Goal: Task Accomplishment & Management: Use online tool/utility

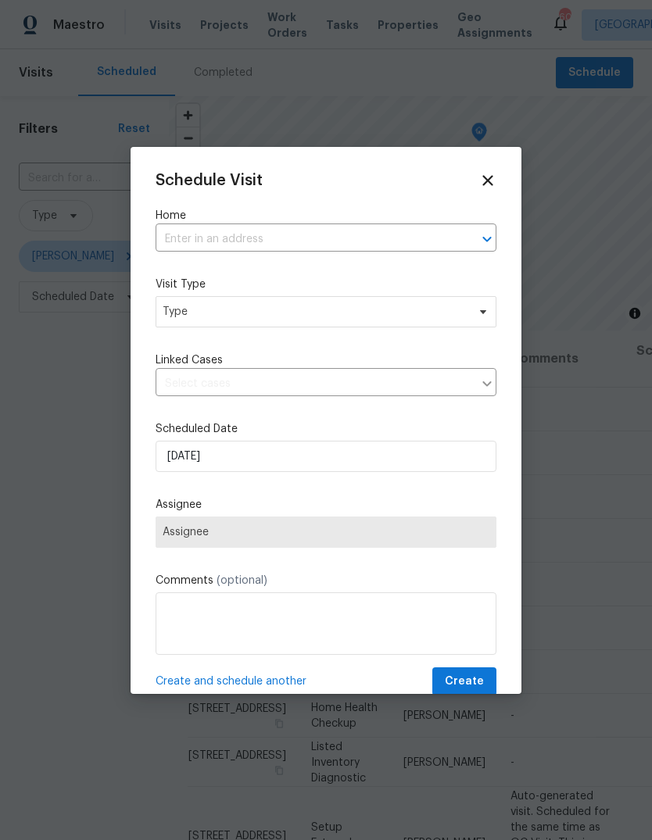
scroll to position [0, 127]
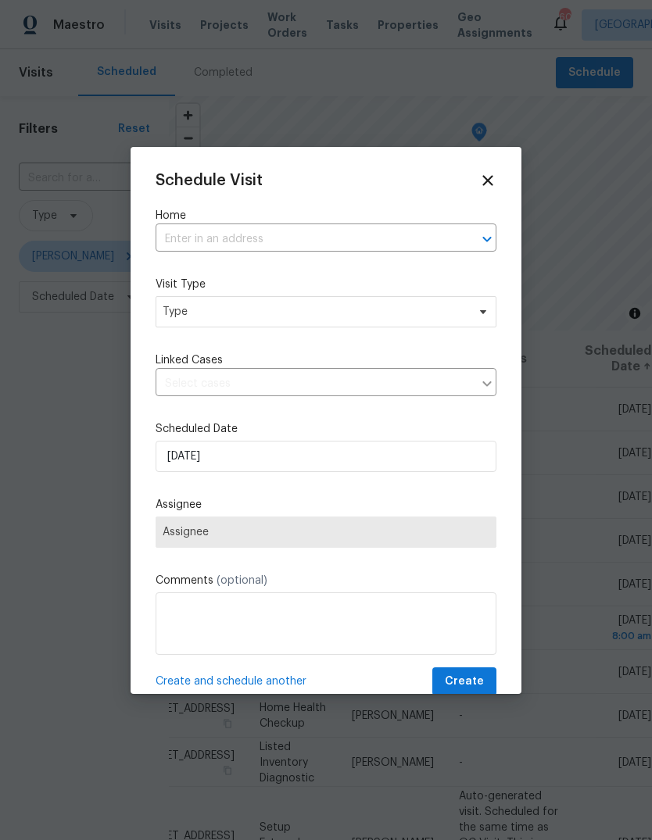
click at [410, 238] on input "text" at bounding box center [304, 239] width 297 height 24
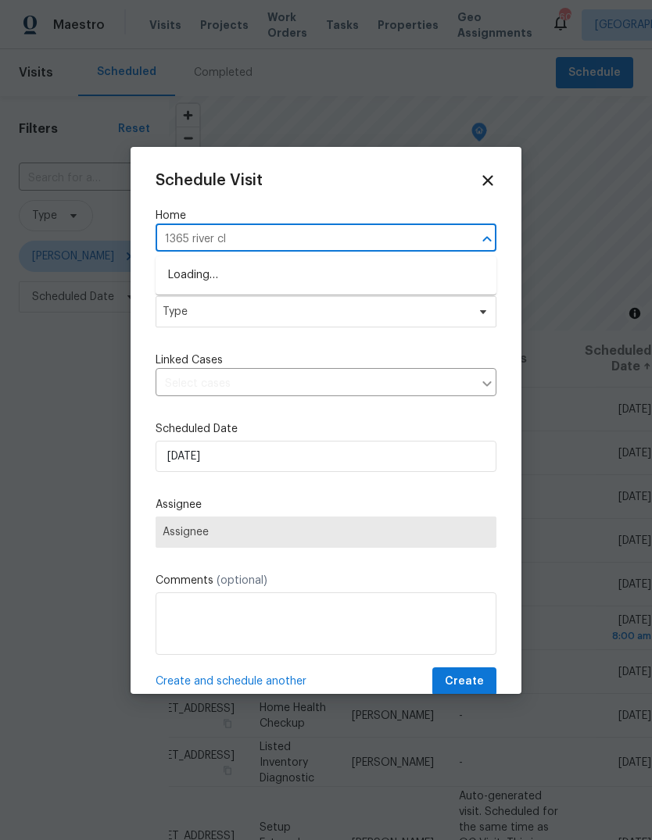
type input "1365 river clu"
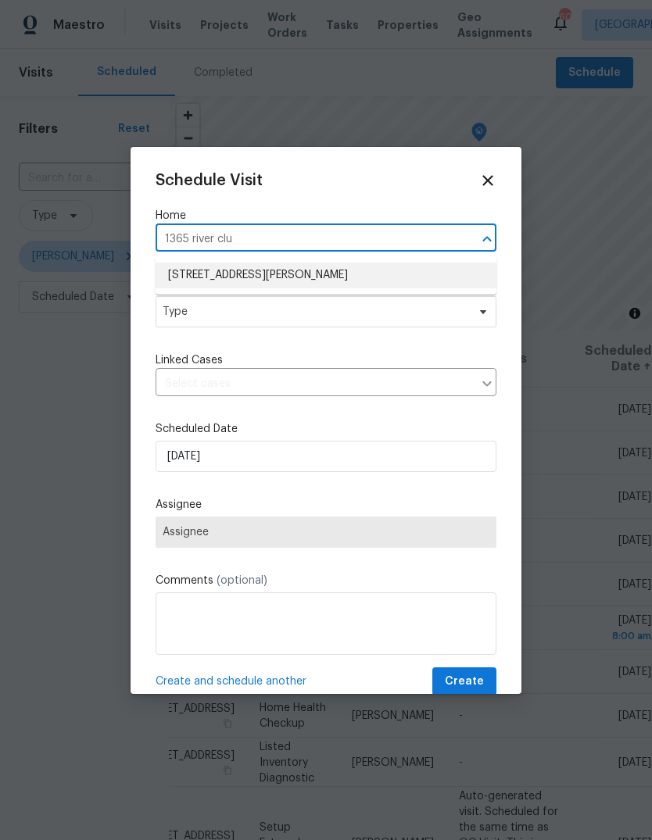
click at [303, 272] on li "1365 River Club Dr NE, Conyers, GA 30012" at bounding box center [326, 276] width 341 height 26
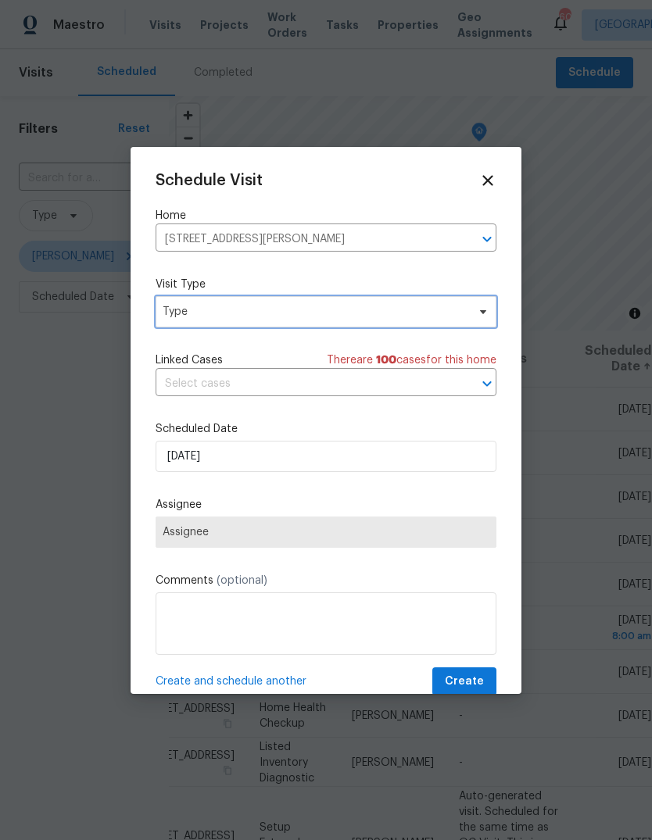
click at [393, 314] on span "Type" at bounding box center [315, 312] width 304 height 16
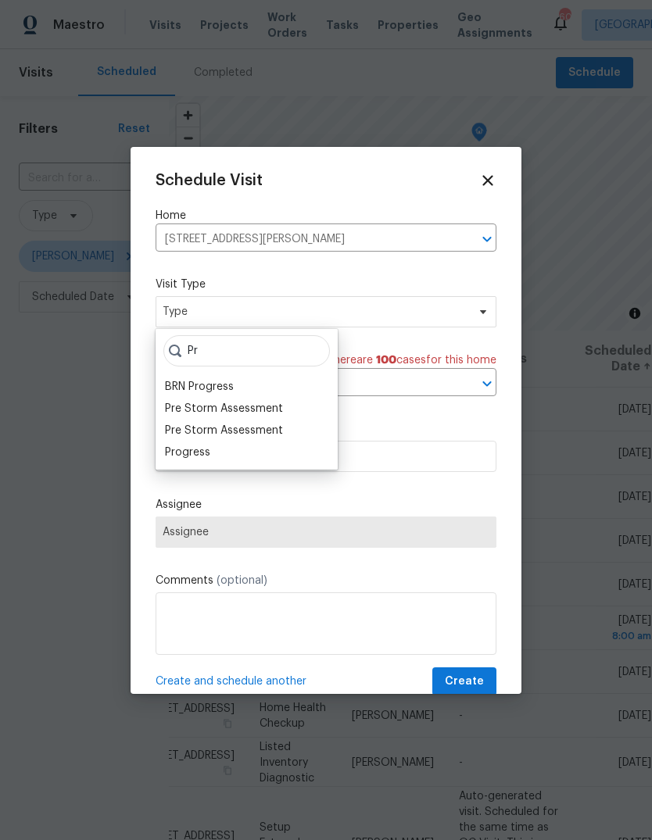
type input "Pr"
click at [173, 457] on div "Progress" at bounding box center [187, 453] width 45 height 16
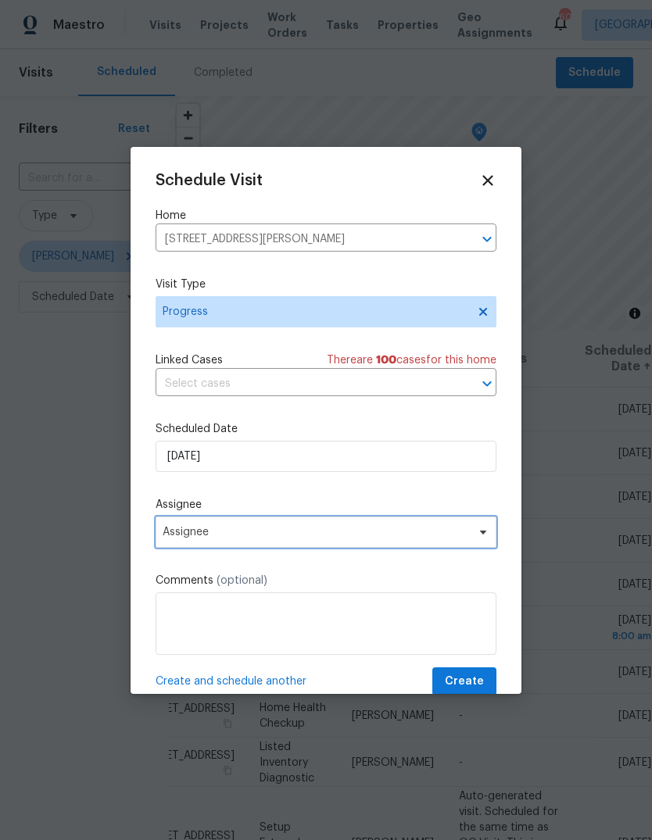
click at [195, 530] on span "Assignee" at bounding box center [316, 532] width 306 height 13
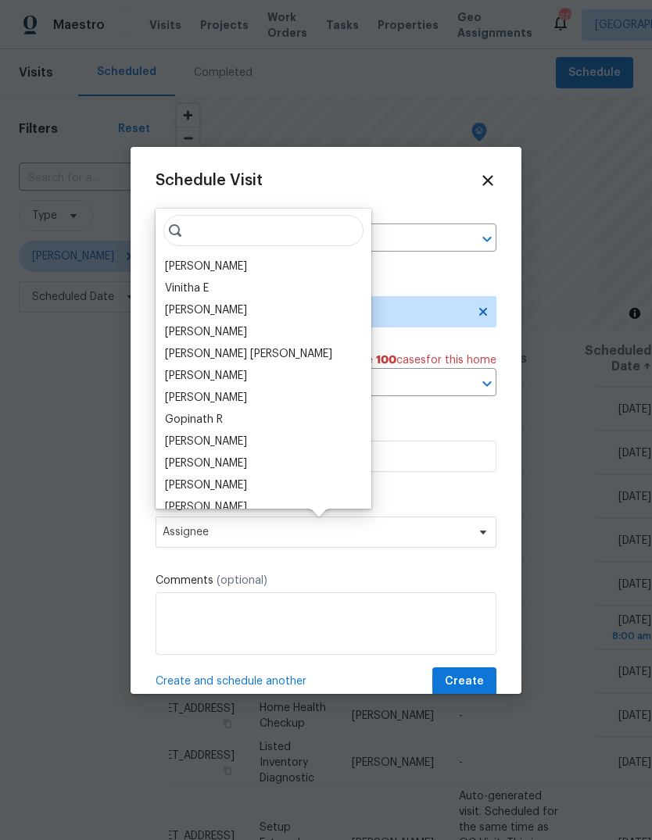
click at [189, 266] on div "[PERSON_NAME]" at bounding box center [206, 267] width 82 height 16
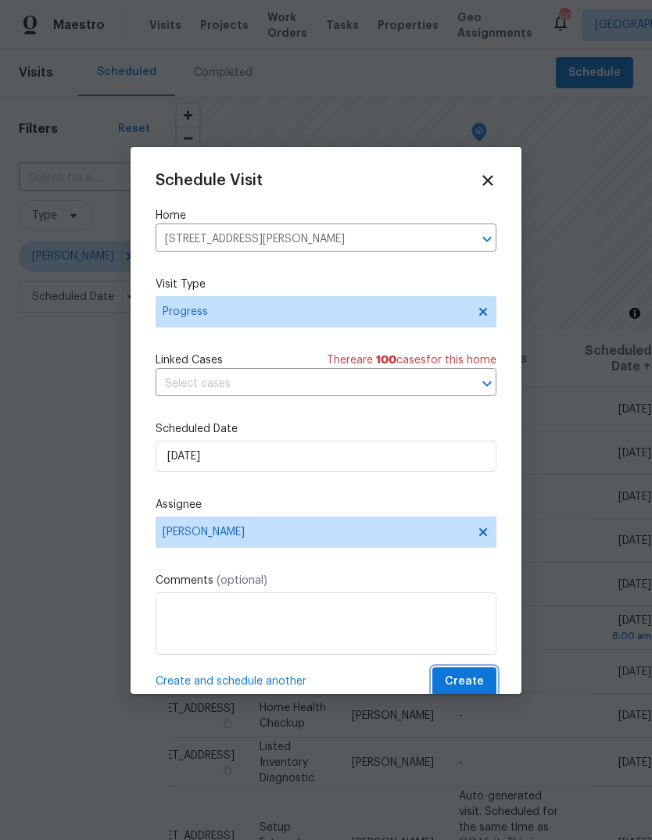
click at [486, 678] on button "Create" at bounding box center [464, 681] width 64 height 29
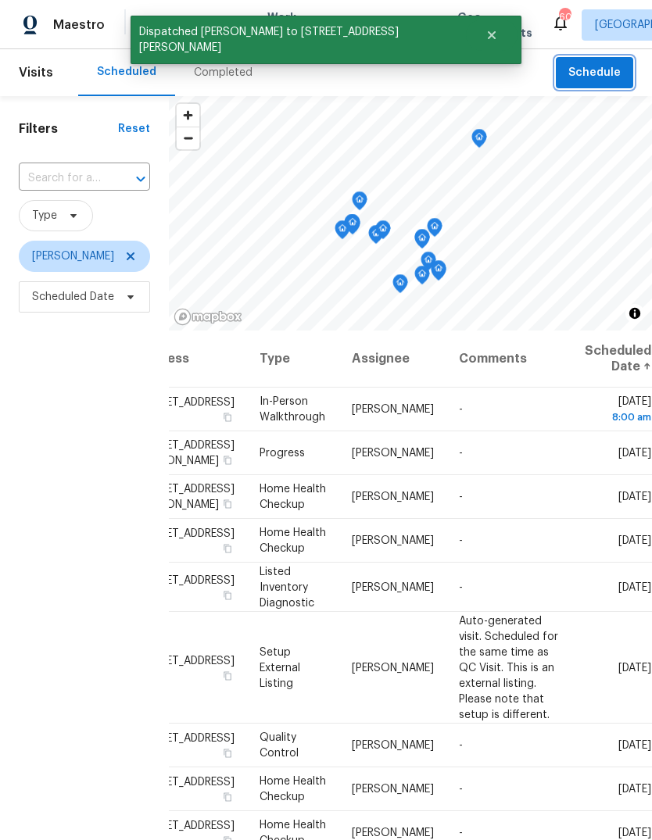
click at [605, 73] on span "Schedule" at bounding box center [594, 73] width 52 height 20
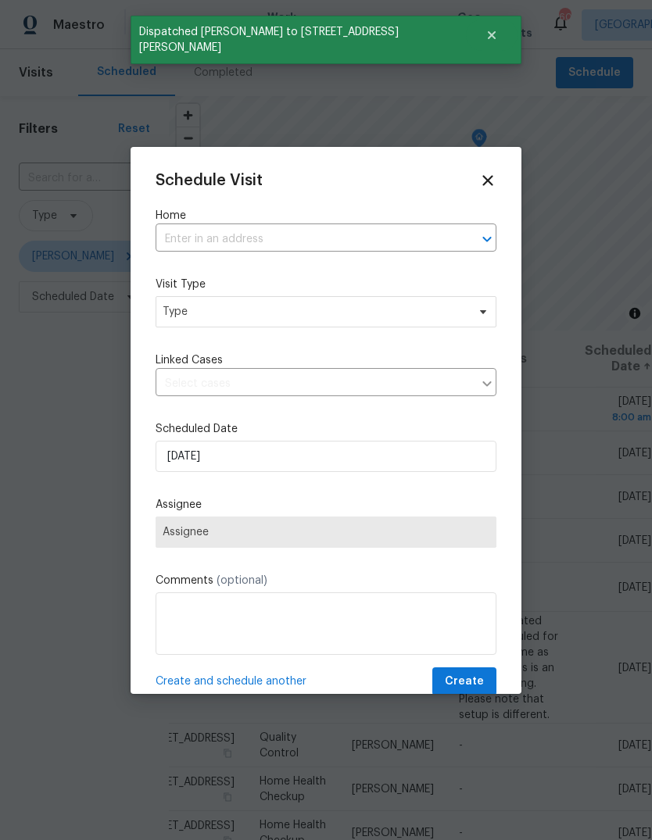
click at [409, 237] on input "text" at bounding box center [304, 239] width 297 height 24
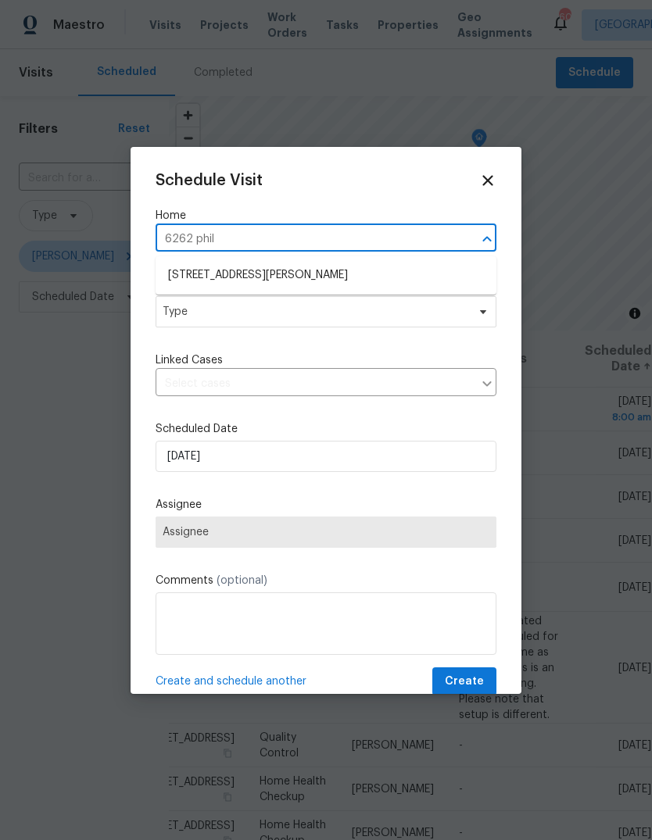
type input "6262 phill"
click at [331, 273] on li "6262 Phillips Lake Ct, Lithonia, GA 30058" at bounding box center [326, 276] width 341 height 26
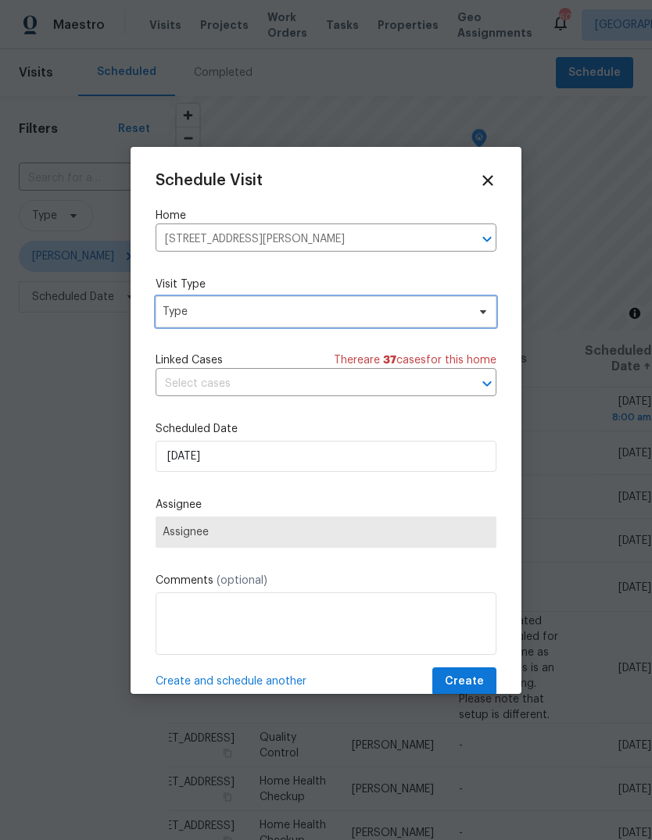
click at [422, 314] on span "Type" at bounding box center [315, 312] width 304 height 16
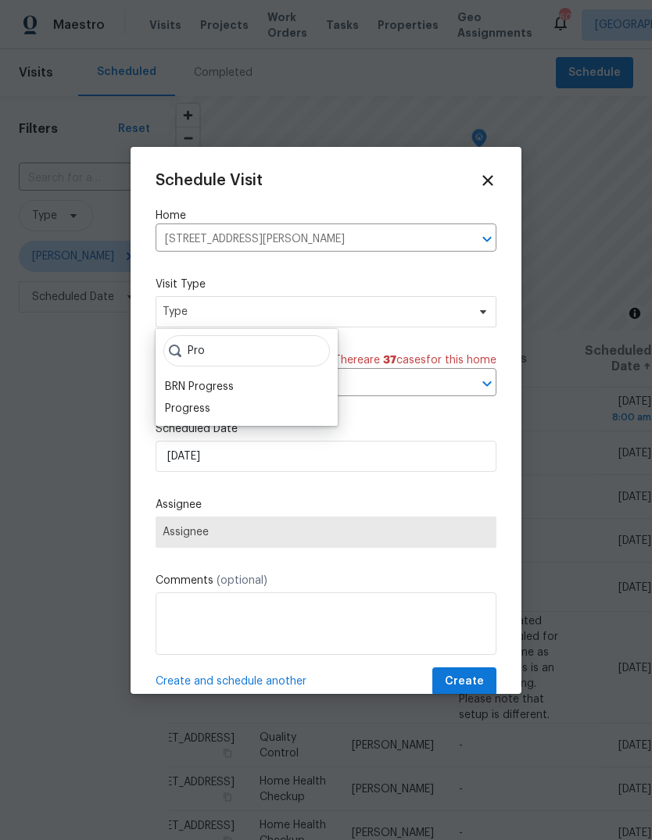
type input "Pro"
click at [181, 407] on div "Progress" at bounding box center [187, 409] width 45 height 16
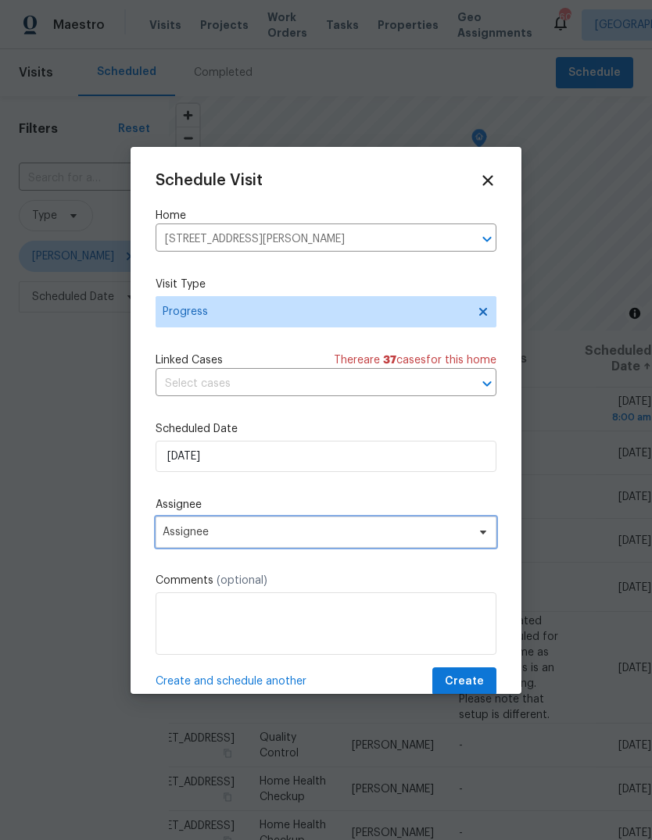
click at [196, 536] on span "Assignee" at bounding box center [316, 532] width 306 height 13
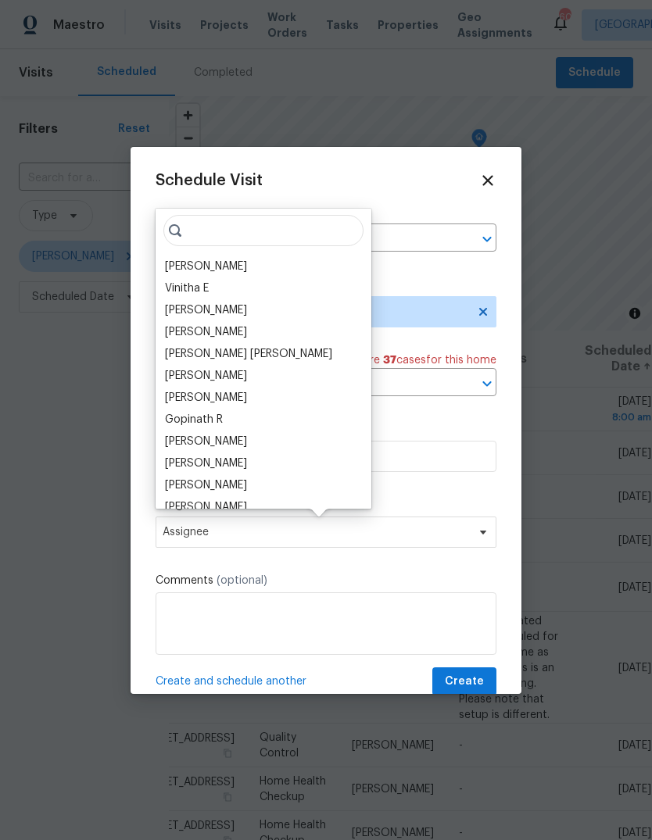
click at [183, 268] on div "[PERSON_NAME]" at bounding box center [206, 267] width 82 height 16
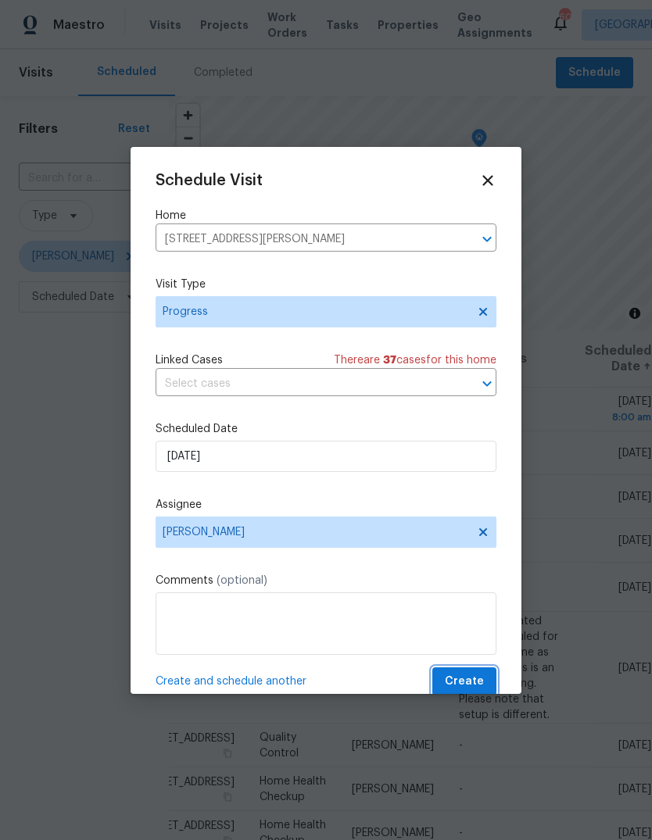
click at [495, 678] on button "Create" at bounding box center [464, 681] width 64 height 29
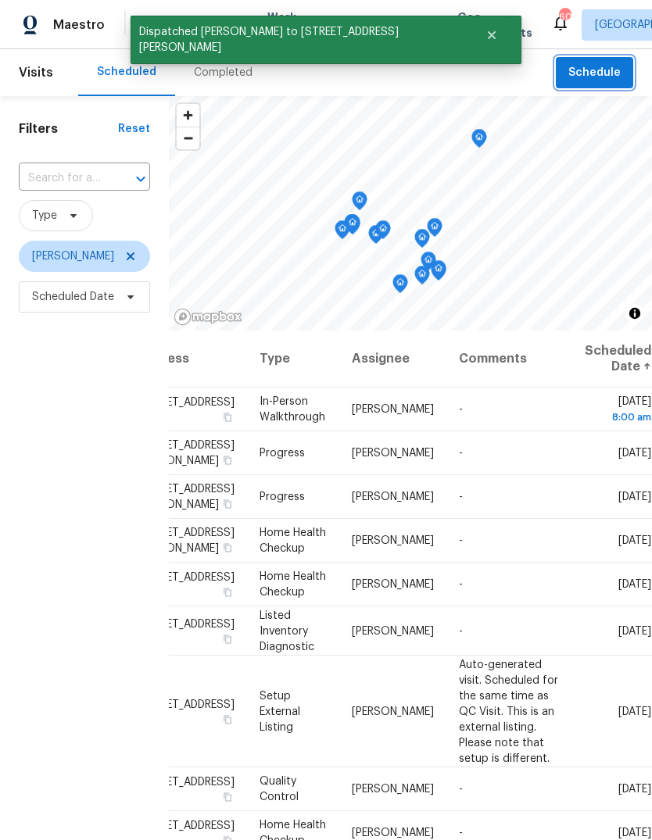
click at [601, 76] on span "Schedule" at bounding box center [594, 73] width 52 height 20
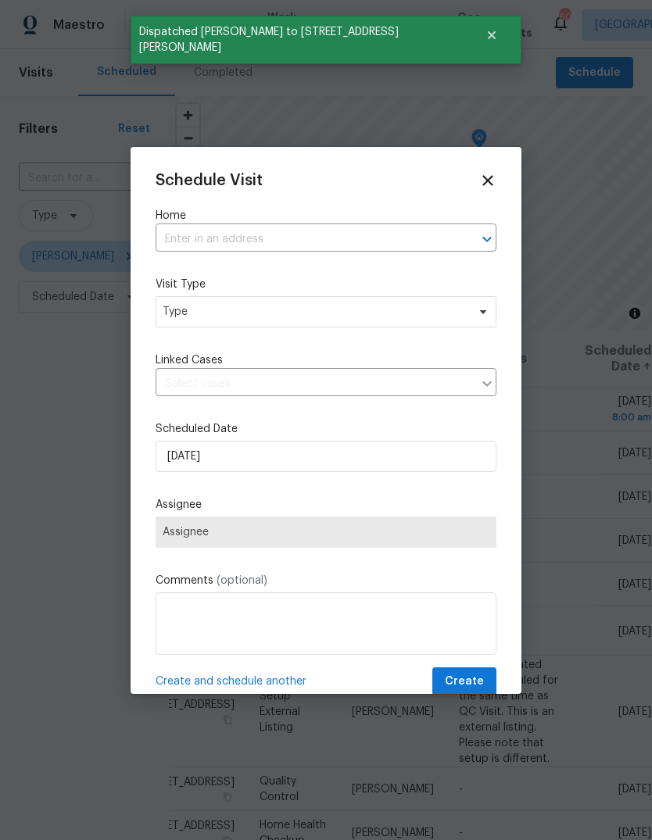
click at [402, 240] on input "text" at bounding box center [304, 239] width 297 height 24
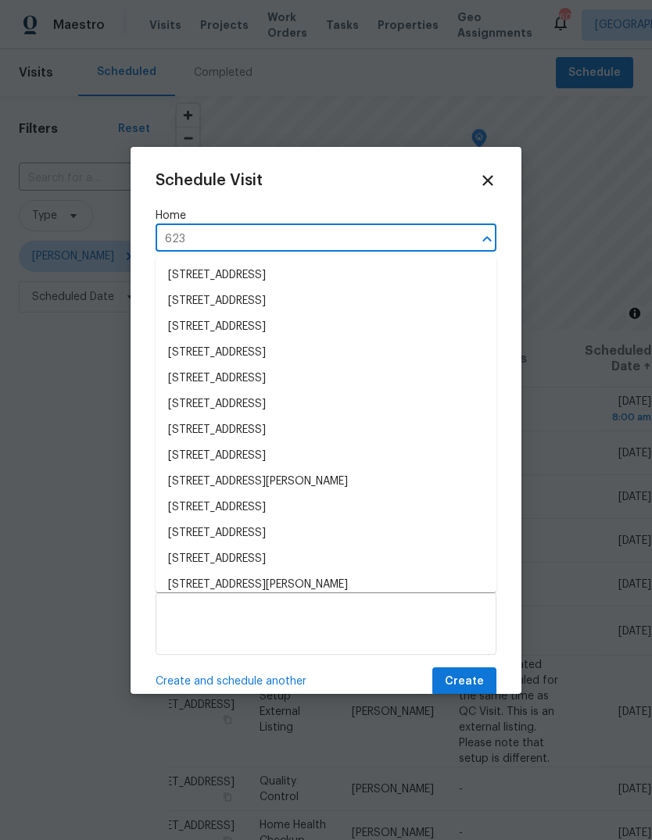
type input "6235"
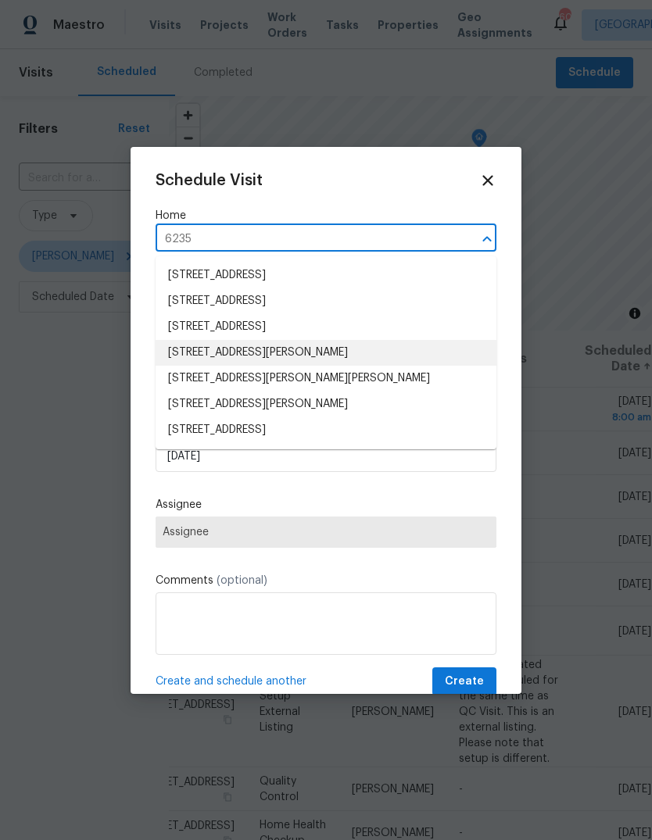
click at [321, 352] on li "6235 Marbut Farms Trl, Lithonia, GA 30058" at bounding box center [326, 353] width 341 height 26
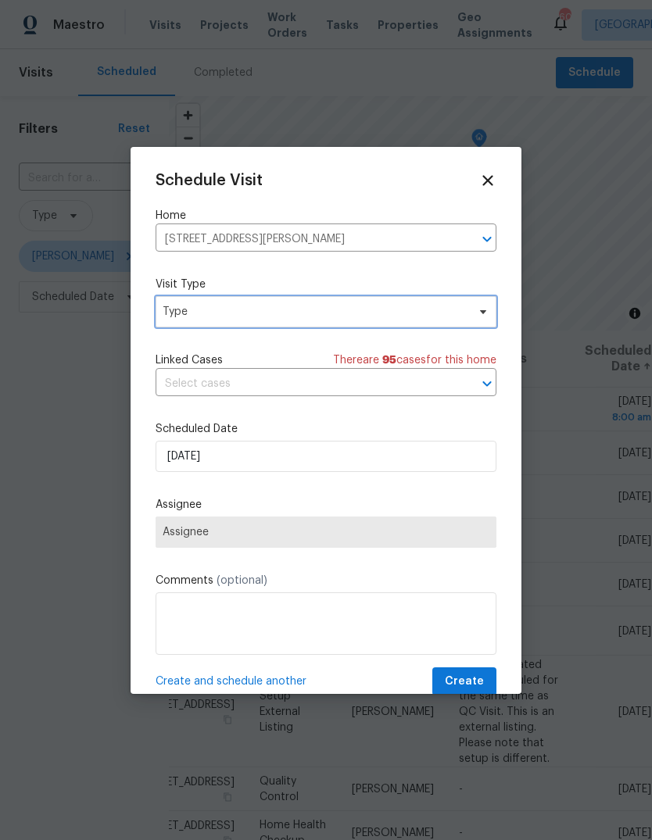
click at [409, 317] on span "Type" at bounding box center [315, 312] width 304 height 16
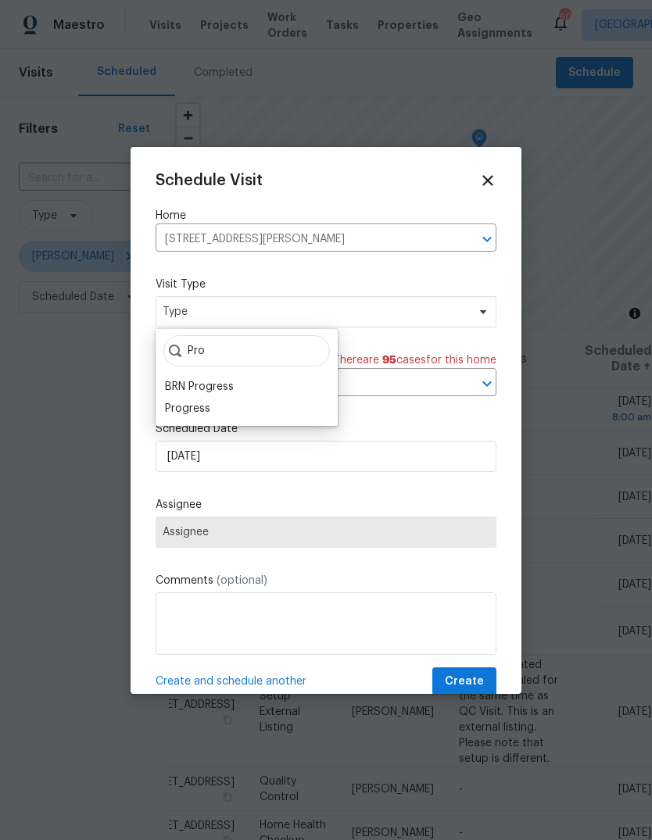
type input "Pro"
click at [180, 414] on div "Progress" at bounding box center [187, 409] width 45 height 16
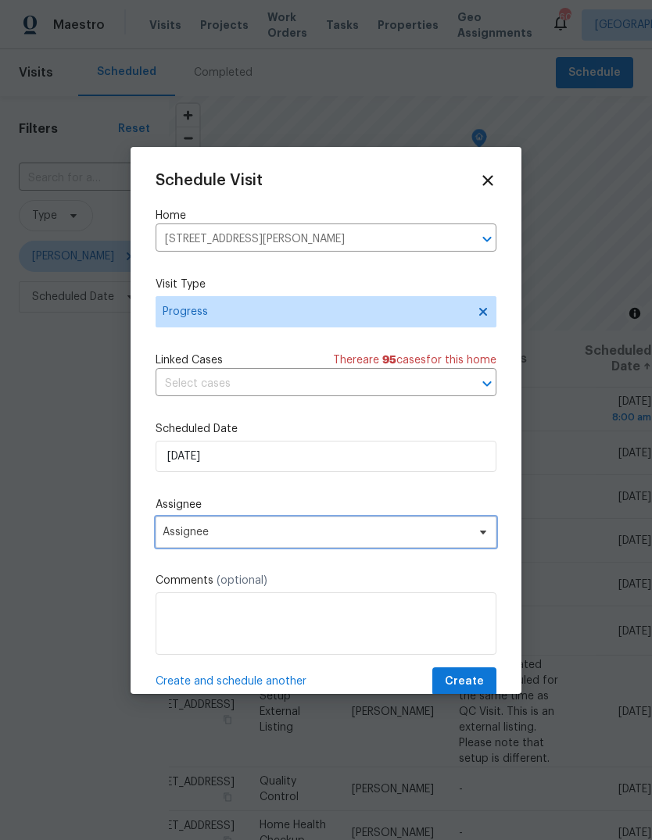
click at [192, 538] on span "Assignee" at bounding box center [316, 532] width 306 height 13
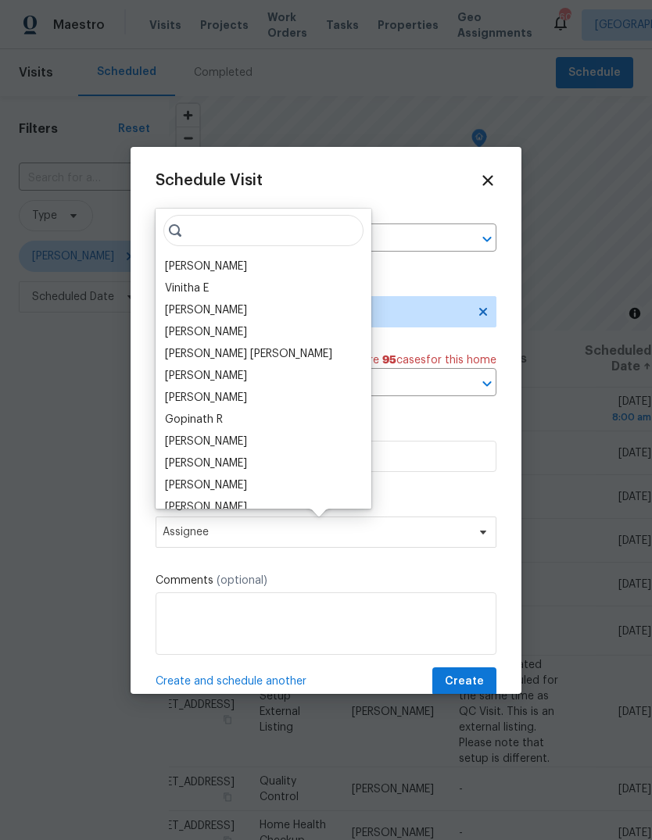
click at [191, 269] on div "[PERSON_NAME]" at bounding box center [206, 267] width 82 height 16
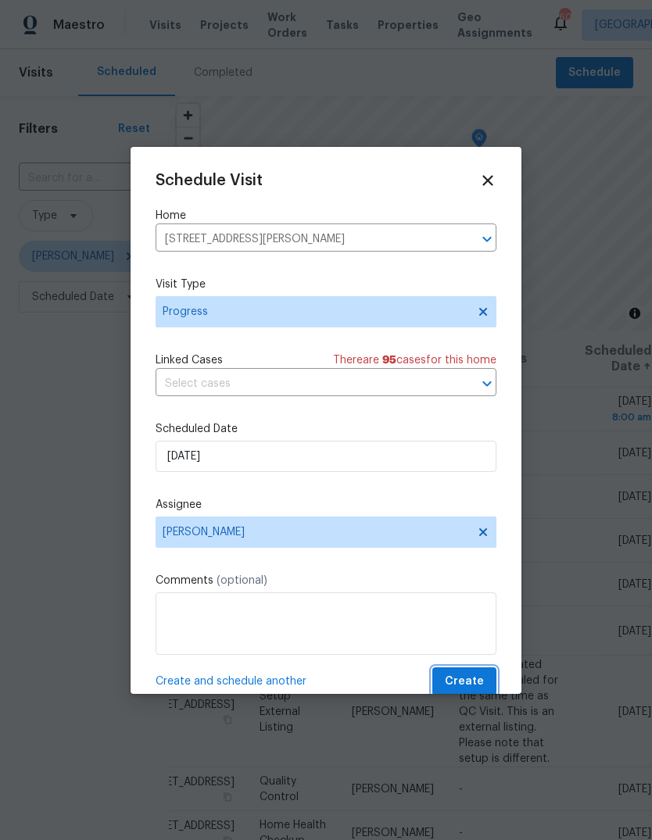
click at [488, 677] on button "Create" at bounding box center [464, 681] width 64 height 29
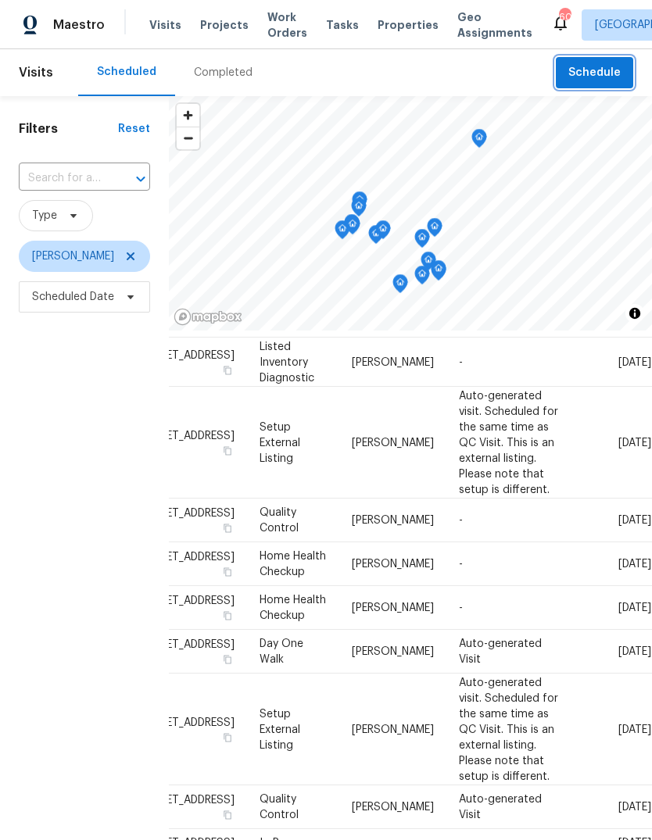
scroll to position [313, 127]
click at [0, 0] on icon at bounding box center [0, 0] width 0 height 0
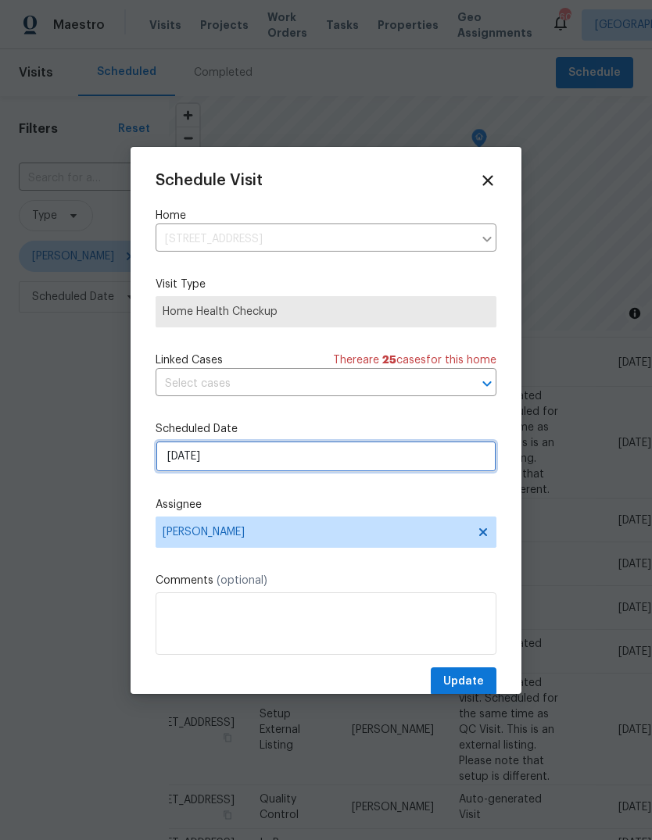
click at [457, 468] on input "8/28/2025" at bounding box center [326, 456] width 341 height 31
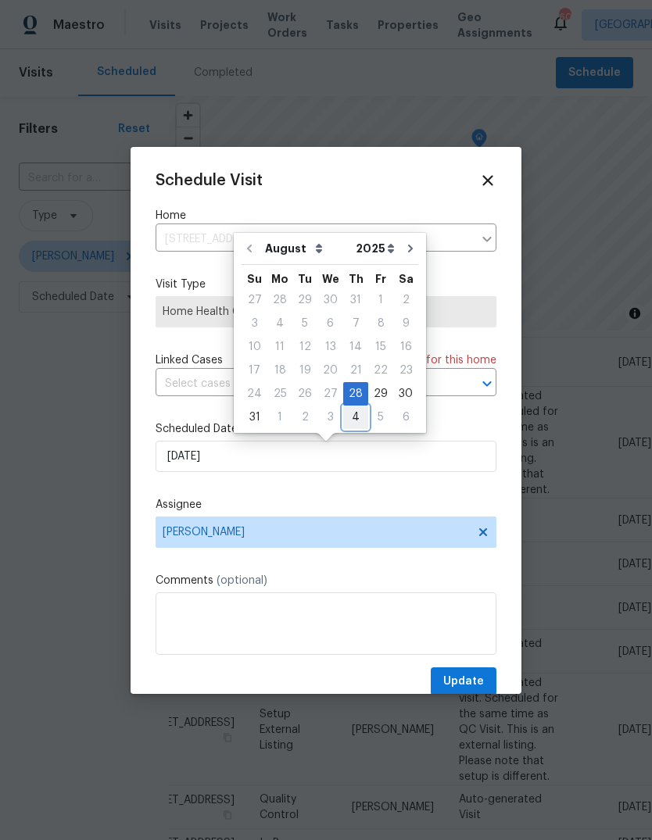
click at [349, 416] on div "4" at bounding box center [355, 417] width 25 height 22
type input "9/4/2025"
select select "8"
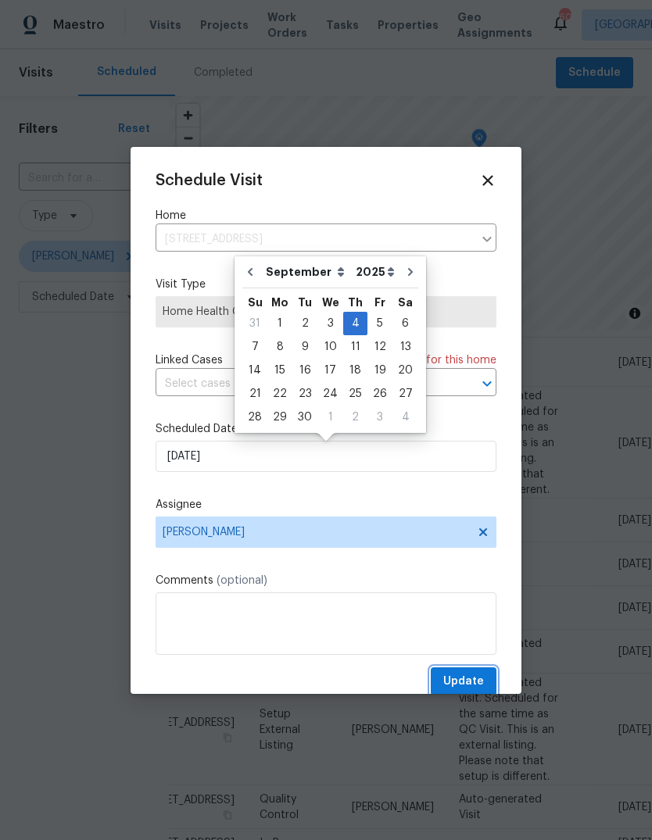
click at [488, 677] on button "Update" at bounding box center [464, 681] width 66 height 29
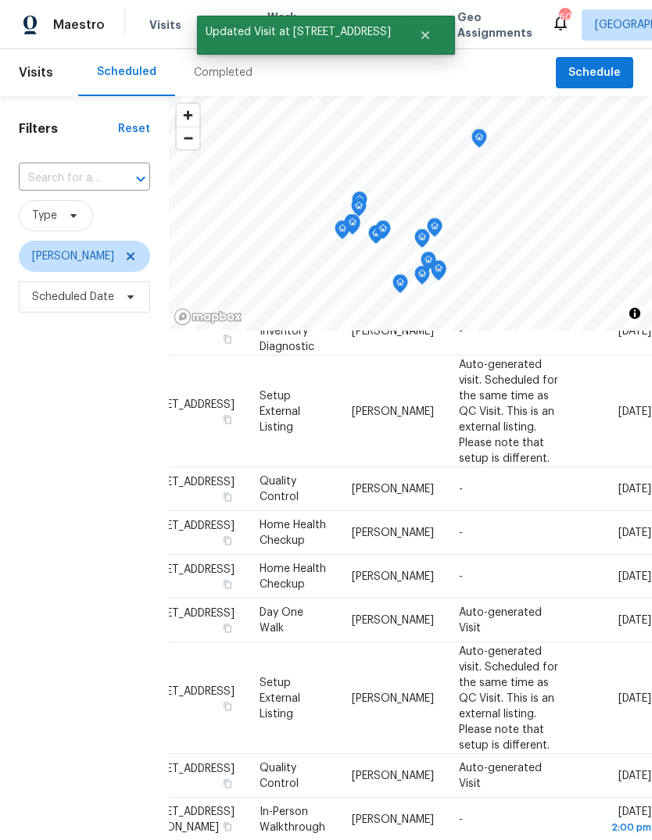
scroll to position [300, 127]
click at [0, 0] on icon at bounding box center [0, 0] width 0 height 0
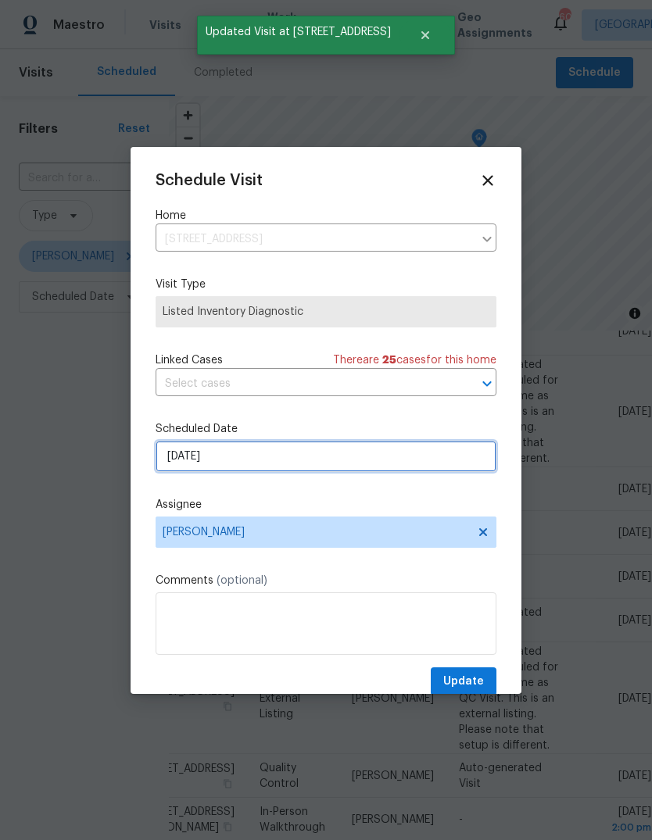
click at [436, 468] on input "8/28/2025" at bounding box center [326, 456] width 341 height 31
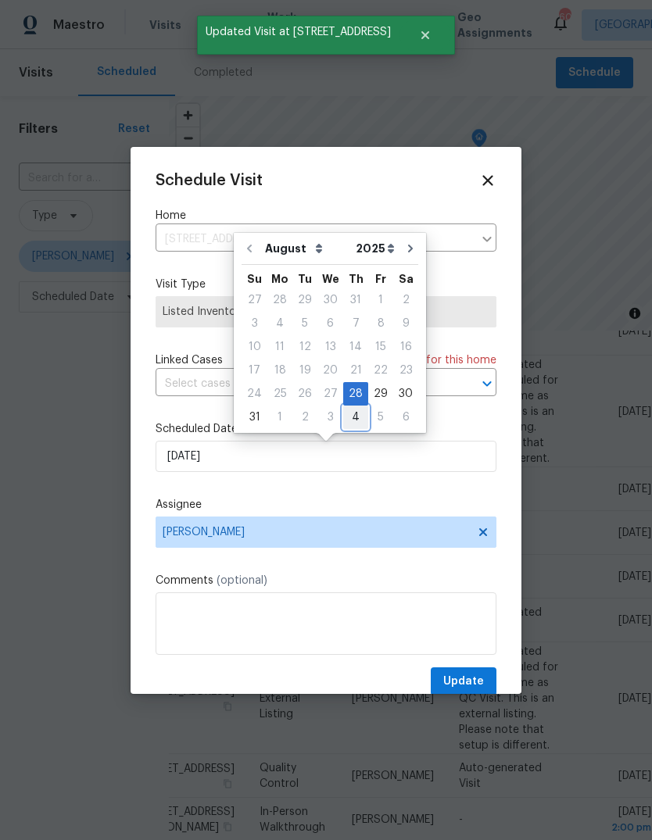
click at [352, 417] on div "4" at bounding box center [355, 417] width 25 height 22
type input "9/4/2025"
select select "8"
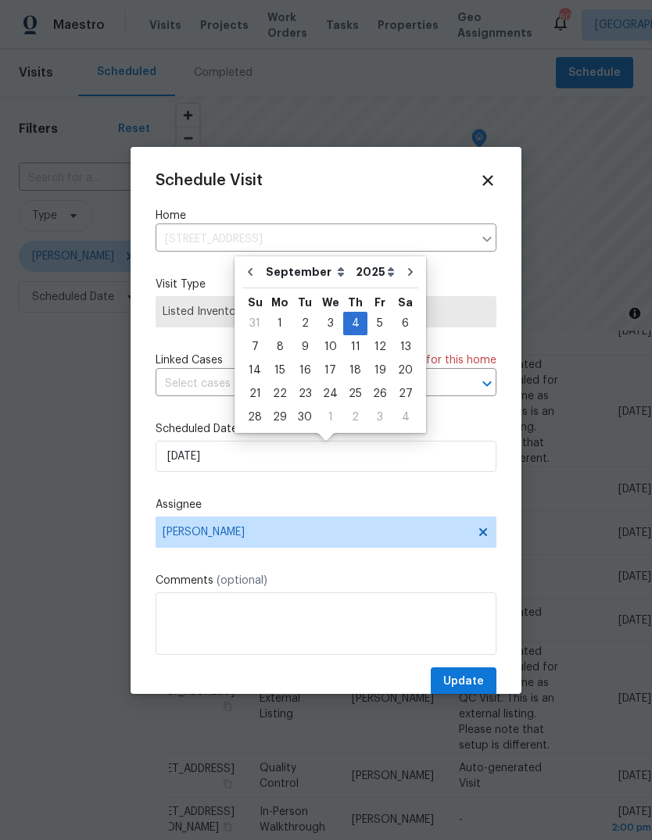
click at [483, 681] on span "Update" at bounding box center [463, 682] width 41 height 20
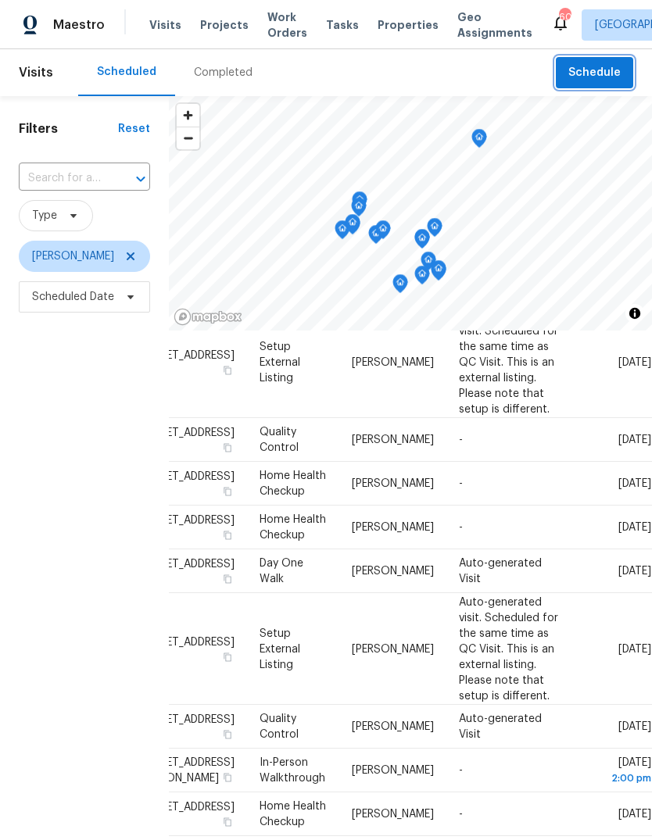
click at [601, 71] on span "Schedule" at bounding box center [594, 73] width 52 height 20
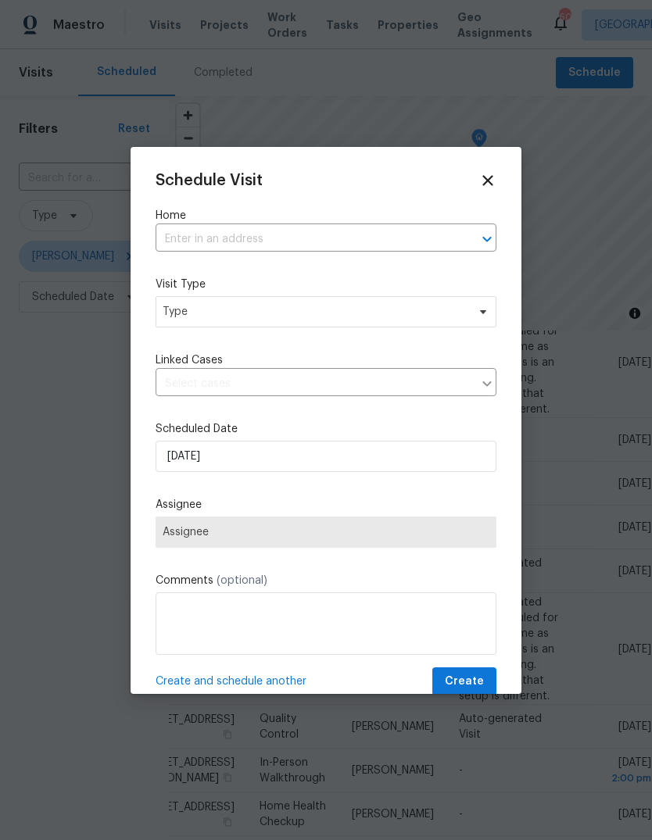
click at [399, 245] on input "text" at bounding box center [304, 239] width 297 height 24
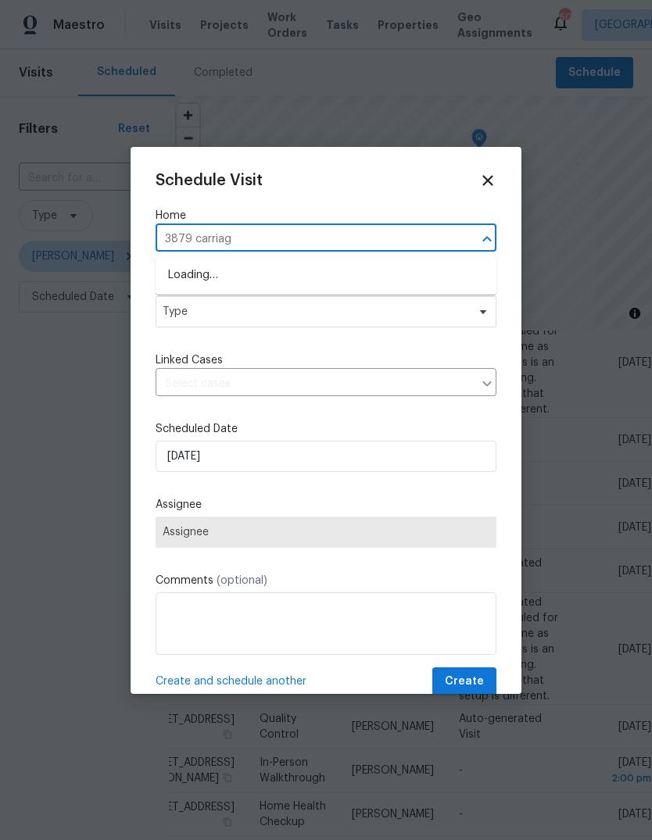
type input "3879 carriage"
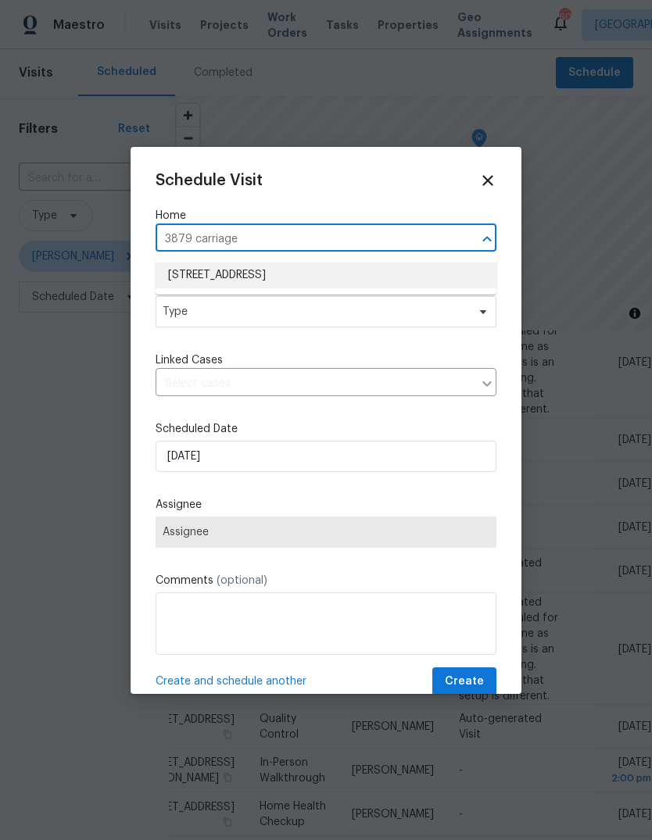
click at [327, 273] on li "3879 Carriage Ln SW, Conyers, GA 30094" at bounding box center [326, 276] width 341 height 26
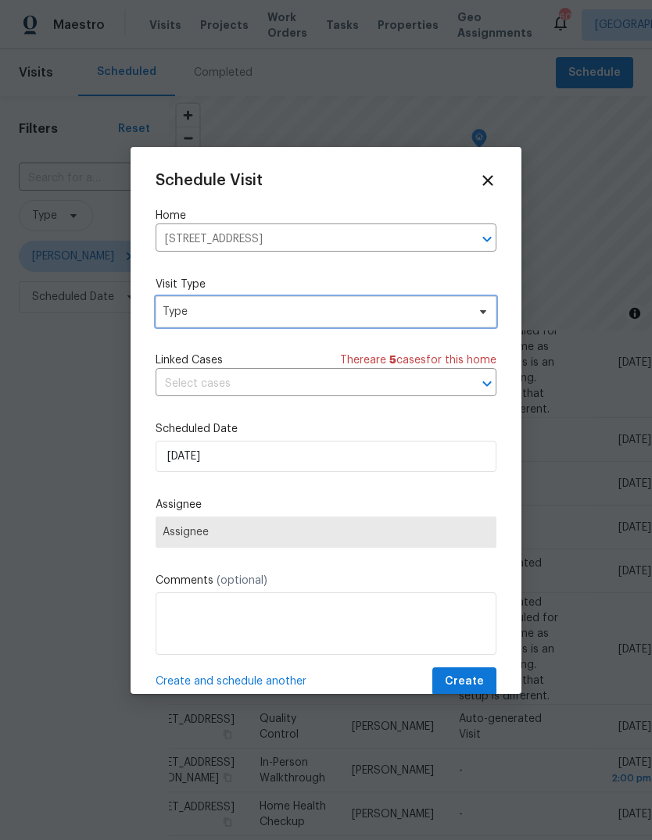
click at [393, 321] on span "Type" at bounding box center [326, 311] width 341 height 31
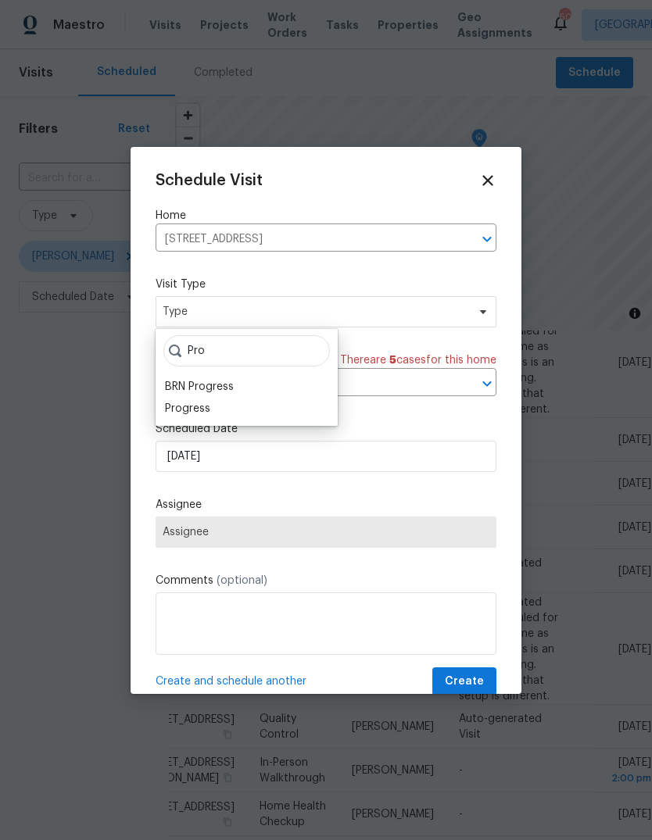
type input "Pro"
click at [177, 415] on div "Progress" at bounding box center [187, 409] width 45 height 16
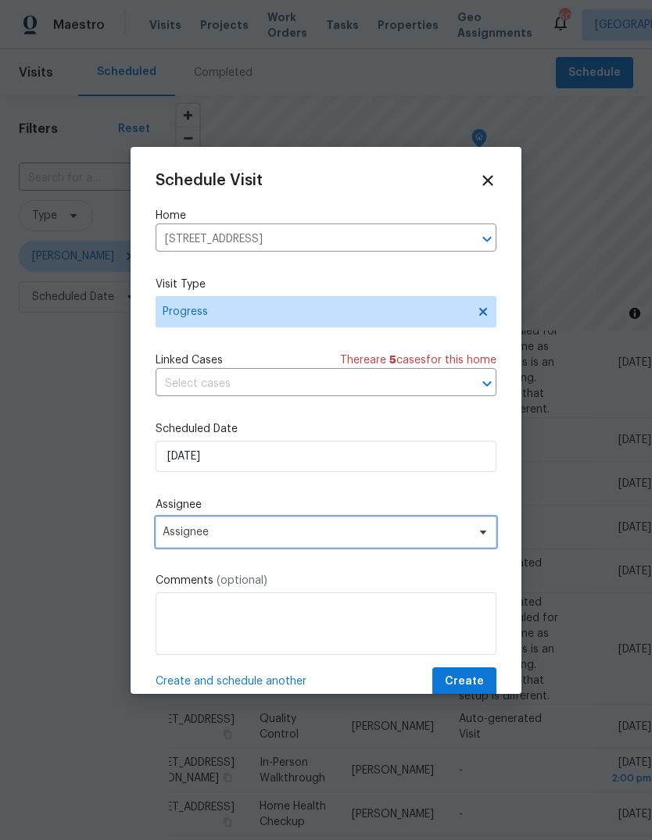
click at [203, 536] on span "Assignee" at bounding box center [316, 532] width 306 height 13
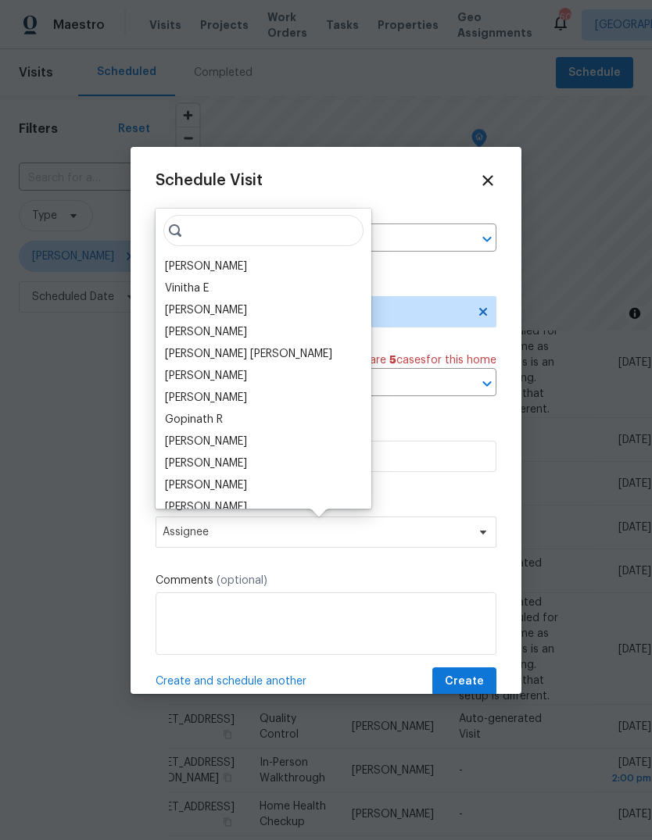
click at [216, 270] on div "[PERSON_NAME]" at bounding box center [206, 267] width 82 height 16
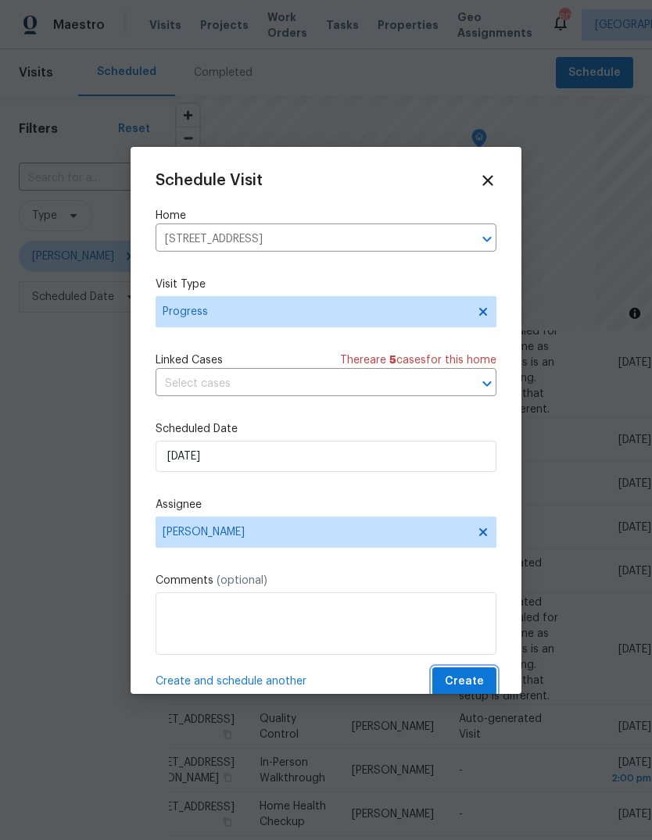
click at [485, 676] on button "Create" at bounding box center [464, 681] width 64 height 29
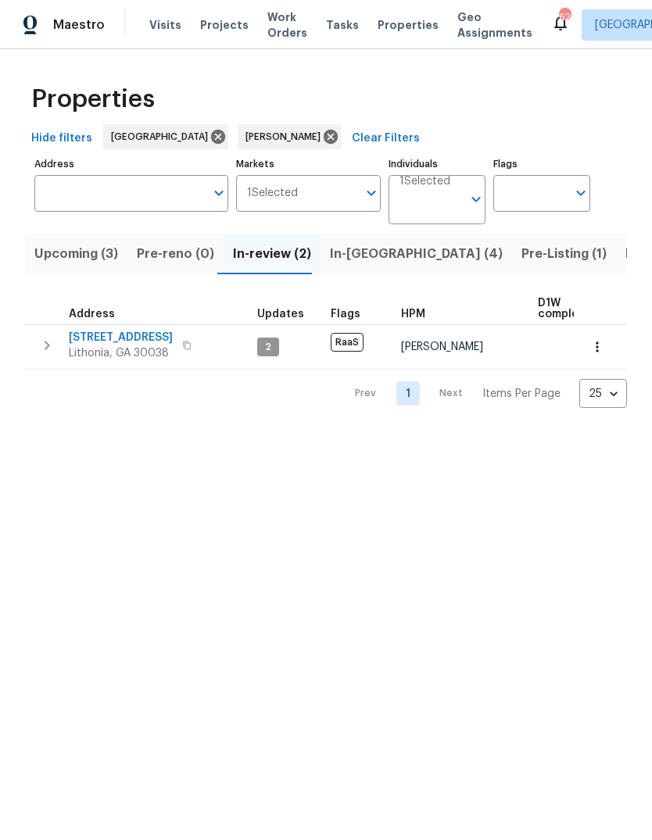
click at [369, 258] on span "In-[GEOGRAPHIC_DATA] (4)" at bounding box center [416, 254] width 173 height 22
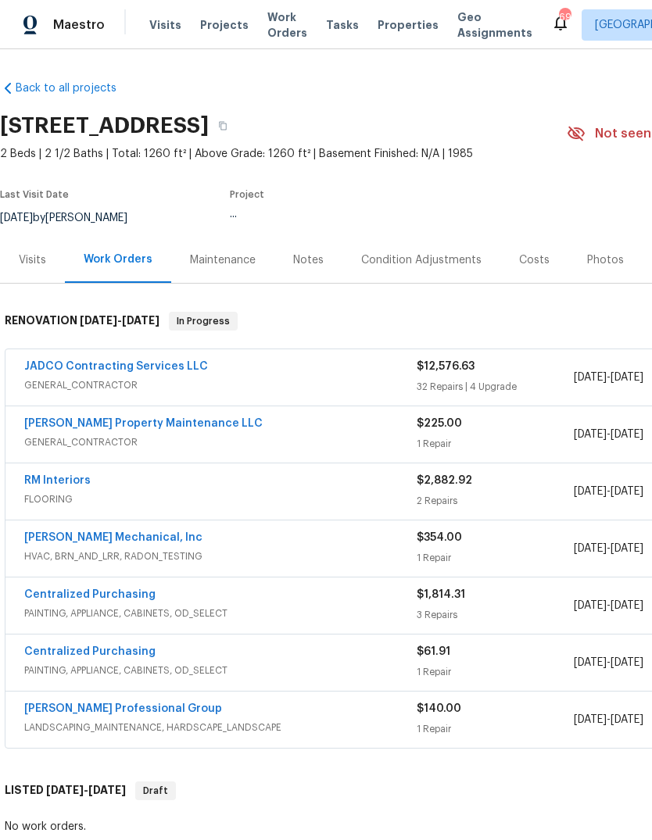
click at [59, 363] on link "JADCO Contracting Services LLC" at bounding box center [116, 366] width 184 height 11
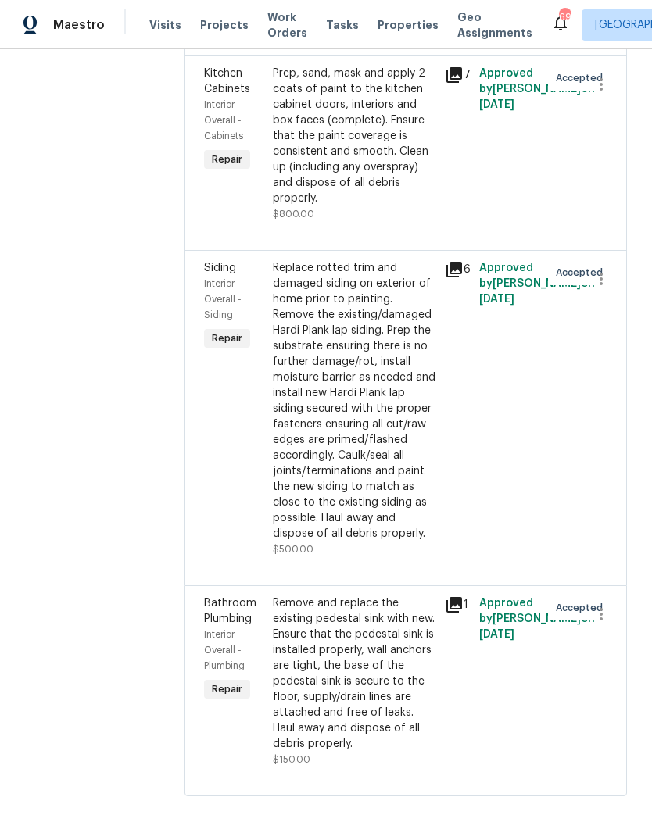
scroll to position [8485, 0]
click at [378, 686] on div "Remove and replace the existing pedestal sink with new. Ensure that the pedesta…" at bounding box center [354, 673] width 163 height 156
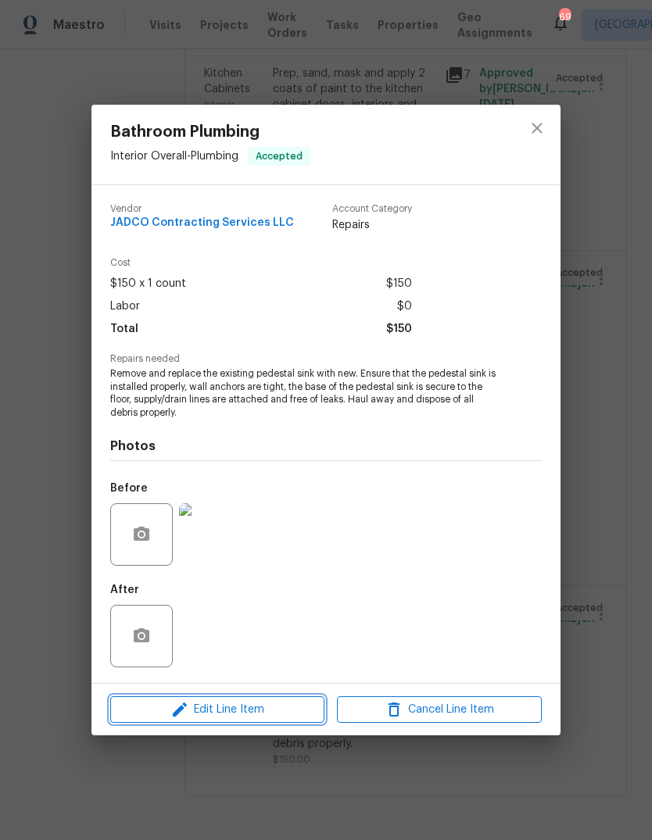
click at [156, 720] on span "Edit Line Item" at bounding box center [217, 710] width 205 height 20
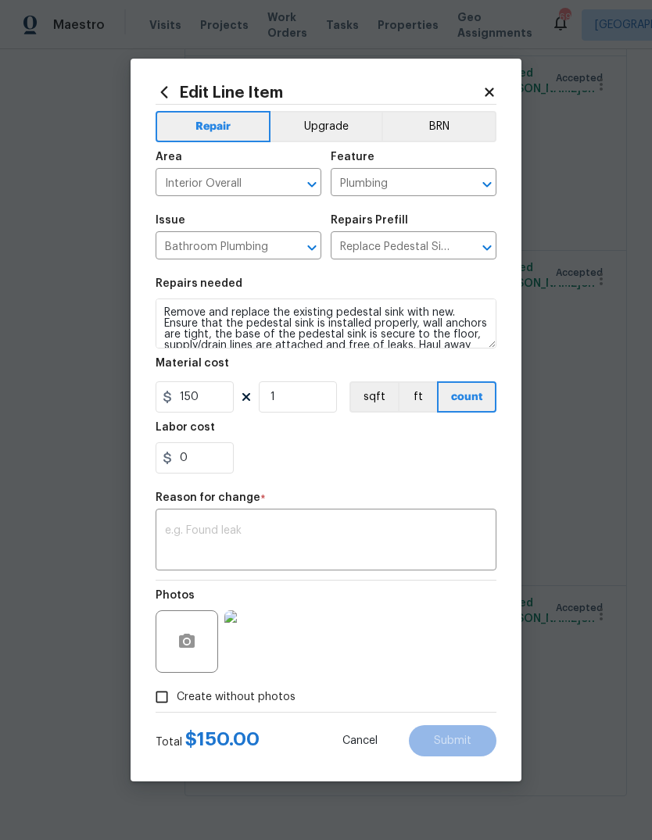
click at [432, 549] on textarea at bounding box center [326, 541] width 322 height 33
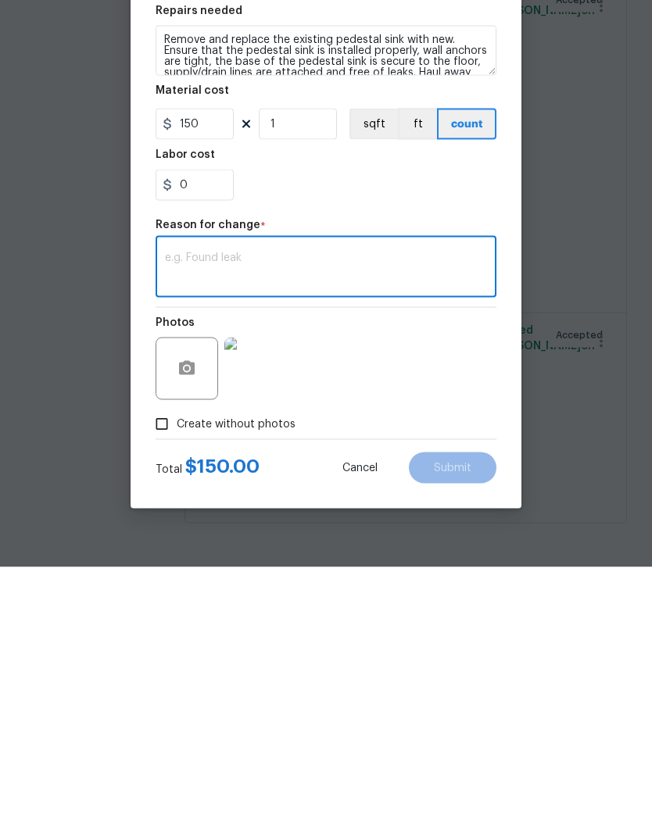
click at [374, 525] on textarea at bounding box center [326, 541] width 322 height 33
paste textarea "Remove Sheetrock, replace water lines and shut offs, repair Sheetrock install n…"
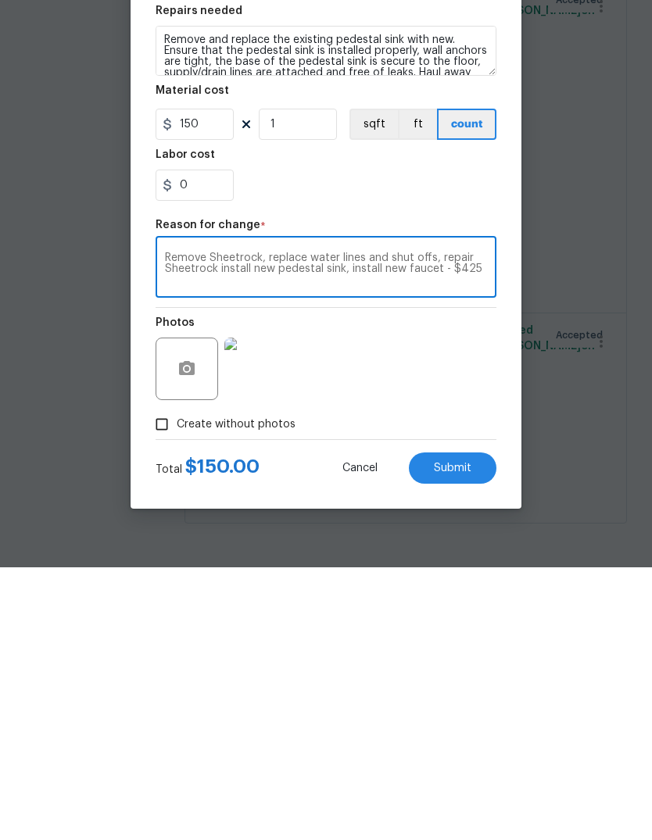
type textarea "Remove Sheetrock, replace water lines and shut offs, repair Sheetrock install n…"
click at [213, 381] on input "150" at bounding box center [195, 396] width 78 height 31
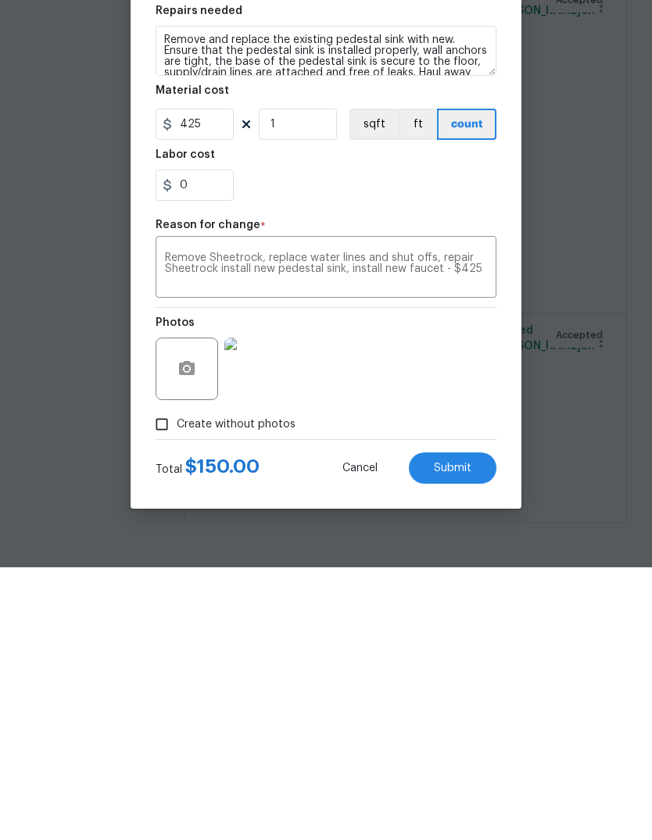
click at [481, 525] on textarea "Remove Sheetrock, replace water lines and shut offs, repair Sheetrock install n…" at bounding box center [326, 541] width 322 height 33
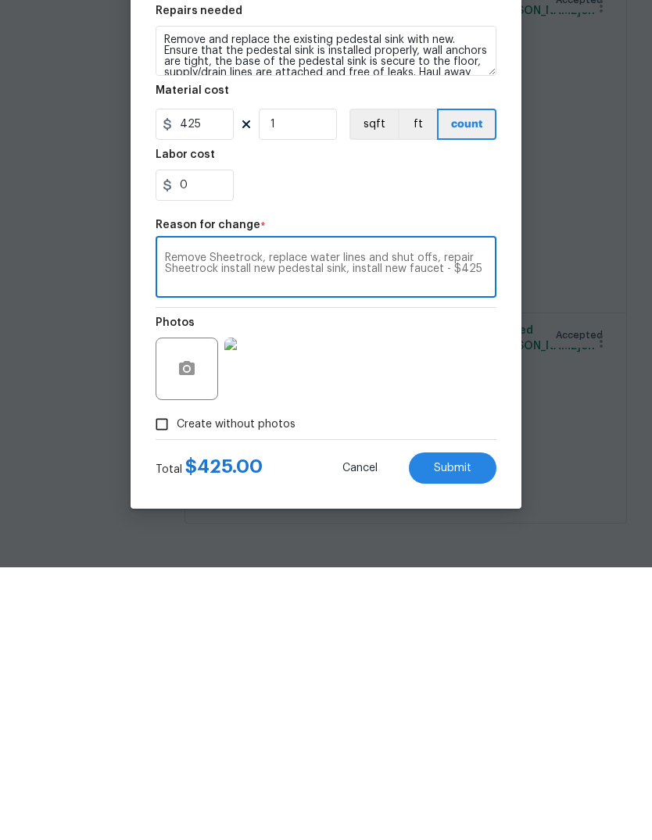
click at [478, 725] on button "Submit" at bounding box center [453, 740] width 88 height 31
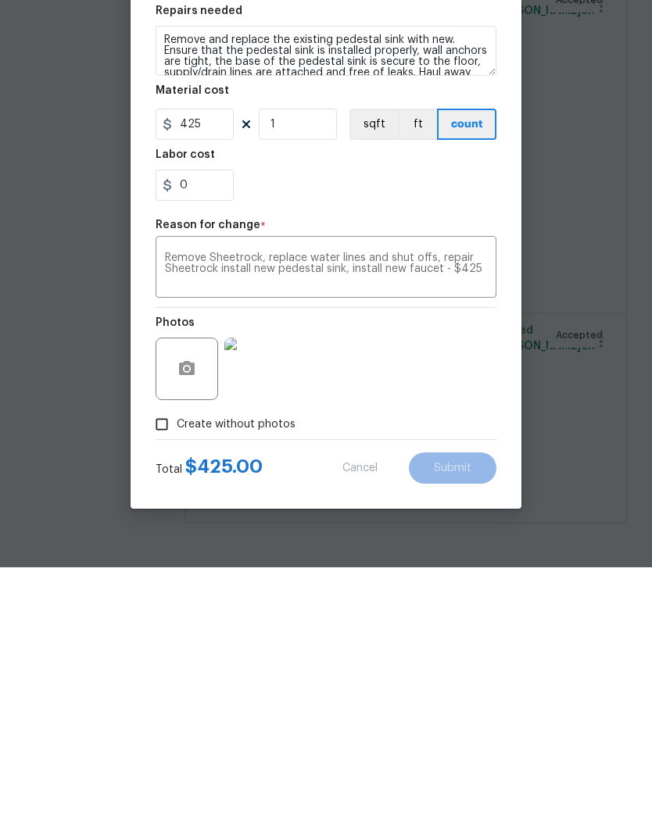
scroll to position [59, 0]
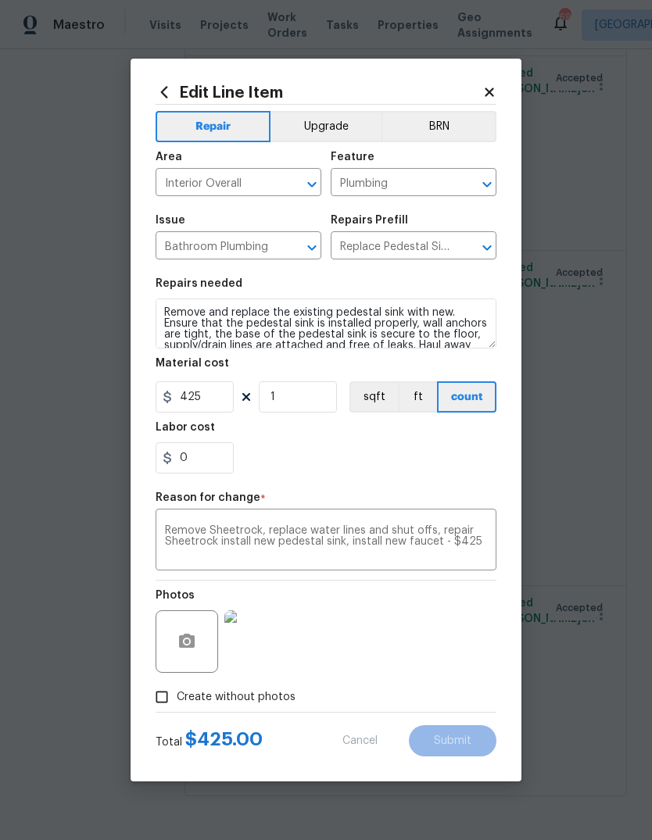
type input "150"
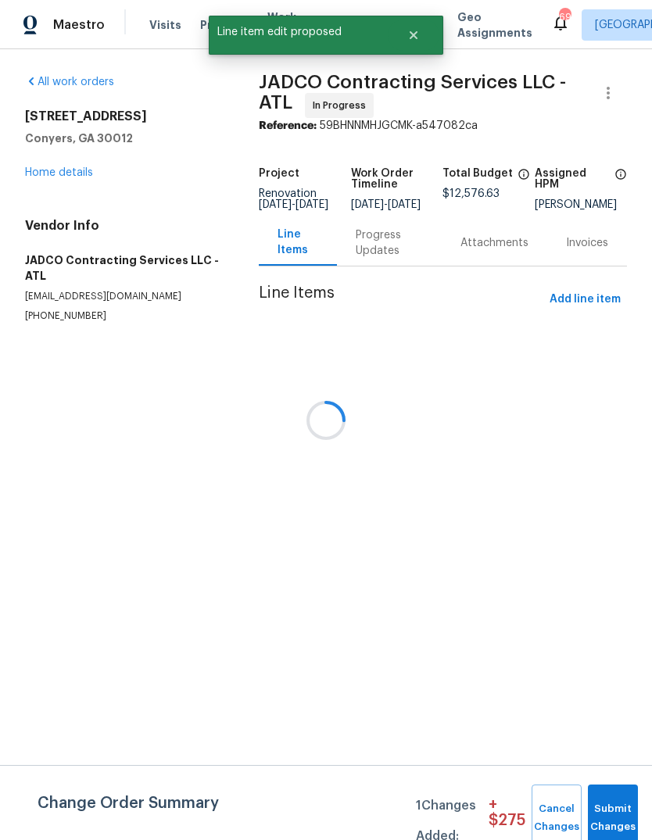
scroll to position [0, 0]
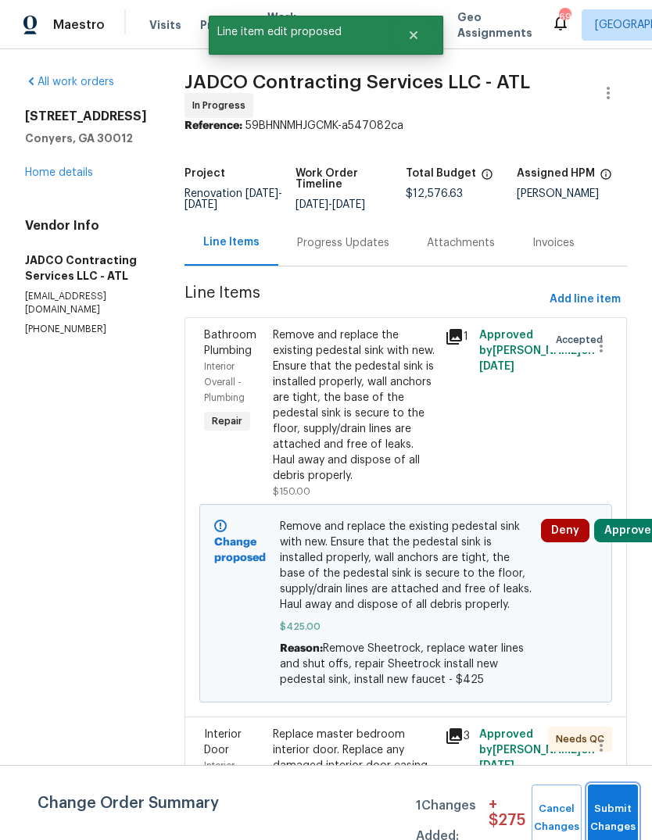
click at [618, 803] on button "Submit Changes" at bounding box center [613, 818] width 50 height 67
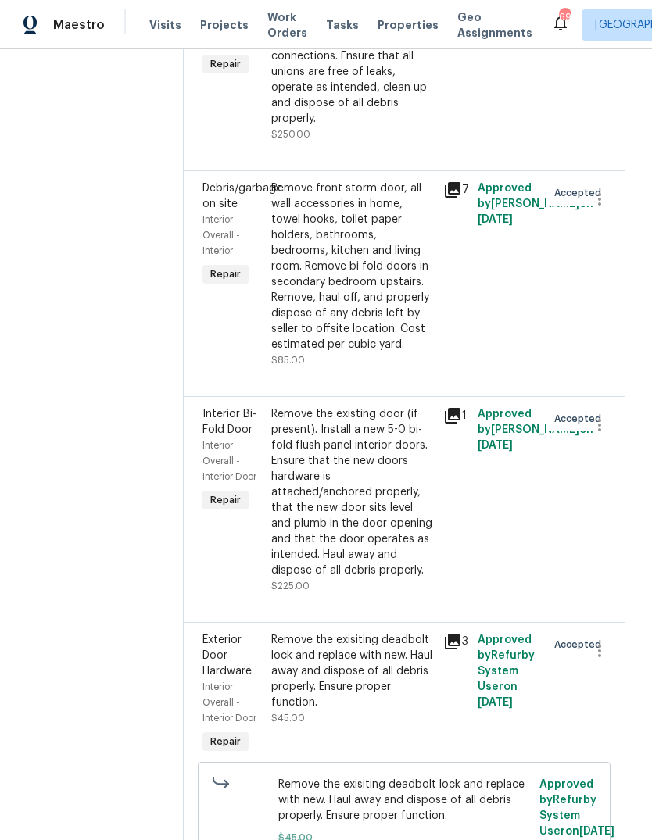
scroll to position [1613, 2]
click at [405, 127] on div "Remove the existing laundry supply box (if present) and install a new box. This…" at bounding box center [351, 48] width 163 height 156
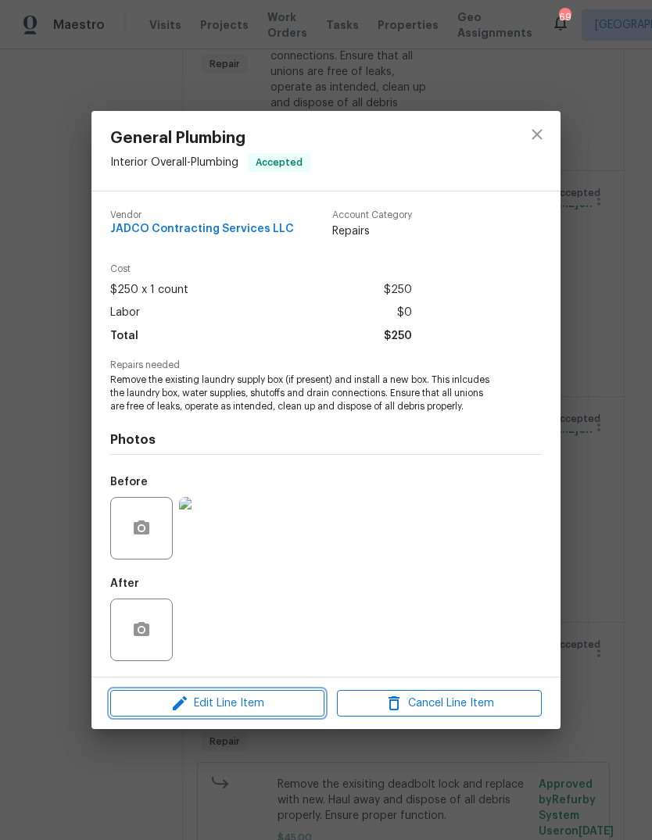
click at [181, 707] on icon "button" at bounding box center [179, 703] width 19 height 19
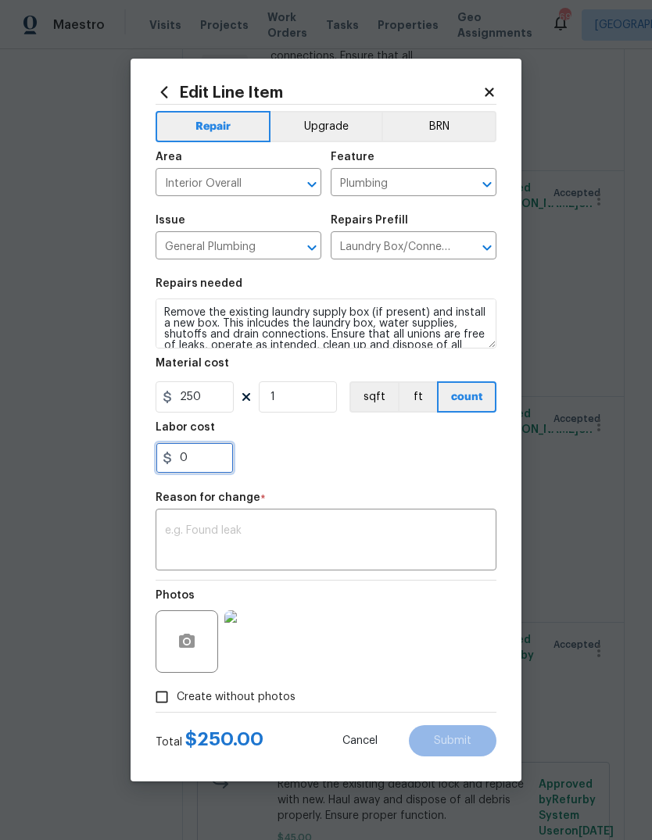
click at [196, 474] on input "0" at bounding box center [195, 457] width 78 height 31
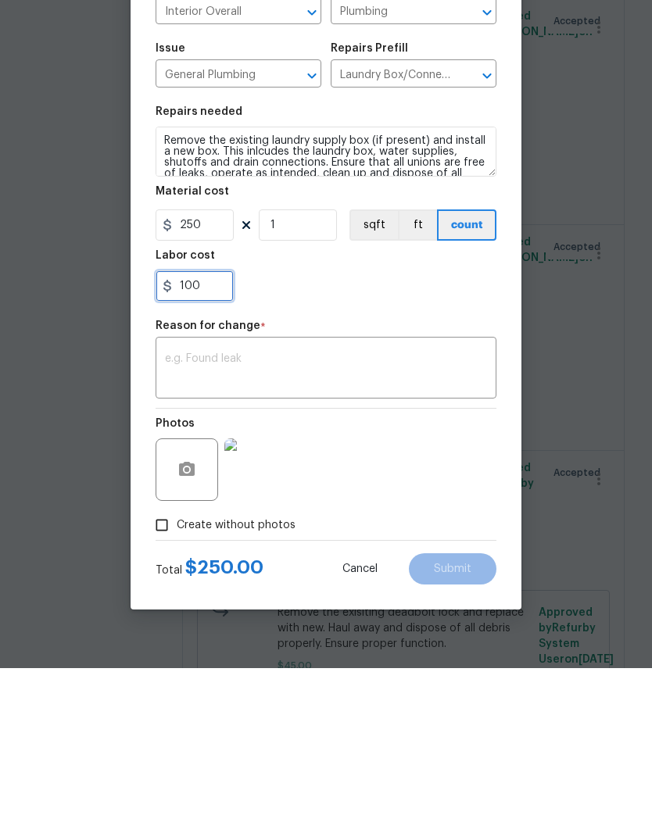
type input "100"
click at [448, 525] on textarea at bounding box center [326, 541] width 322 height 33
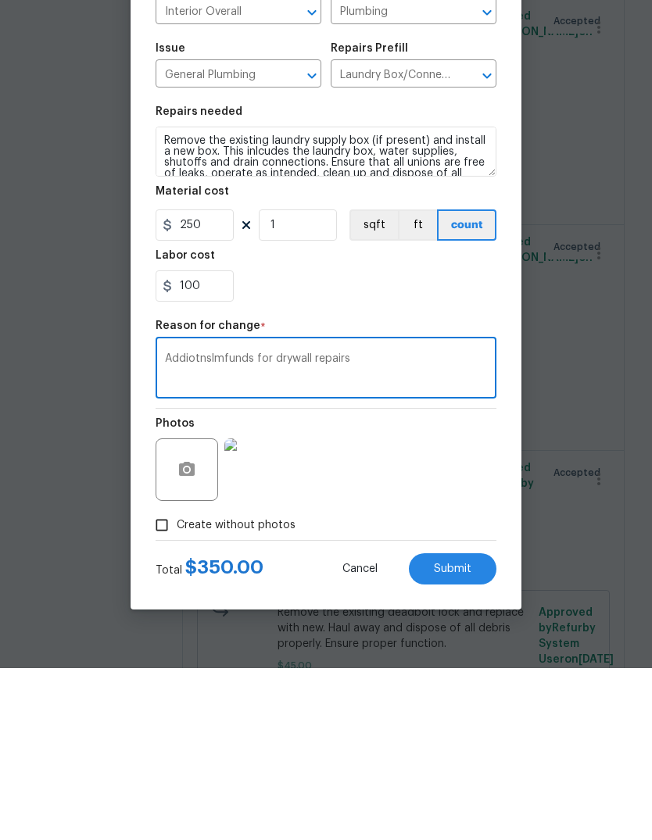
click at [188, 525] on textarea "Addiotnslmfunds for drywall repairs" at bounding box center [326, 541] width 322 height 33
click at [198, 525] on textarea "Addiotnslmfunds for drywall repairs" at bounding box center [326, 541] width 322 height 33
click at [202, 525] on textarea "Addiotnslmfunds for drywall repairs" at bounding box center [326, 541] width 322 height 33
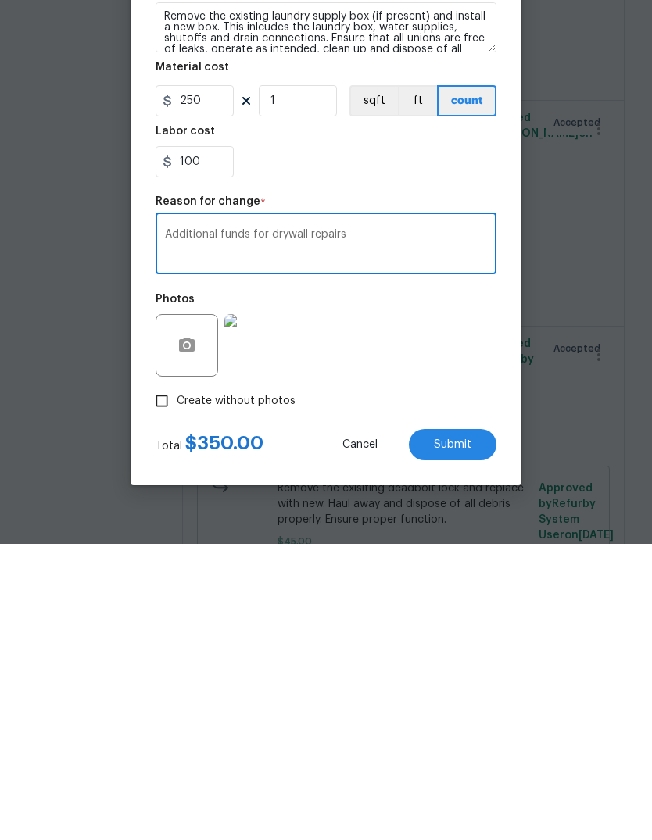
type textarea "Additional funds for drywall repairs"
click at [481, 725] on button "Submit" at bounding box center [453, 740] width 88 height 31
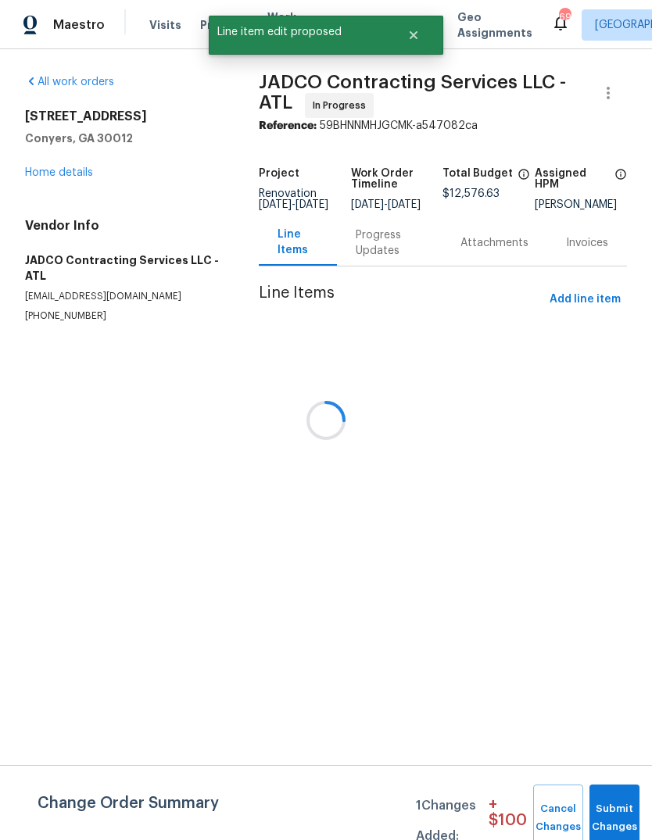
scroll to position [0, 0]
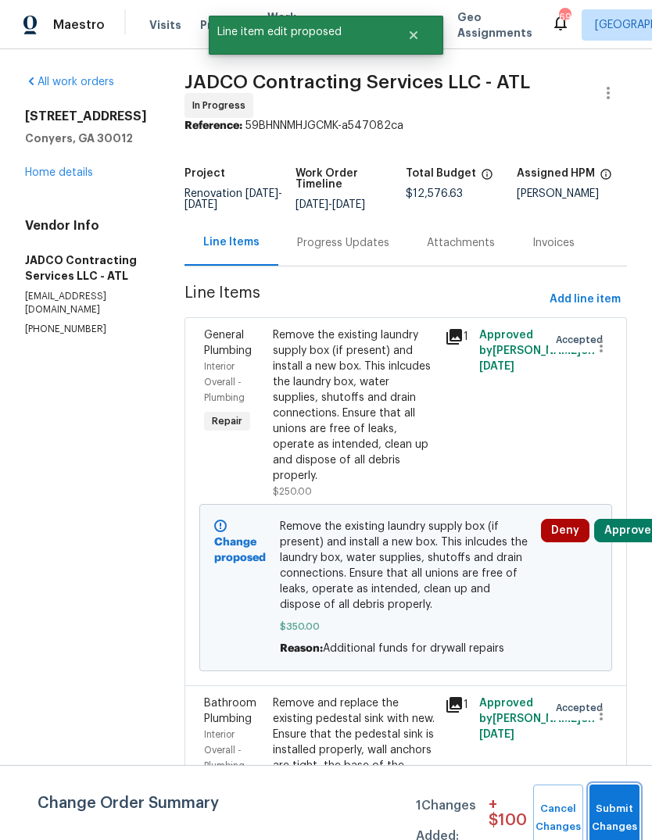
click at [617, 807] on button "Submit Changes" at bounding box center [614, 818] width 50 height 67
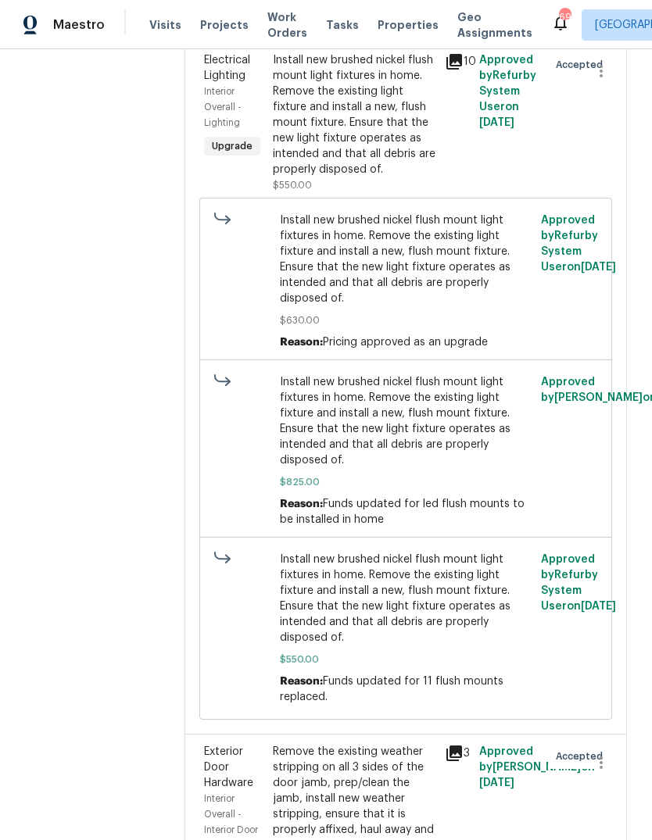
scroll to position [3273, 3]
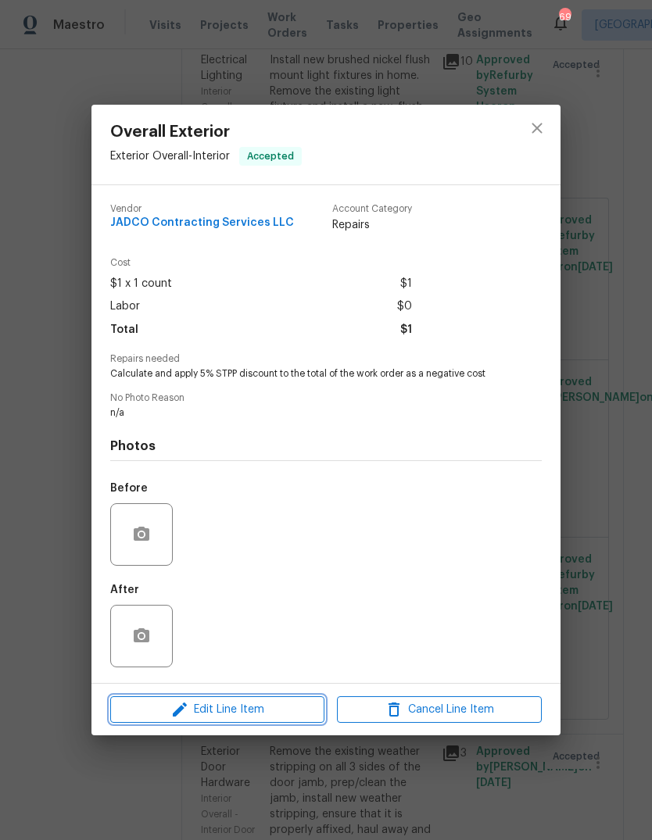
click at [195, 710] on span "Edit Line Item" at bounding box center [217, 710] width 205 height 20
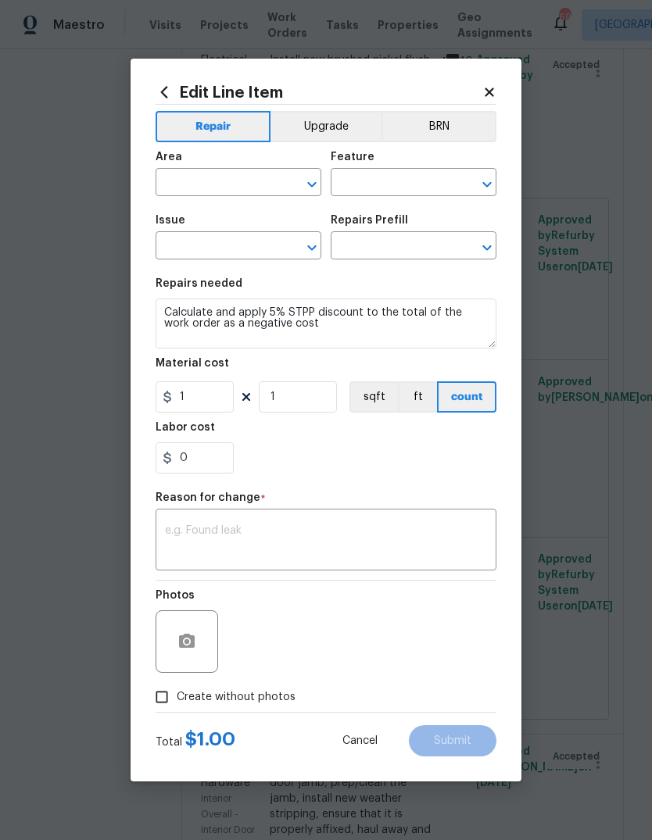
type input "Exterior Overall"
type input "Interior"
type input "Overall Exterior"
type input "Strategic Trade Partner Discount $1.00"
click at [183, 401] on input "1" at bounding box center [195, 396] width 78 height 31
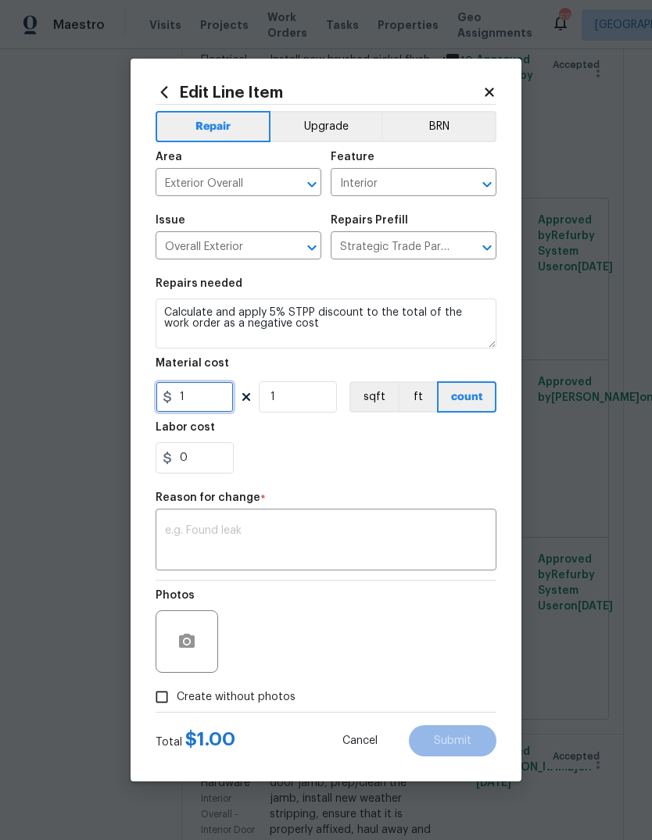
click at [190, 407] on input "1" at bounding box center [195, 396] width 78 height 31
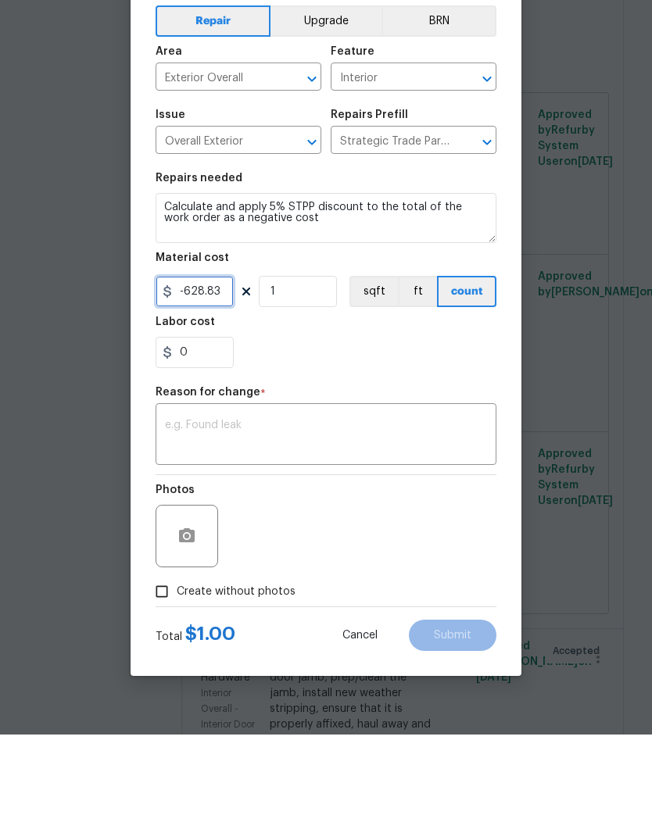
type input "-628.83"
click at [445, 525] on textarea at bounding box center [326, 541] width 322 height 33
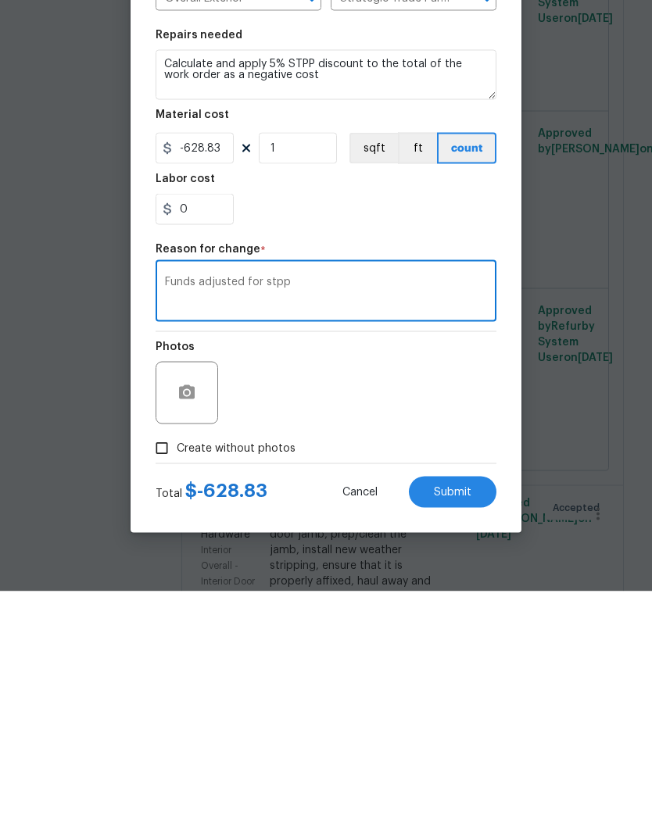
type textarea "Funds adjusted for stpp"
click at [476, 725] on button "Submit" at bounding box center [453, 740] width 88 height 31
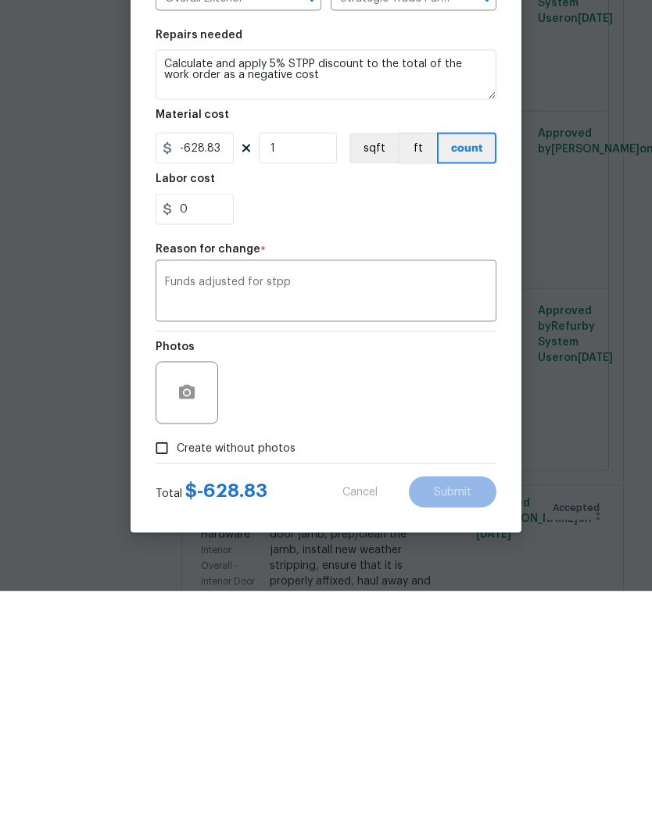
scroll to position [59, 0]
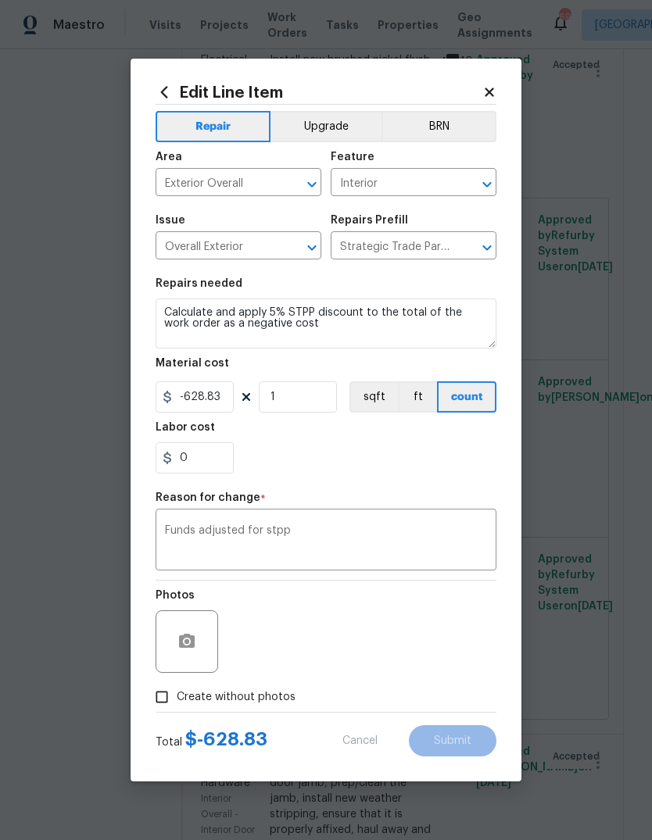
type input "1"
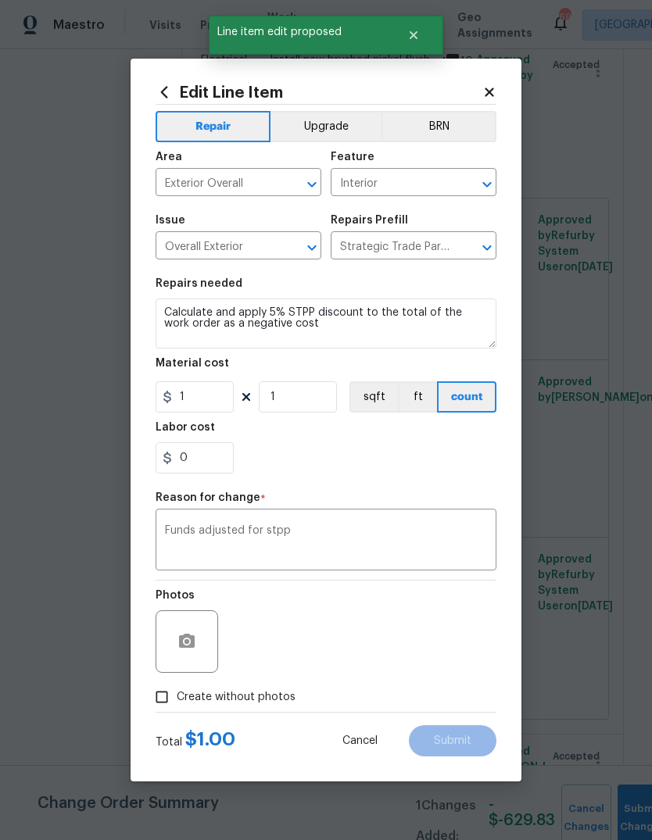
scroll to position [0, 0]
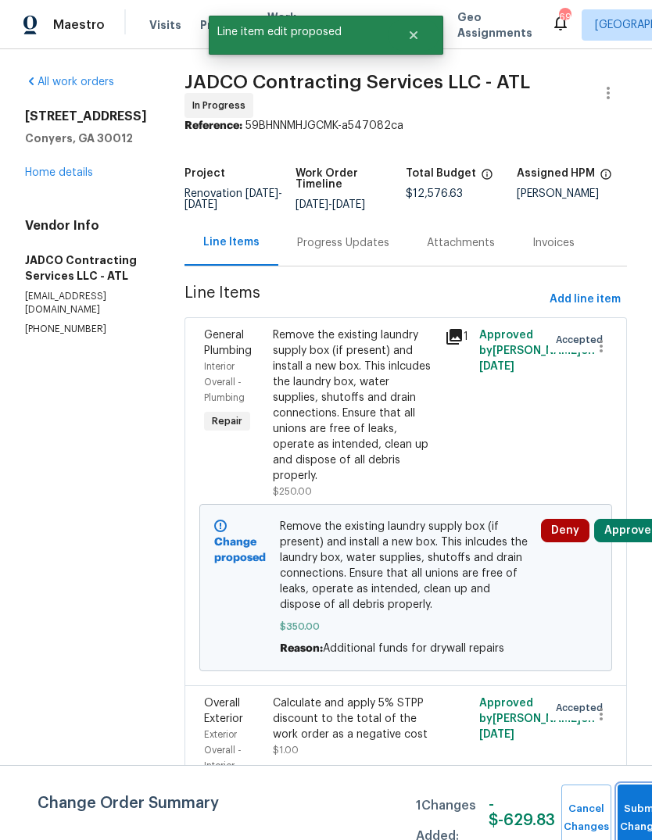
click at [635, 801] on button "Submit Changes" at bounding box center [642, 818] width 50 height 67
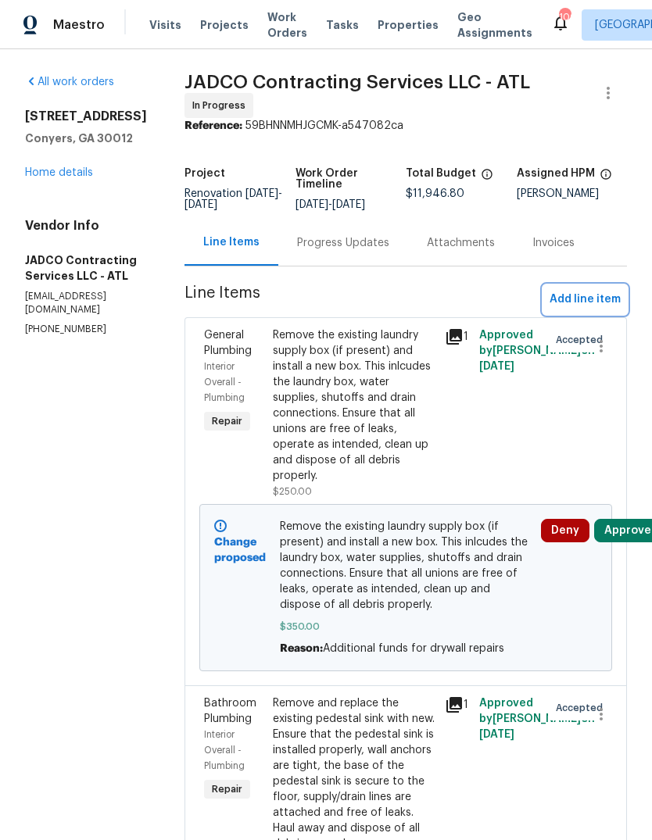
click at [589, 309] on span "Add line item" at bounding box center [584, 300] width 71 height 20
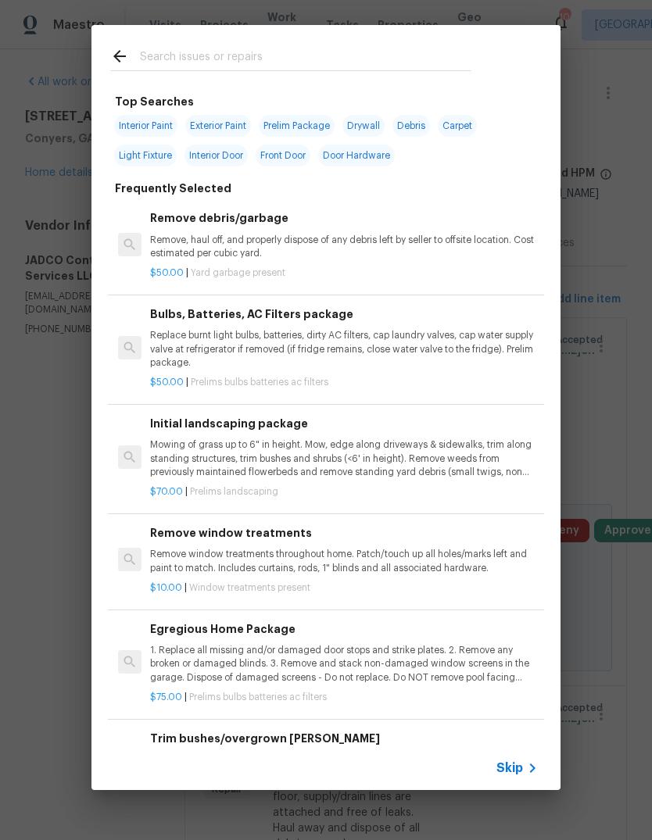
click at [414, 58] on input "text" at bounding box center [305, 58] width 331 height 23
type input "Resurf"
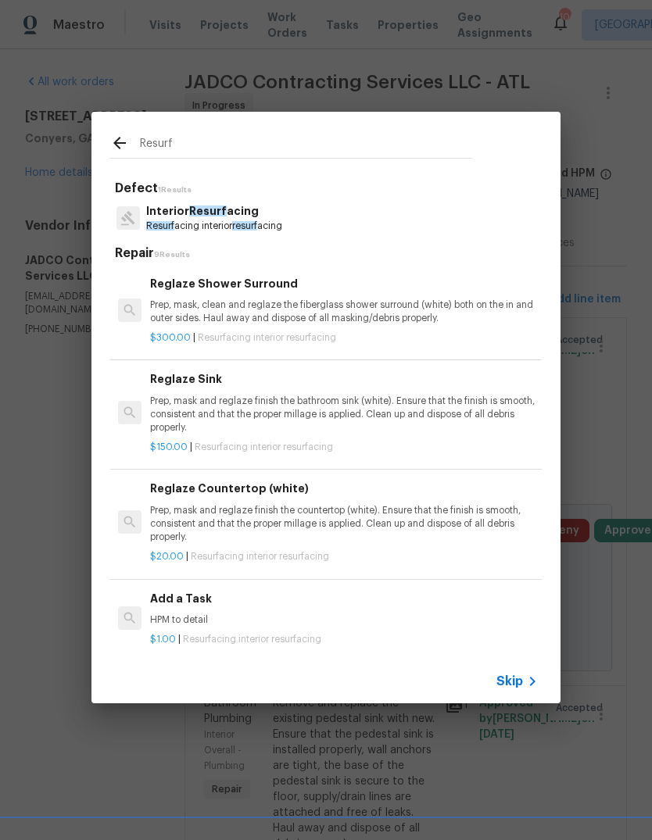
click at [267, 311] on p "Prep, mask, clean and reglaze the fiberglass shower surround (white) both on th…" at bounding box center [344, 312] width 388 height 27
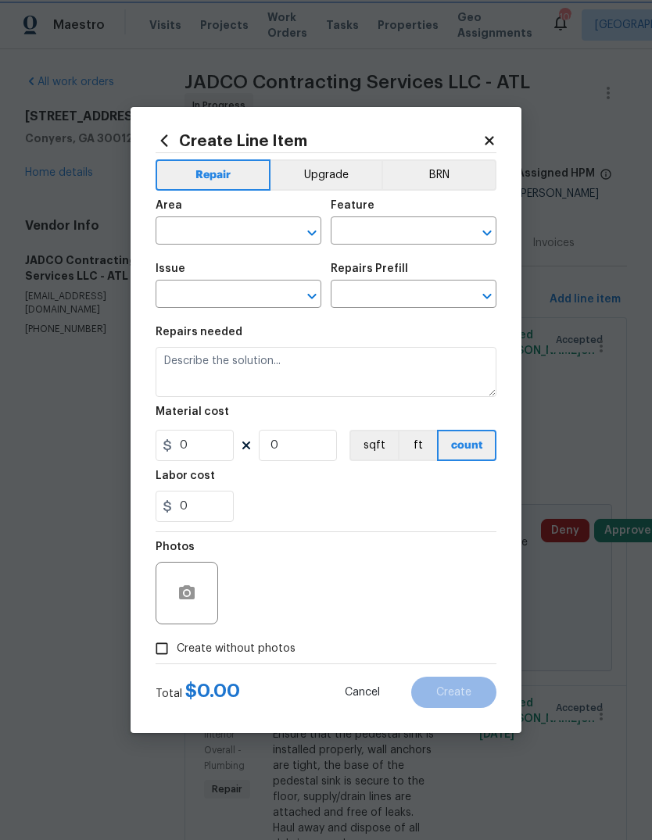
type input "Interior Resurfacing"
type input "Reglaze Shower Surround $300.00"
type textarea "Prep, mask, clean and reglaze the fiberglass shower surround (white) both on th…"
type input "300"
type input "1"
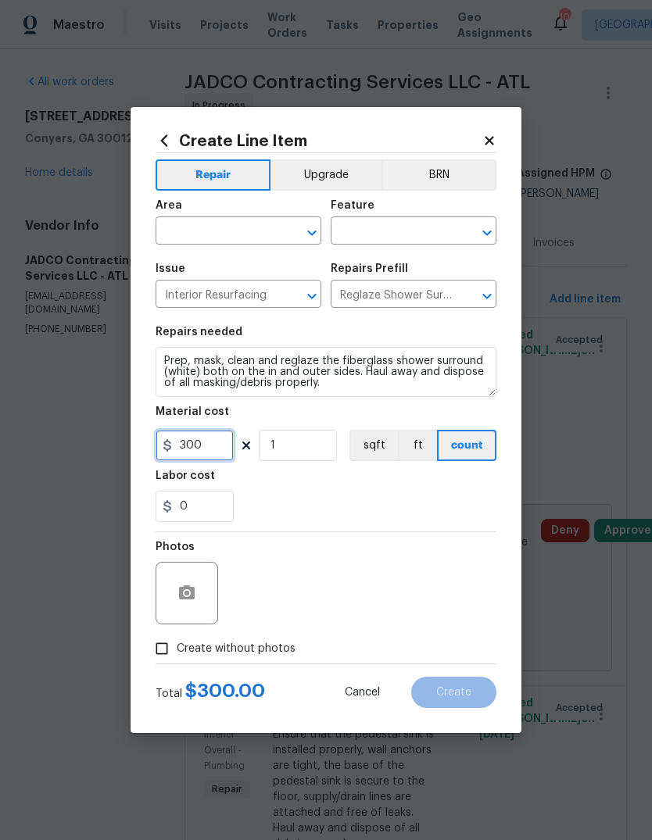
click at [208, 439] on input "300" at bounding box center [195, 445] width 78 height 31
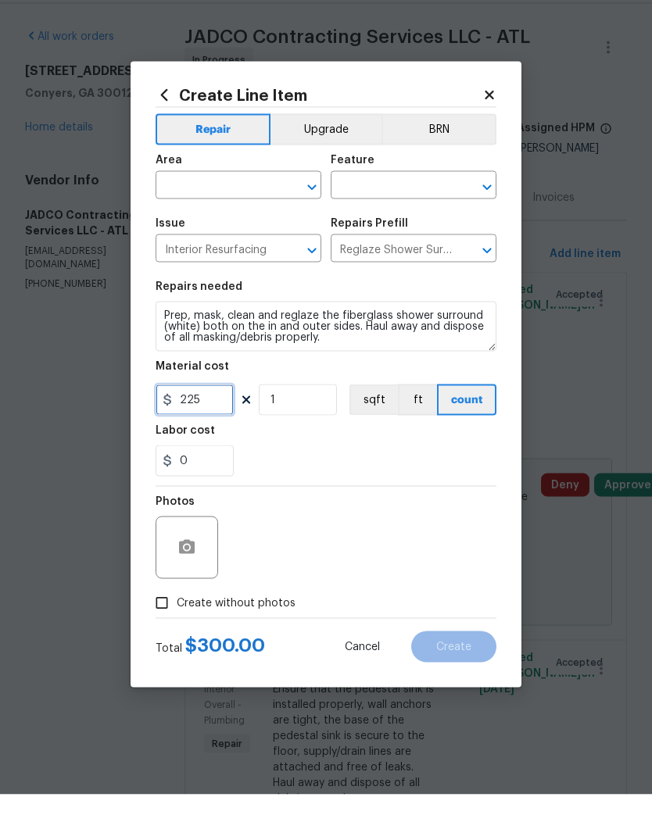
type input "225"
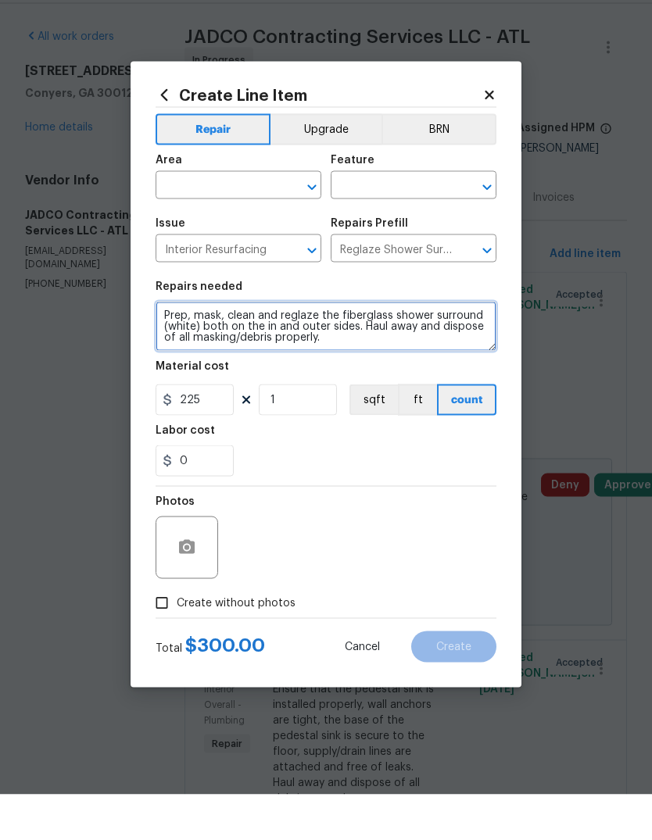
click at [160, 347] on textarea "Prep, mask, clean and reglaze the fiberglass shower surround (white) both on th…" at bounding box center [326, 372] width 341 height 50
click at [180, 347] on textarea "Prep, mask, clean and reglaze the fiberglass shower surround (white) both on th…" at bounding box center [326, 372] width 341 height 50
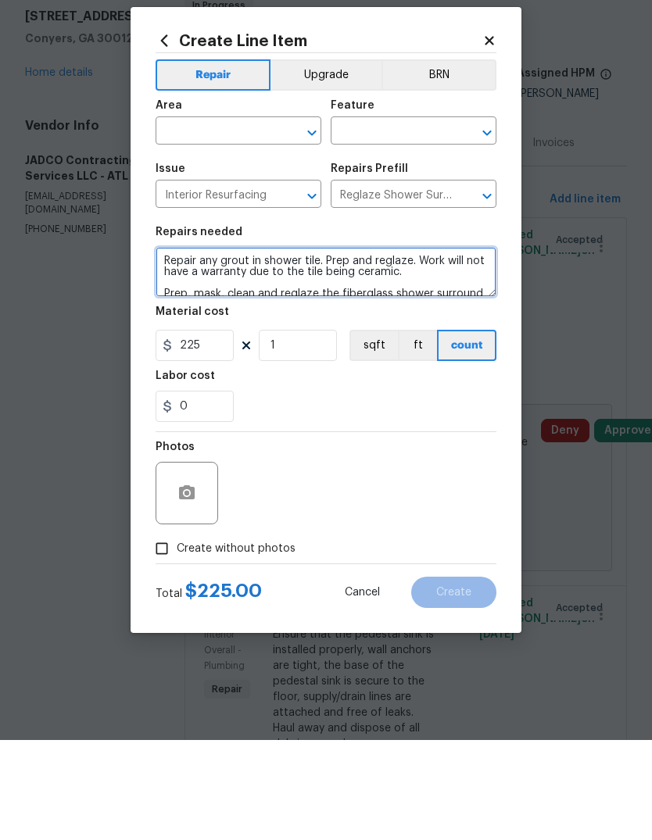
type textarea "Repair any grout in shower tile. Prep and reglaze. Work will not have a warrant…"
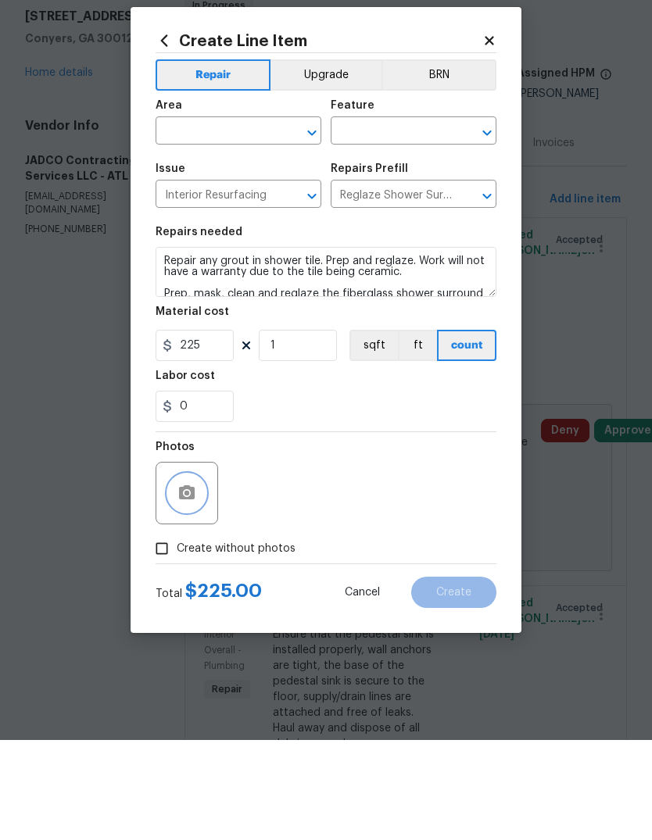
click at [181, 585] on icon "button" at bounding box center [187, 592] width 16 height 14
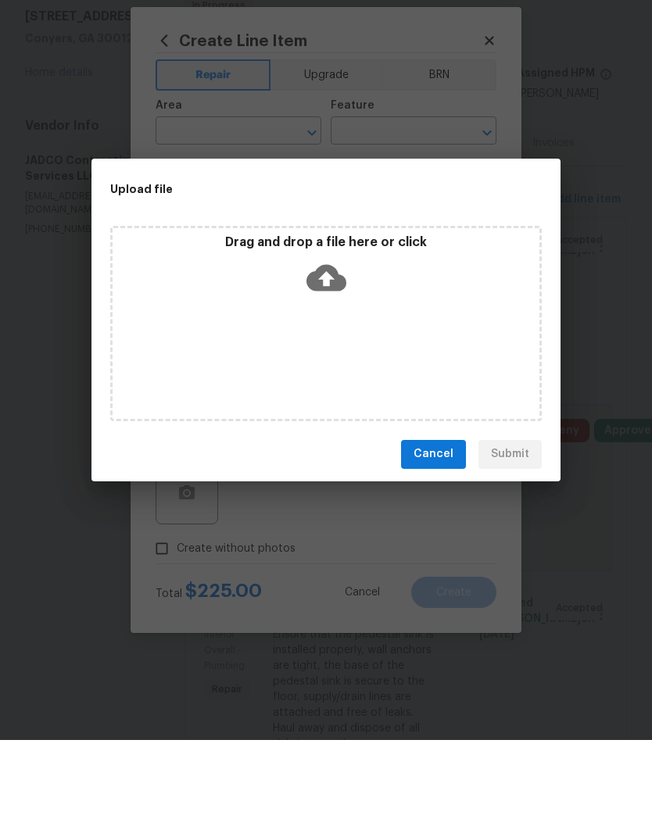
scroll to position [59, 0]
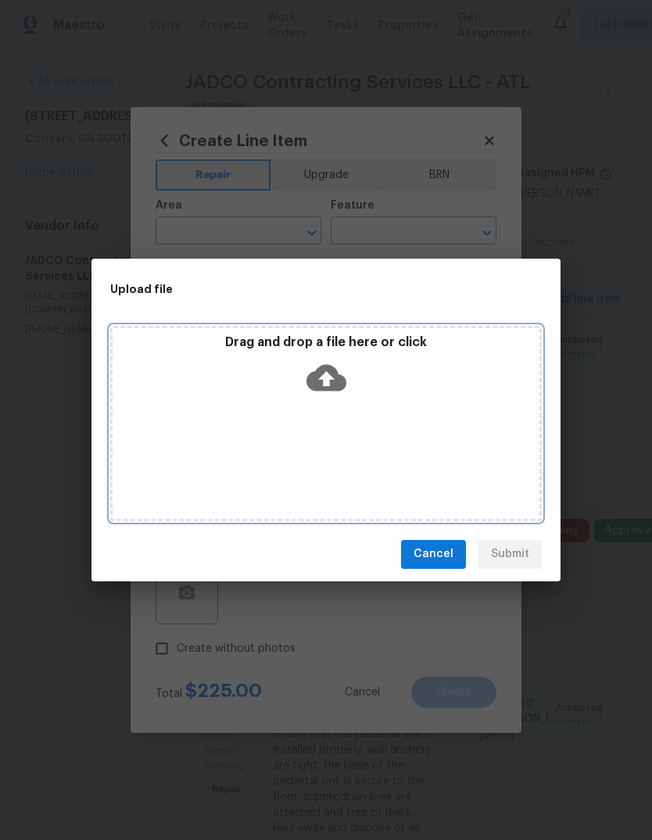
click at [396, 414] on div "Drag and drop a file here or click" at bounding box center [325, 423] width 431 height 195
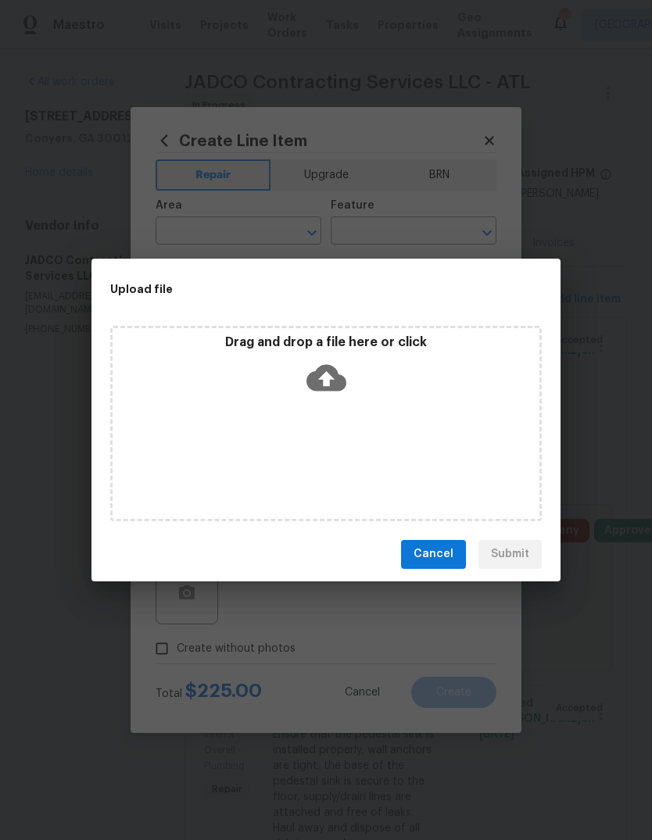
click at [441, 567] on button "Cancel" at bounding box center [433, 554] width 65 height 29
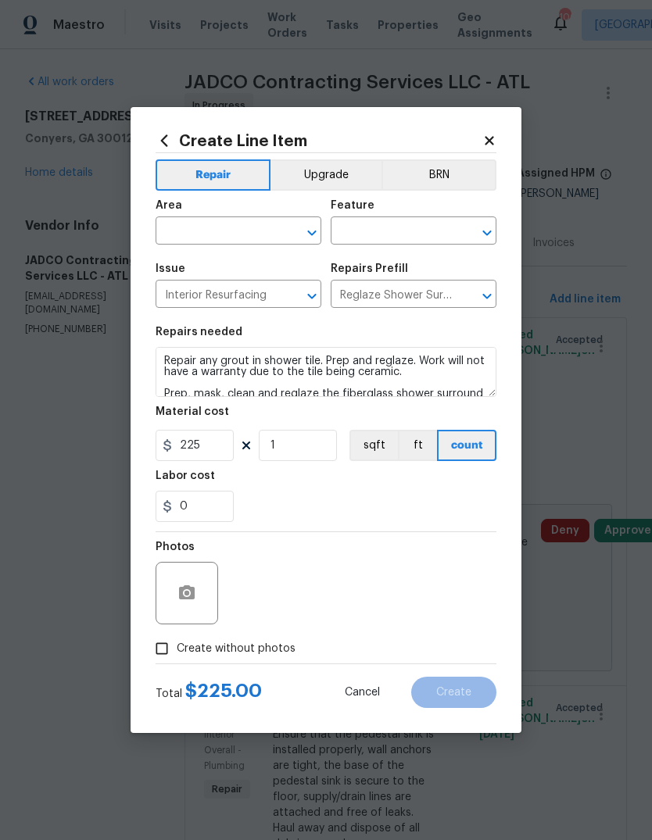
click at [160, 652] on input "Create without photos" at bounding box center [162, 649] width 30 height 30
checkbox input "true"
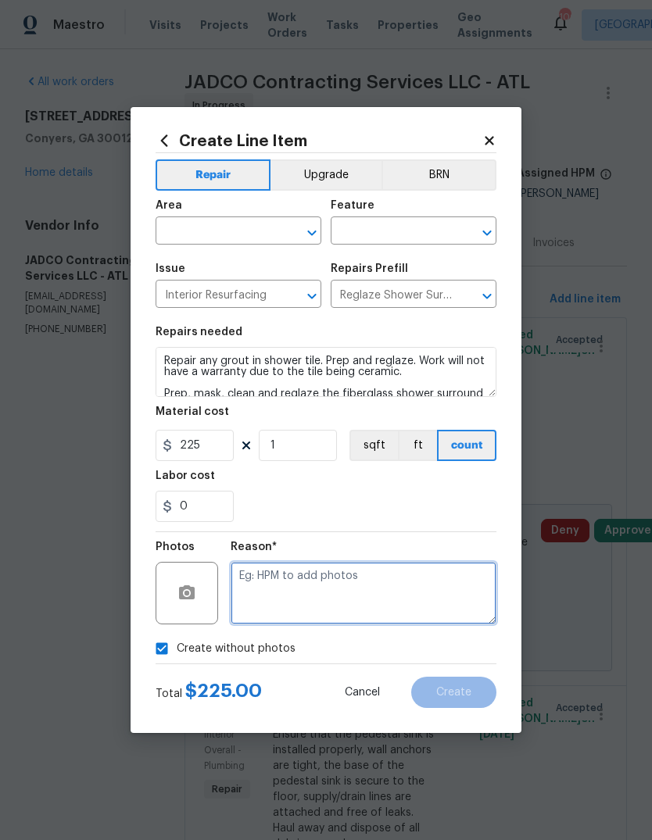
click at [445, 579] on textarea at bounding box center [364, 593] width 266 height 63
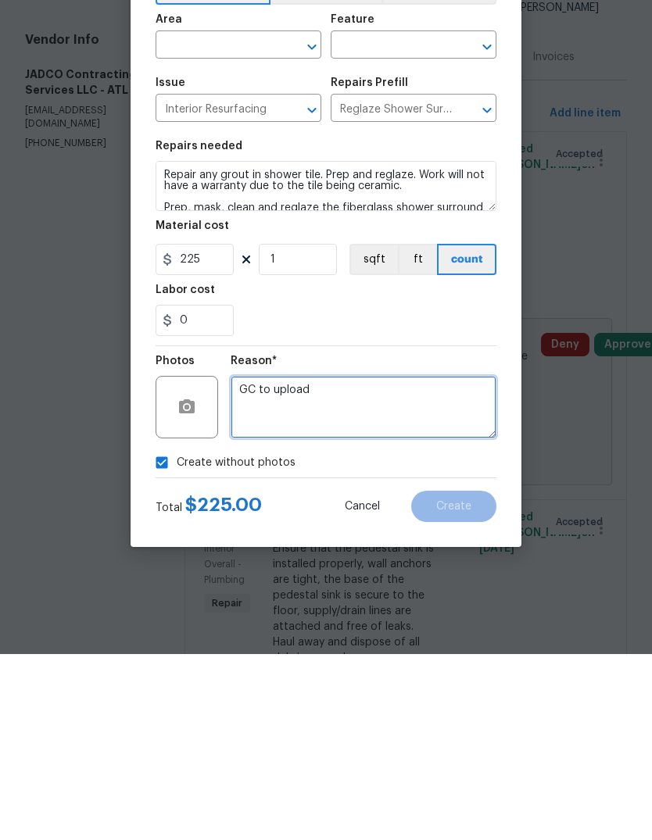
type textarea "GC to upload"
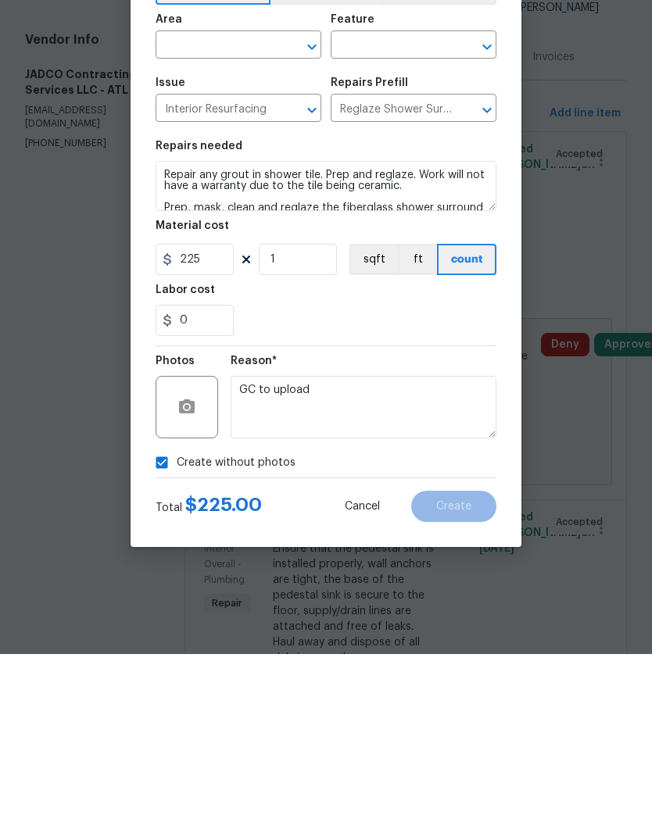
click at [515, 380] on div "Create Line Item Repair Upgrade BRN Area ​ Feature ​ Issue Interior Resurfacing…" at bounding box center [326, 420] width 391 height 626
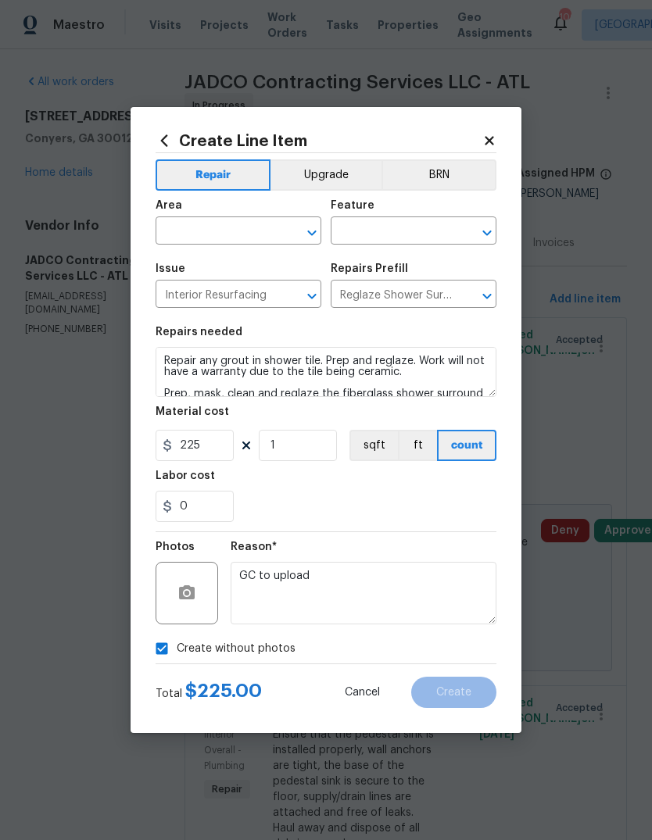
click at [257, 230] on input "text" at bounding box center [217, 232] width 122 height 24
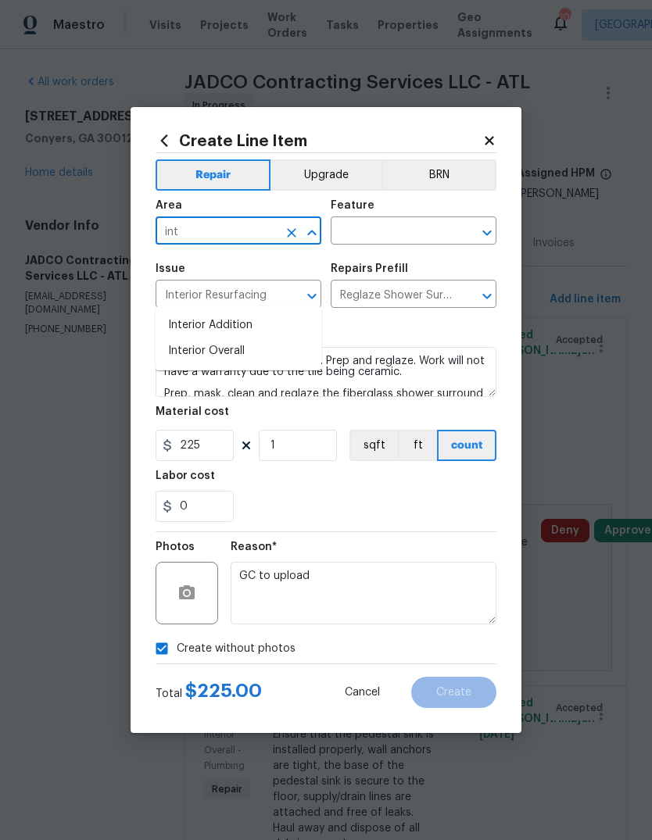
click at [241, 338] on li "Interior Overall" at bounding box center [239, 351] width 166 height 26
type input "Interior Overall"
click at [386, 235] on input "text" at bounding box center [392, 232] width 122 height 24
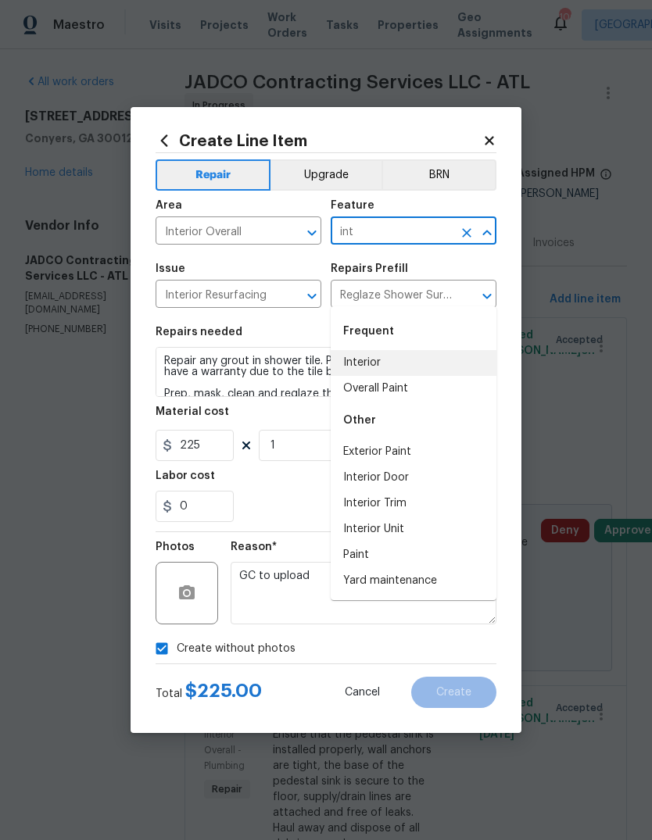
click at [377, 350] on li "Interior" at bounding box center [414, 363] width 166 height 26
type input "Interior"
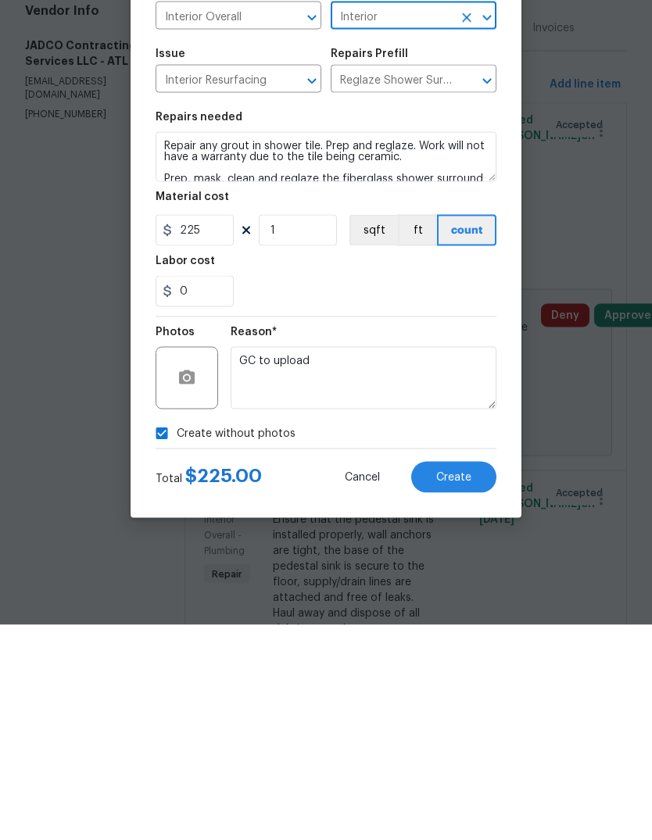
click at [481, 677] on button "Create" at bounding box center [453, 692] width 85 height 31
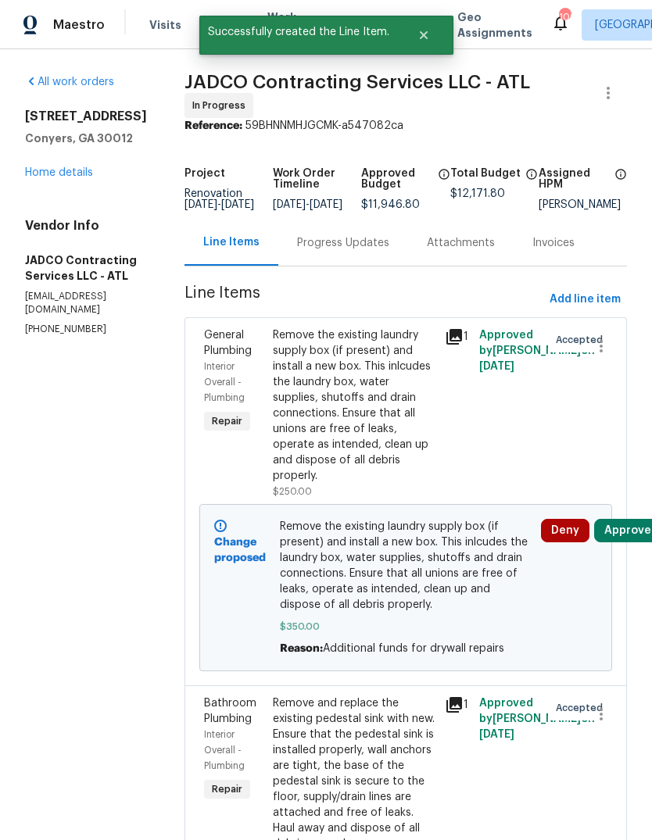
scroll to position [0, 0]
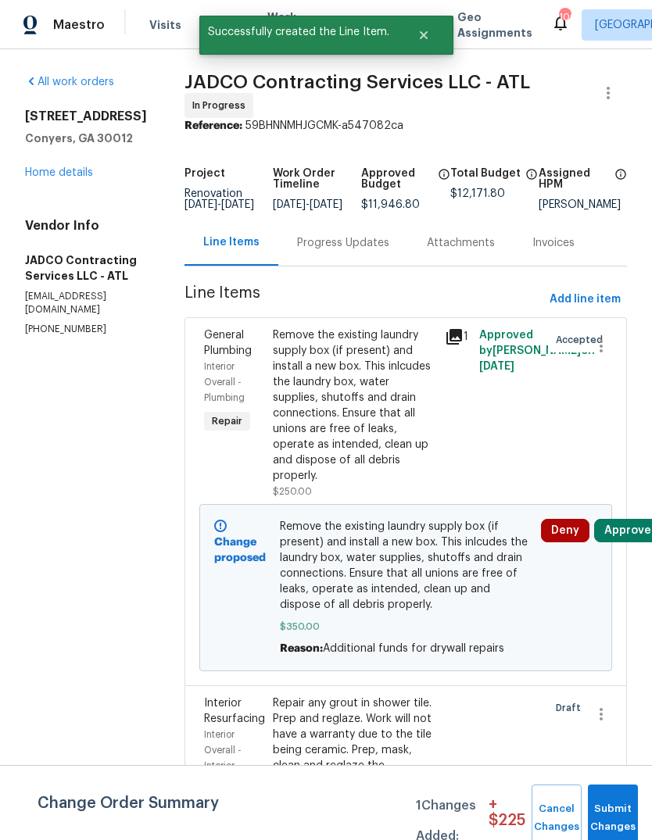
click at [624, 805] on button "Submit Changes" at bounding box center [613, 818] width 50 height 67
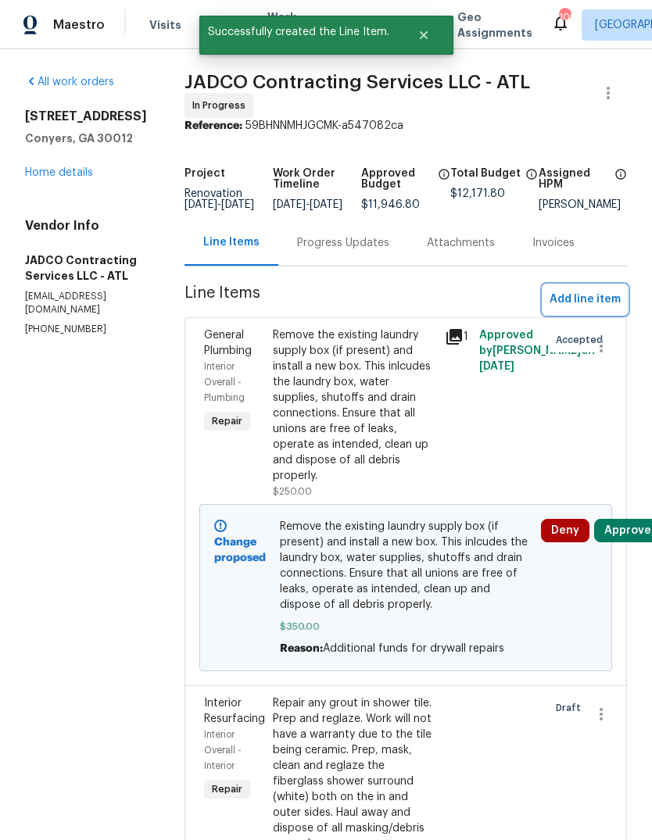
click at [600, 306] on span "Add line item" at bounding box center [584, 300] width 71 height 20
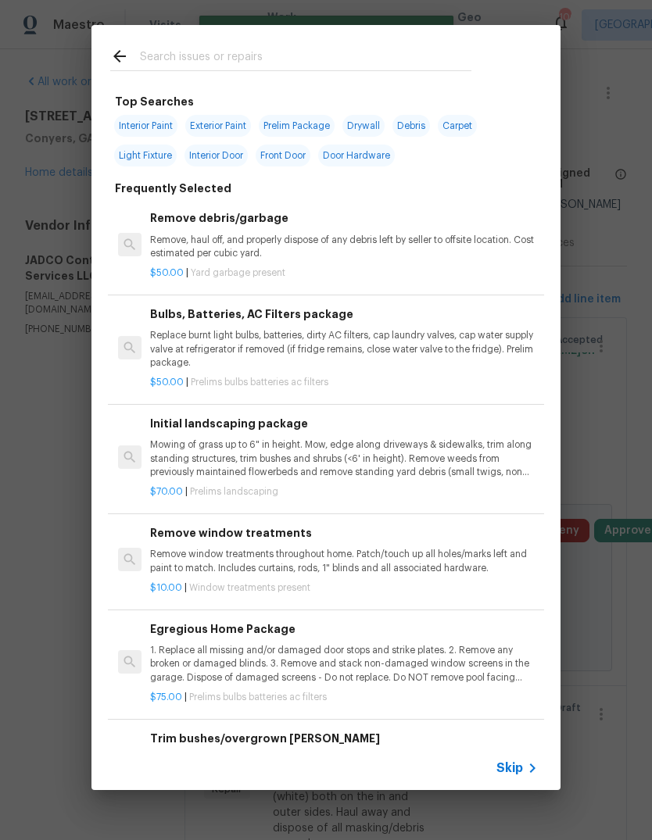
click at [413, 66] on input "text" at bounding box center [305, 58] width 331 height 23
type input "Window"
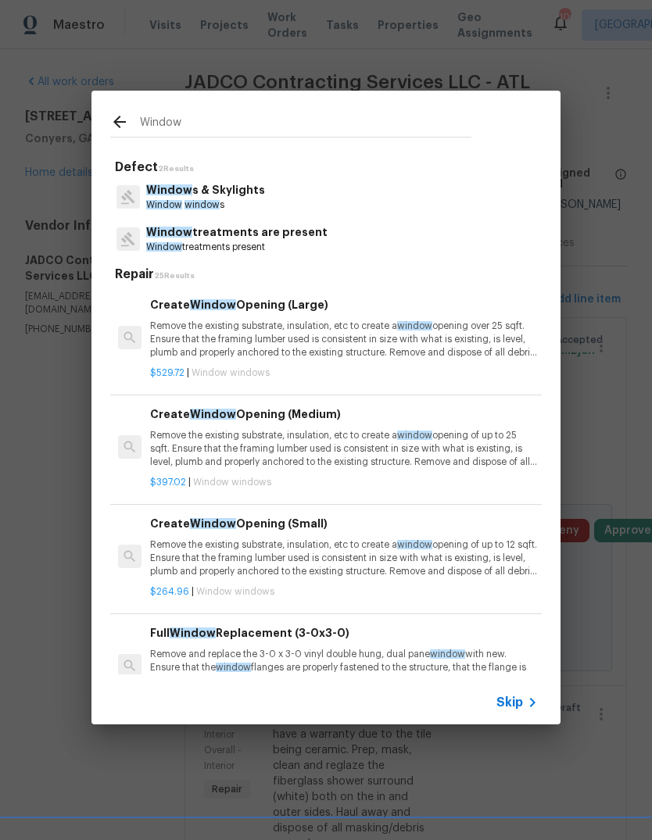
click at [299, 242] on p "Window treatments present" at bounding box center [236, 247] width 181 height 13
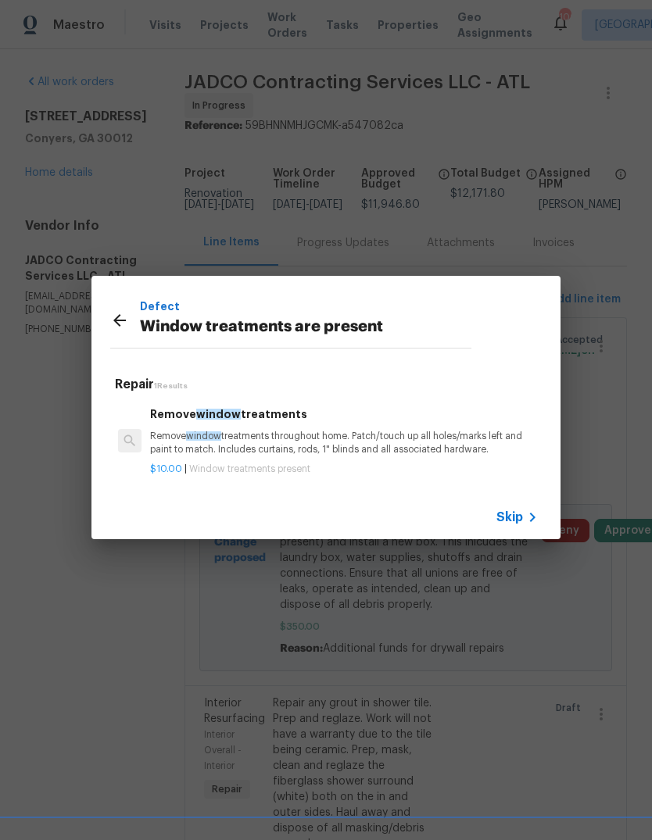
click at [370, 428] on div "Remove window treatments Remove window treatments throughout home. Patch/touch …" at bounding box center [344, 431] width 388 height 51
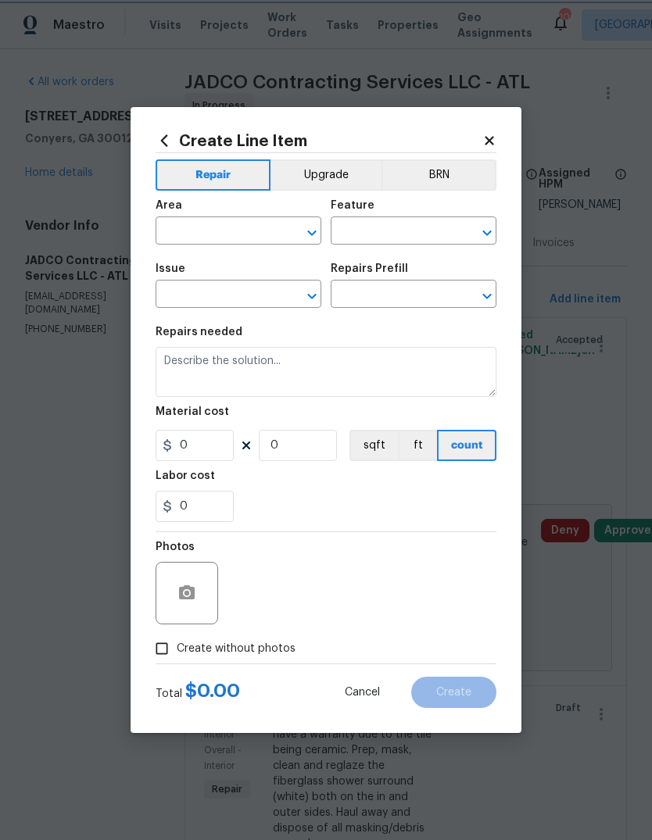
type input "Window treatments are present"
type input "Remove window treatments $10.00"
type textarea "Remove window treatments throughout home. Patch/touch up all holes/marks left a…"
type input "10"
type input "1"
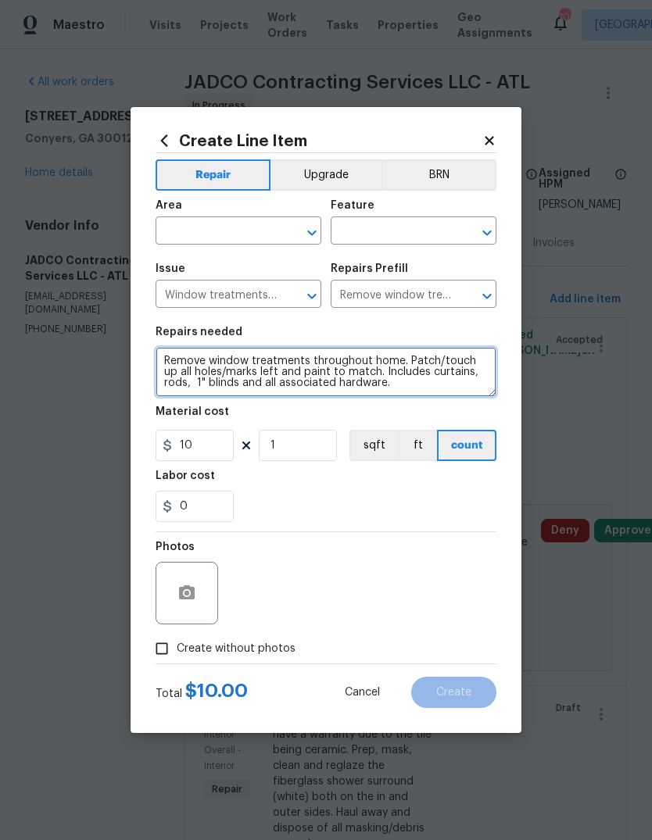
click at [460, 392] on textarea "Remove window treatments throughout home. Patch/touch up all holes/marks left a…" at bounding box center [326, 372] width 341 height 50
click at [455, 392] on textarea "Remove window treatments throughout home. Patch/touch up all holes/marks left a…" at bounding box center [326, 372] width 341 height 50
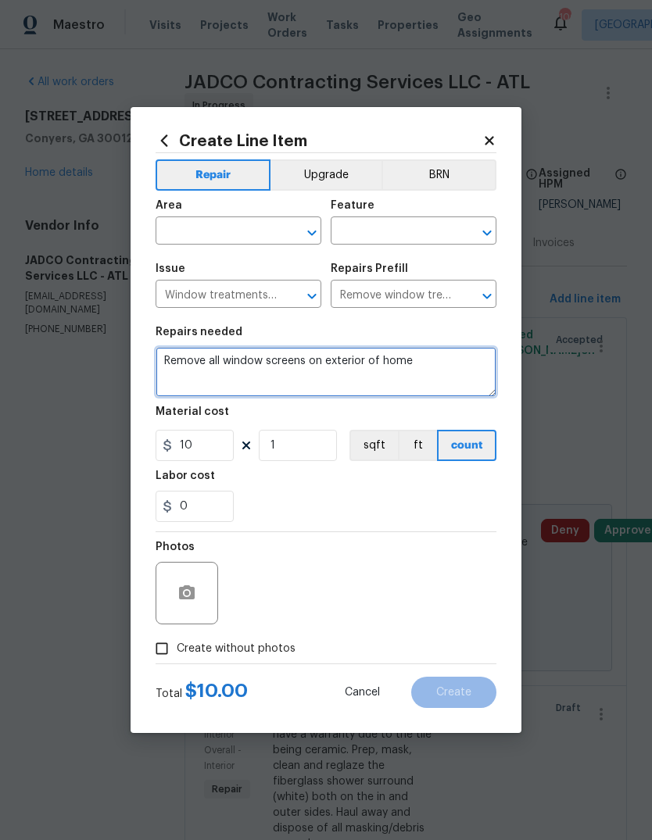
type textarea "Remove all window screens on exterior of home"
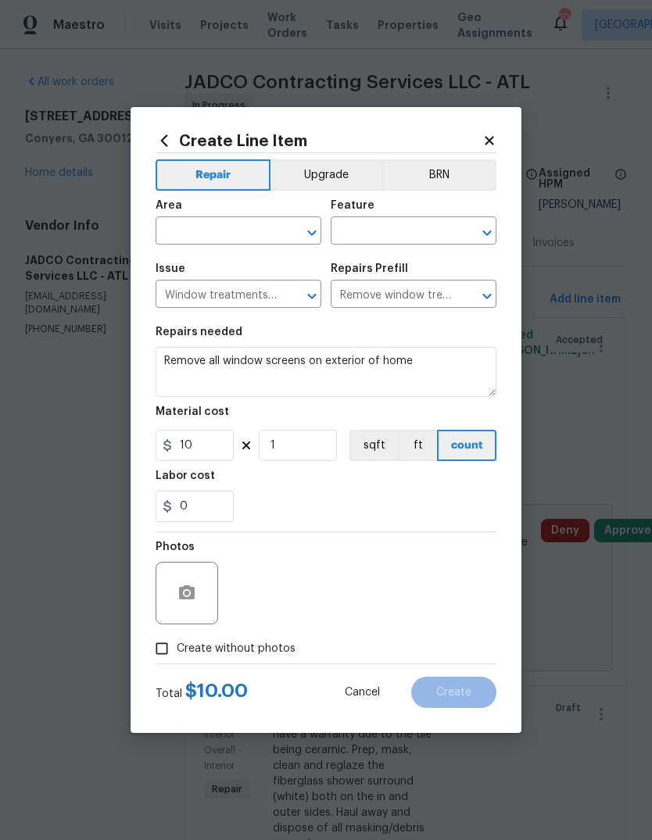
click at [269, 231] on input "text" at bounding box center [217, 232] width 122 height 24
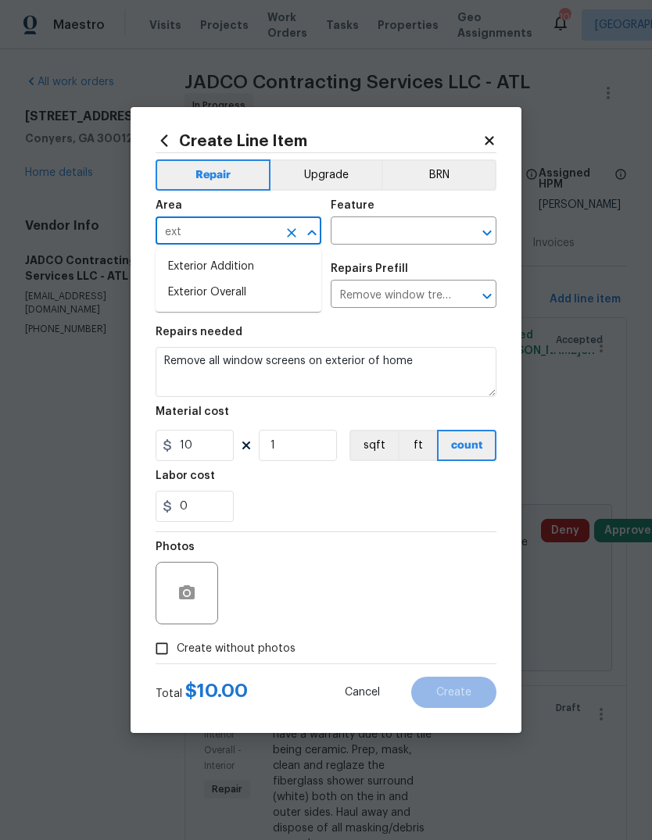
click at [241, 297] on li "Exterior Overall" at bounding box center [239, 293] width 166 height 26
type input "Exterior Overall"
click at [430, 226] on input "text" at bounding box center [392, 232] width 122 height 24
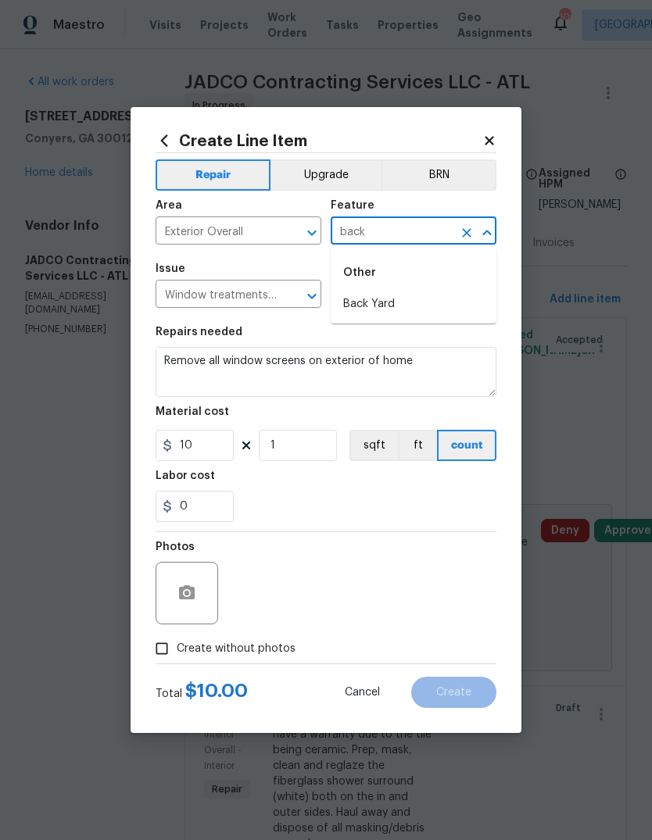
click at [381, 305] on li "Back Yard" at bounding box center [414, 304] width 166 height 26
type input "Back Yard"
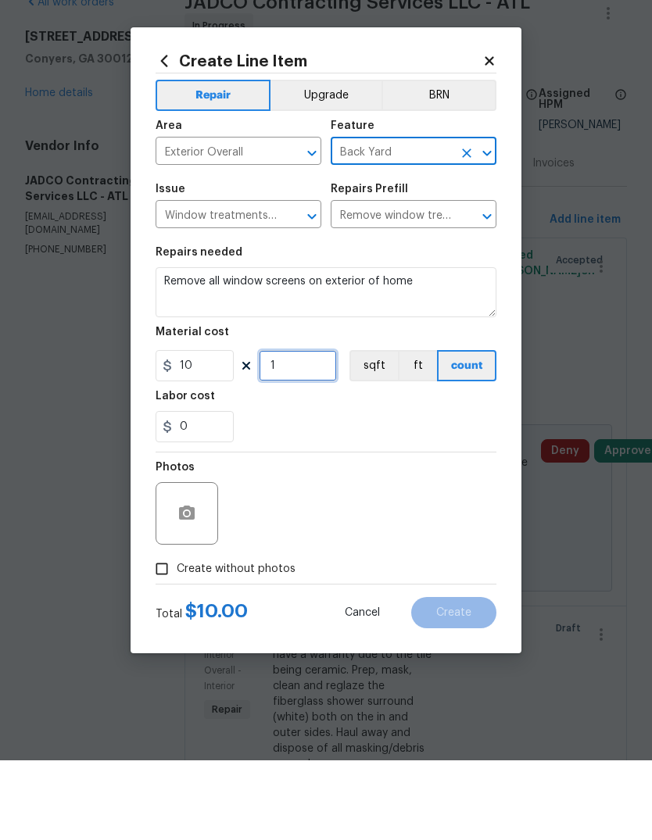
click at [317, 430] on input "1" at bounding box center [298, 445] width 78 height 31
type input "5"
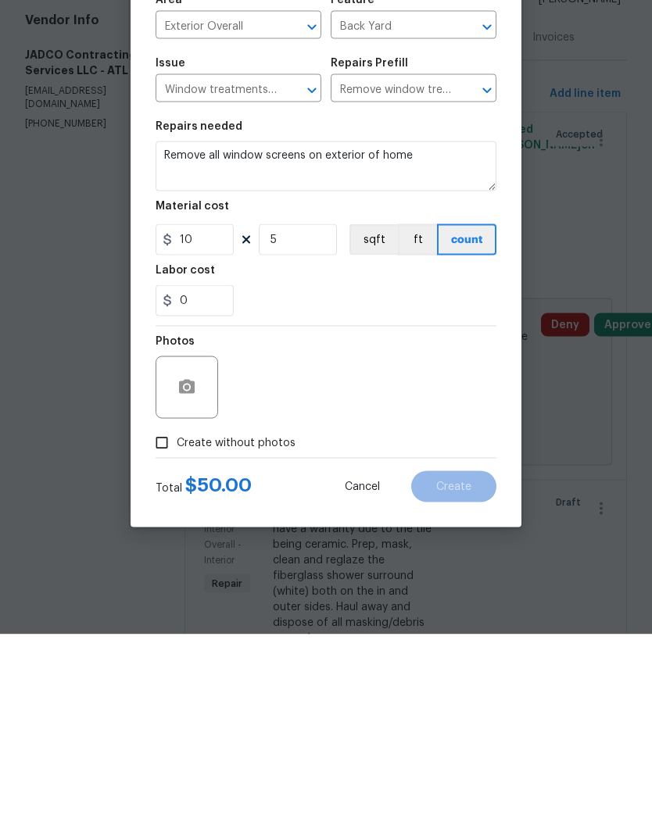
click at [163, 634] on input "Create without photos" at bounding box center [162, 649] width 30 height 30
checkbox input "true"
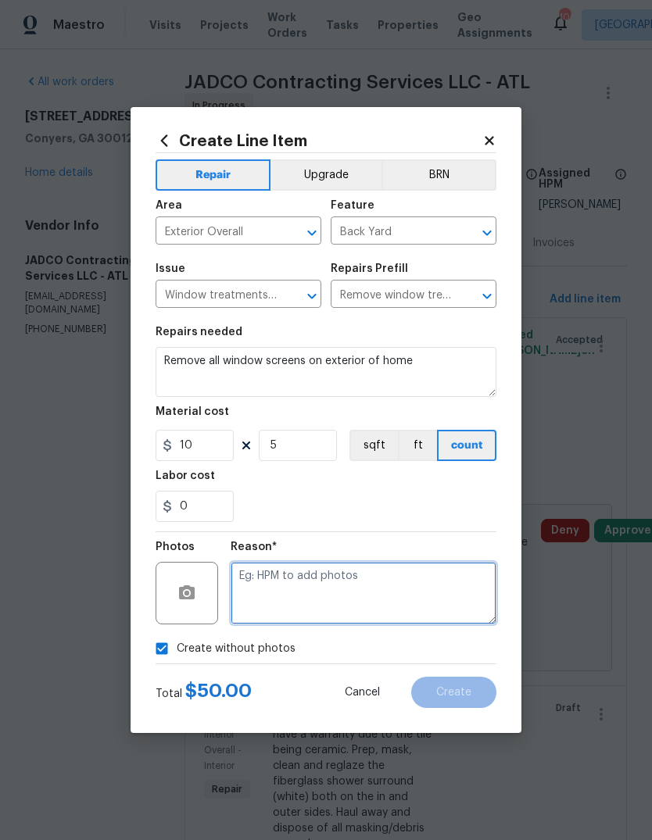
click at [418, 566] on textarea at bounding box center [364, 593] width 266 height 63
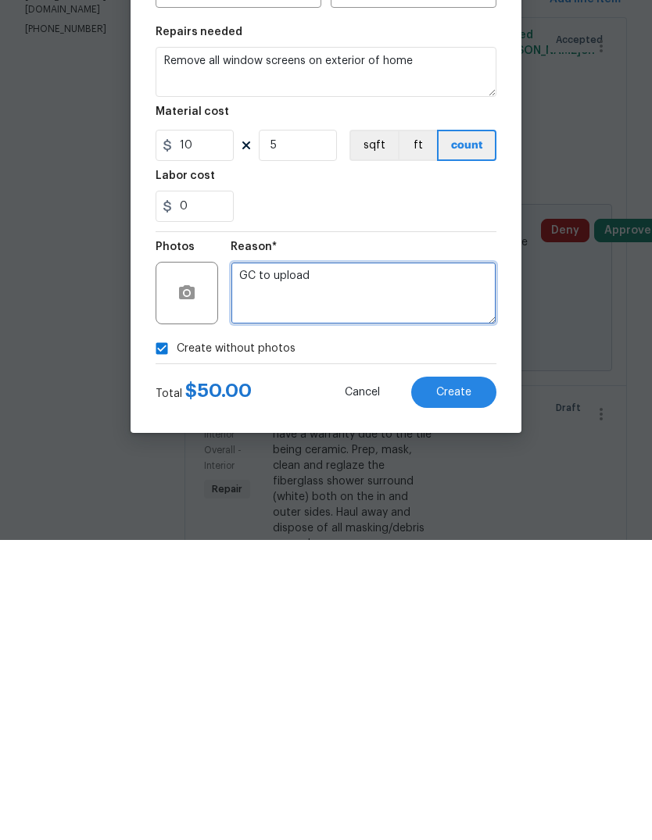
type textarea "GC to upload"
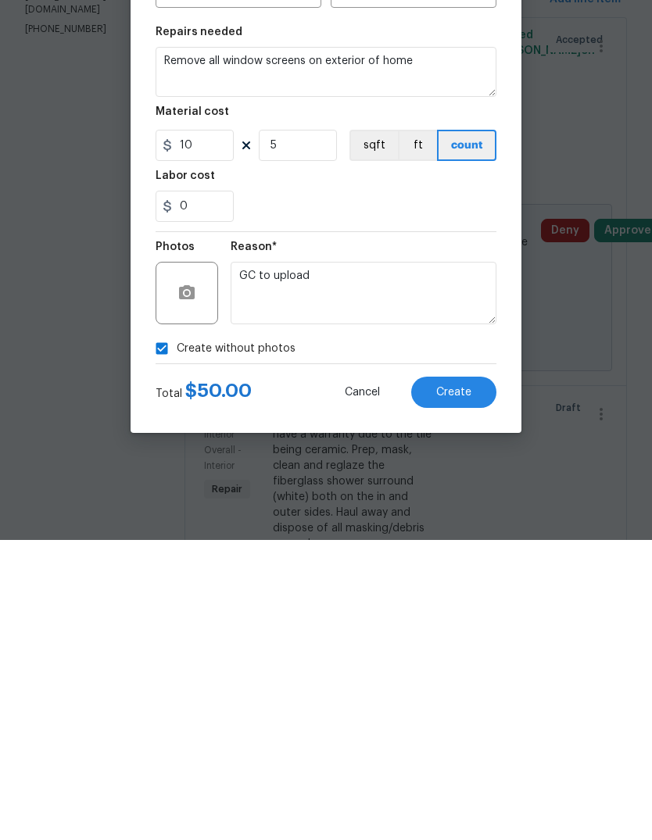
click at [469, 687] on span "Create" at bounding box center [453, 693] width 35 height 12
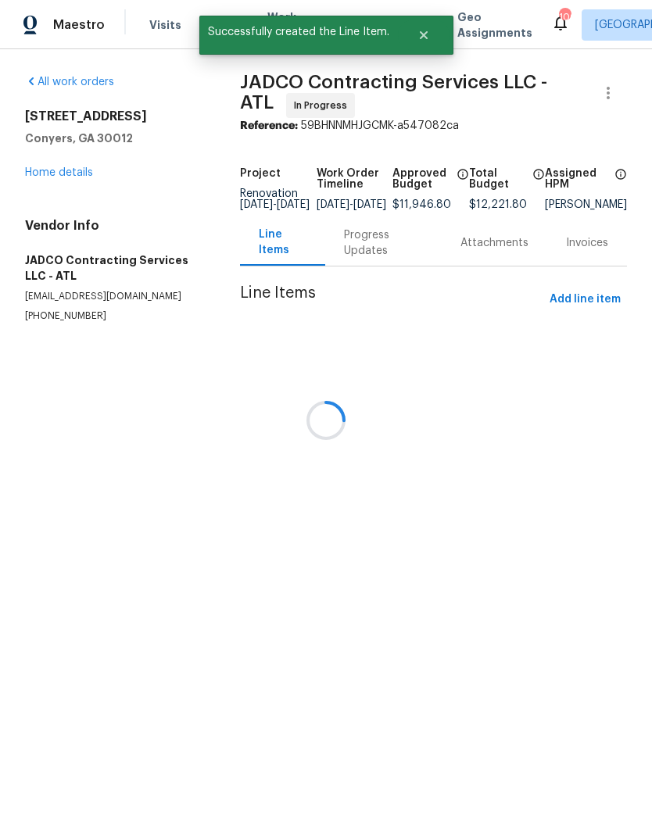
scroll to position [0, 0]
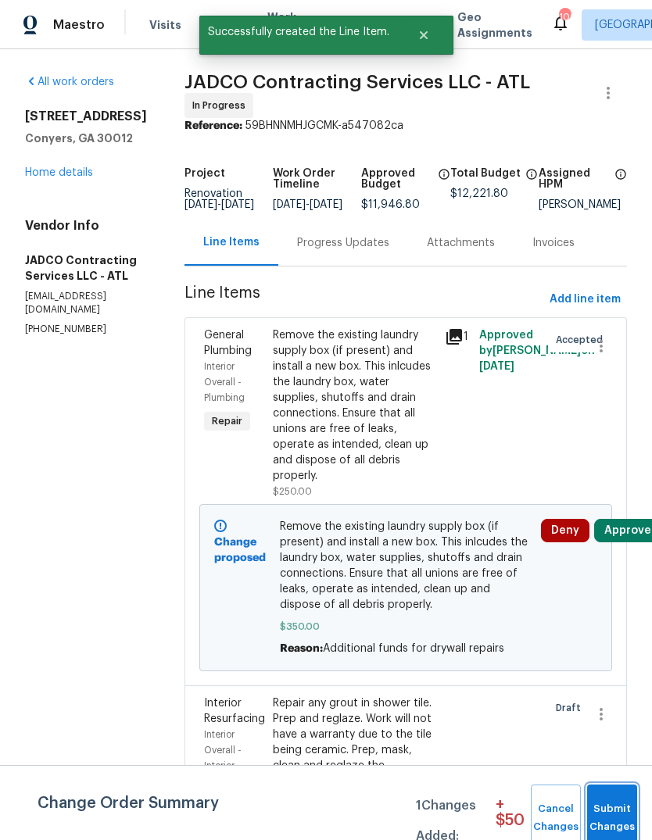
click at [616, 802] on span "Submit Changes" at bounding box center [612, 818] width 34 height 36
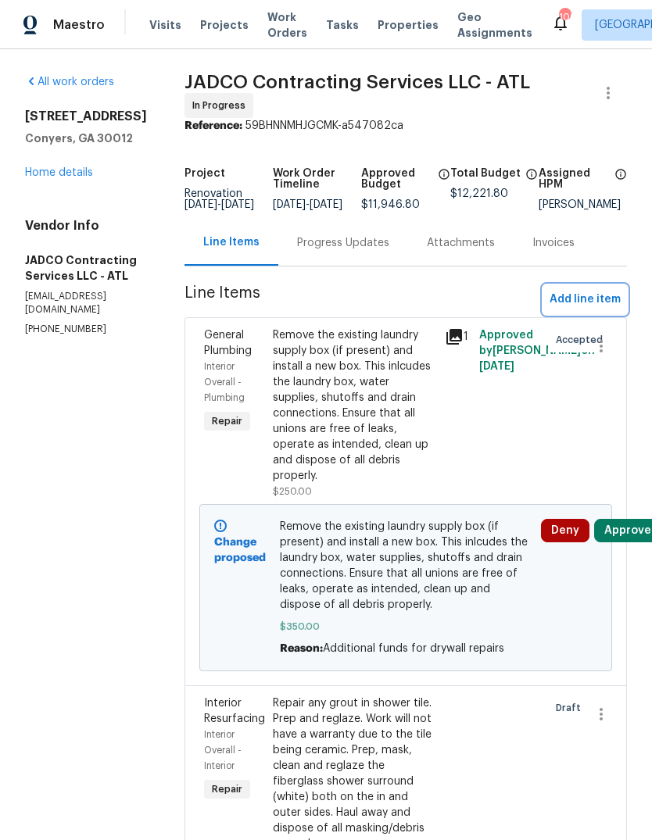
click at [600, 309] on span "Add line item" at bounding box center [584, 300] width 71 height 20
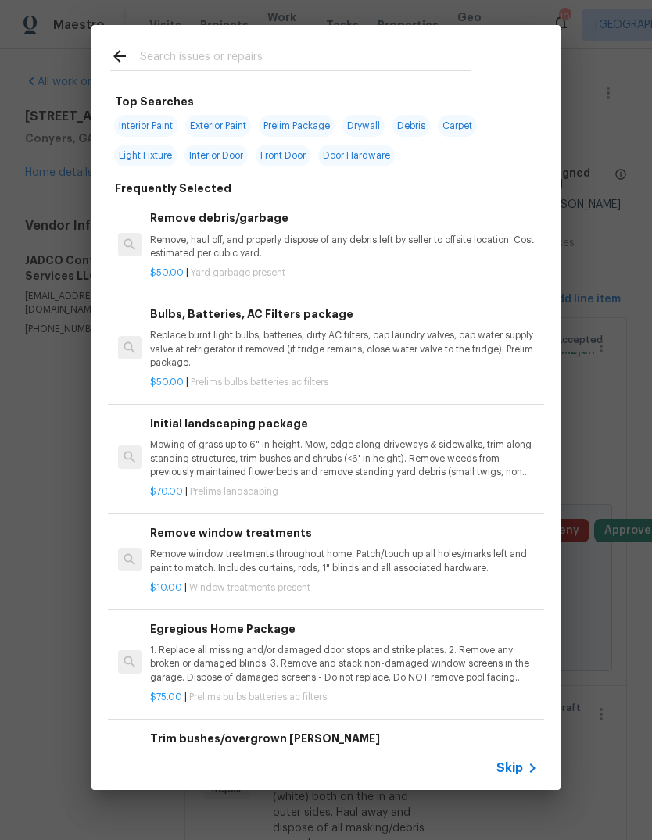
click at [416, 70] on input "text" at bounding box center [305, 58] width 331 height 23
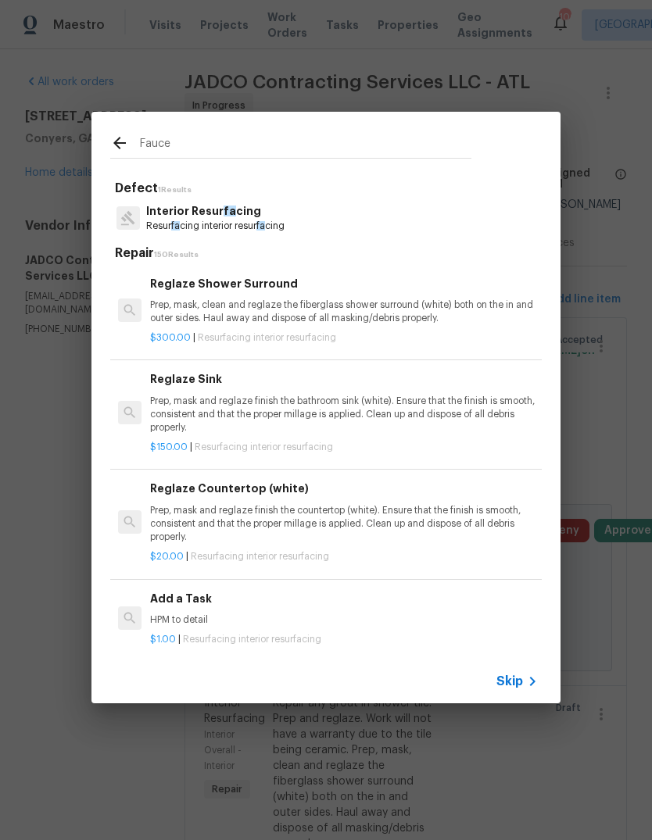
type input "Faucet"
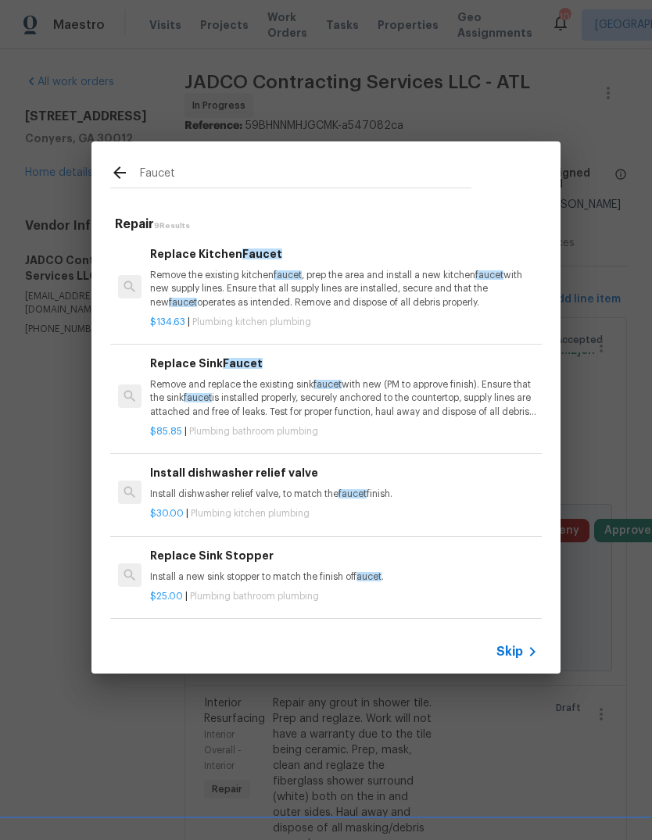
click at [266, 284] on p "Remove the existing kitchen faucet , prep the area and install a new kitchen fa…" at bounding box center [344, 289] width 388 height 40
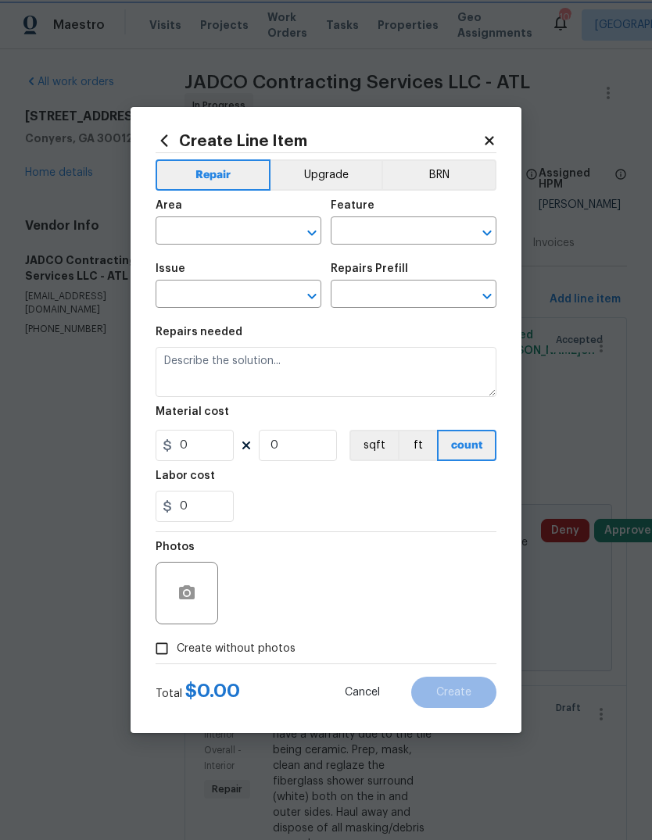
type input "Plumbing"
type input "Kitchen Plumbing"
type input "Replace Kitchen Faucet $134.63"
type textarea "Remove the existing kitchen faucet, prep the area and install a new kitchen fau…"
type input "134.63"
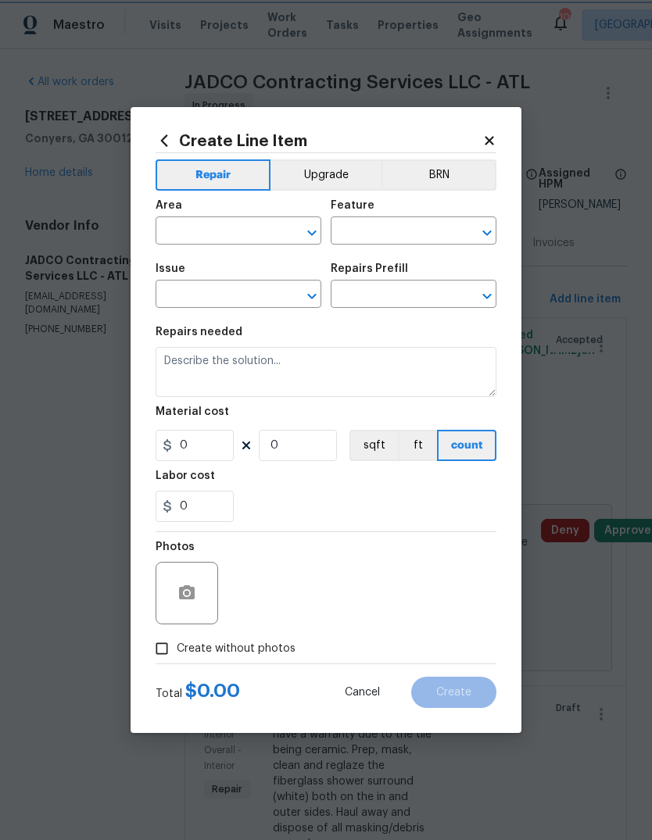
type input "1"
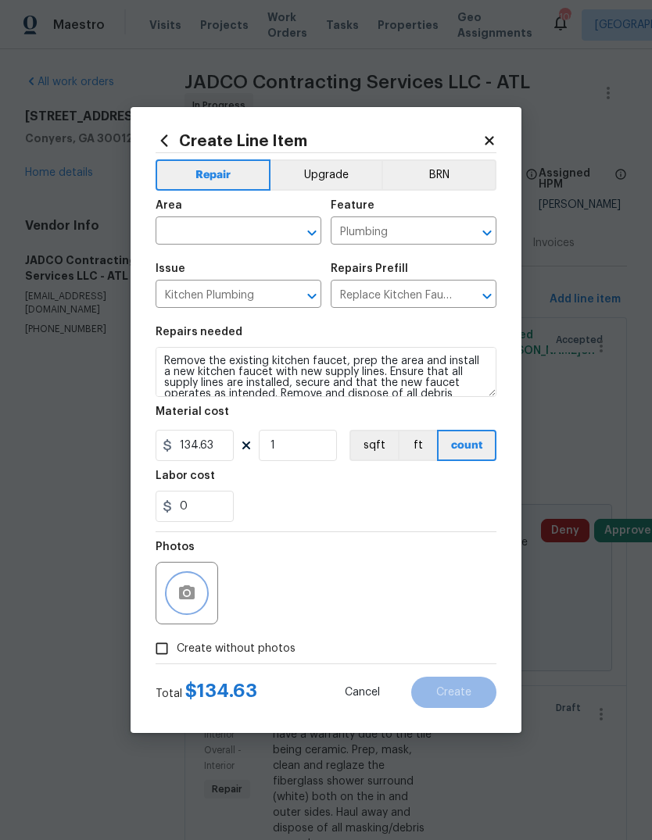
click at [181, 599] on icon "button" at bounding box center [187, 592] width 16 height 14
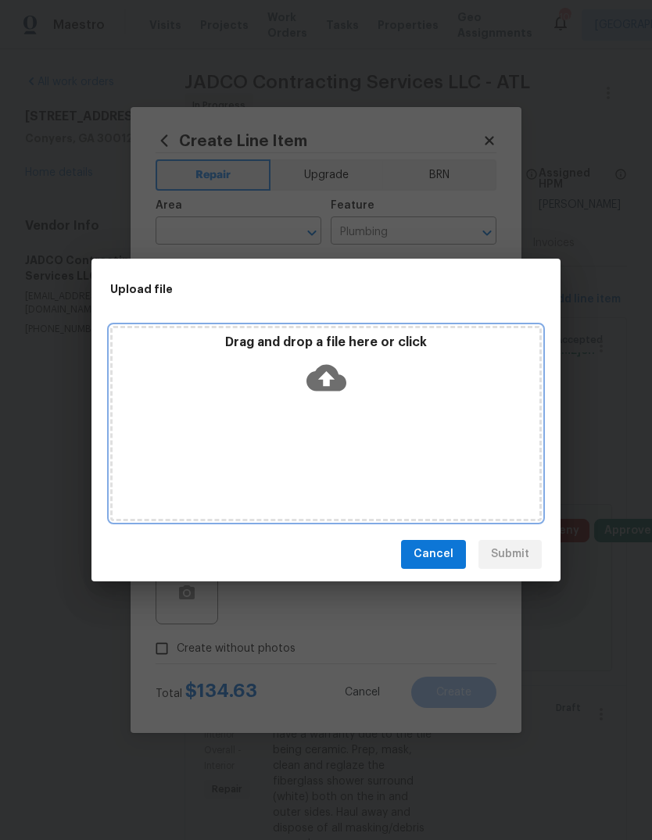
click at [338, 392] on icon at bounding box center [326, 378] width 40 height 40
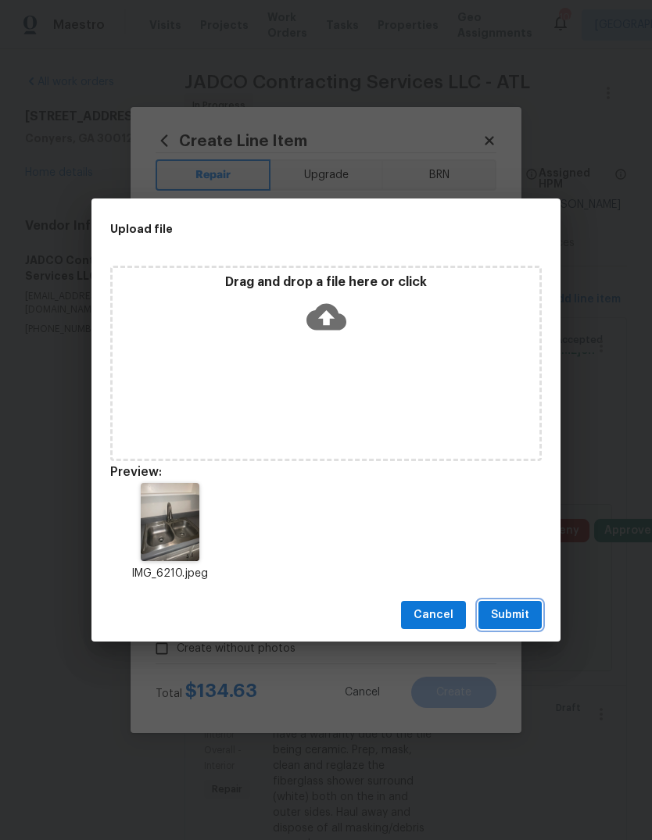
click at [531, 614] on button "Submit" at bounding box center [509, 615] width 63 height 29
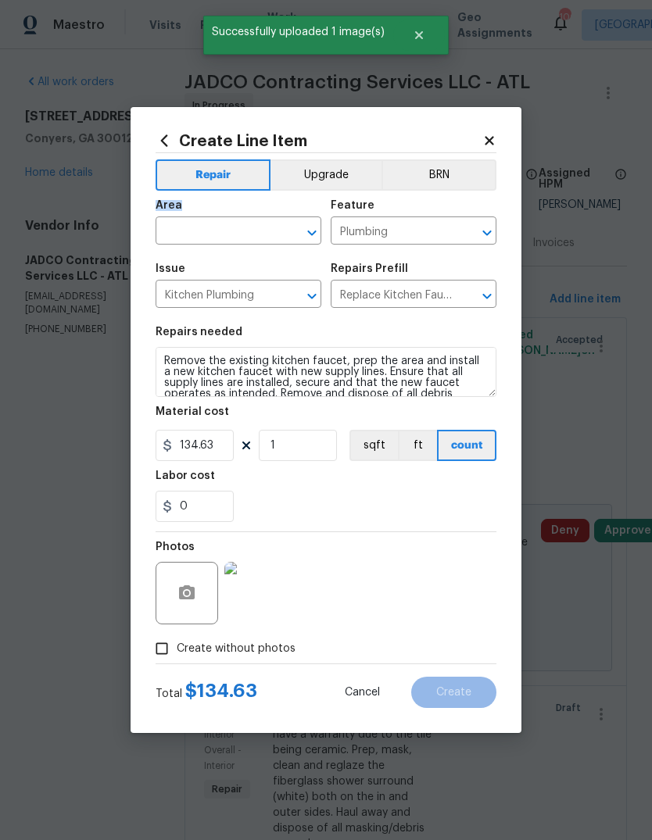
click at [236, 241] on input "text" at bounding box center [217, 232] width 122 height 24
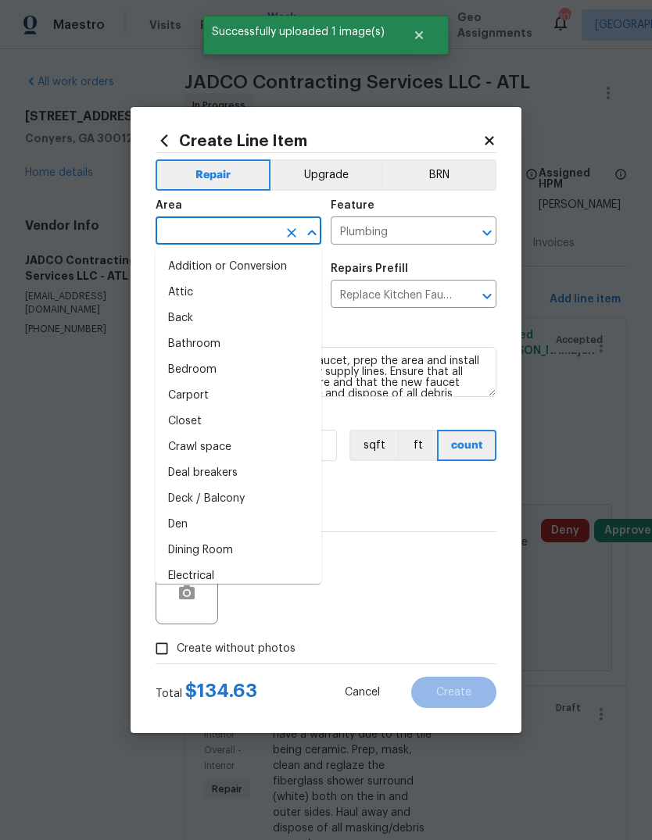
click at [235, 241] on input "text" at bounding box center [217, 232] width 122 height 24
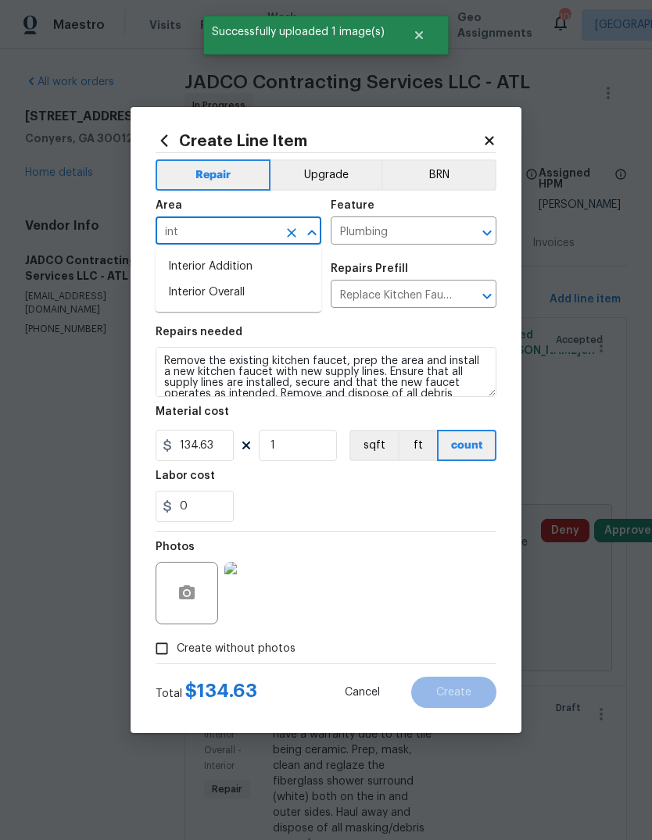
click at [241, 293] on li "Interior Overall" at bounding box center [239, 293] width 166 height 26
type input "Interior Overall"
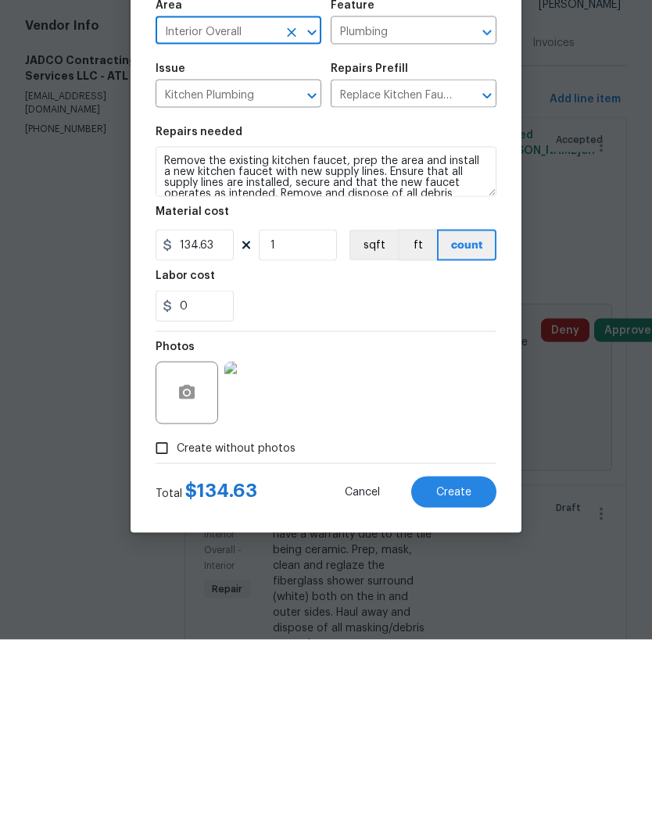
click at [477, 677] on button "Create" at bounding box center [453, 692] width 85 height 31
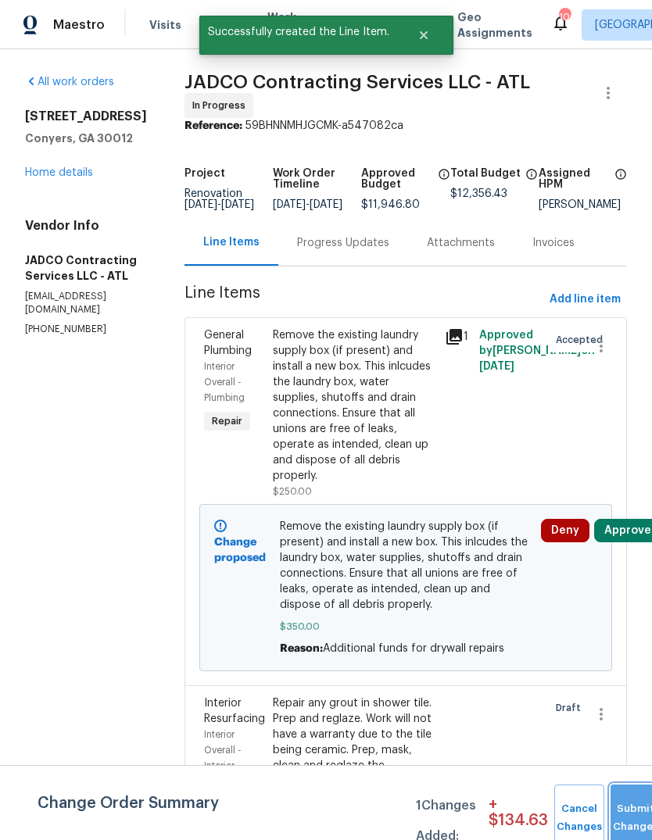
click at [635, 797] on button "Submit Changes" at bounding box center [635, 818] width 50 height 67
